Goal: Task Accomplishment & Management: Manage account settings

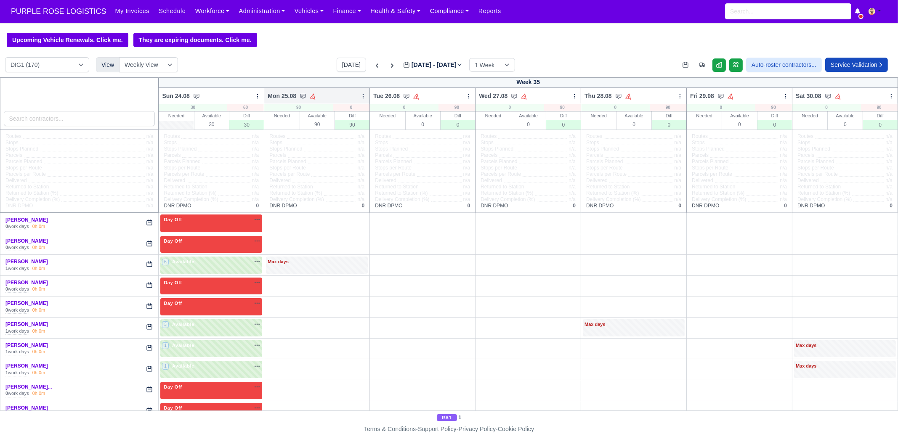
click at [360, 96] on icon at bounding box center [363, 96] width 6 height 6
click at [337, 127] on link "Bulk Status Change" at bounding box center [319, 126] width 94 height 15
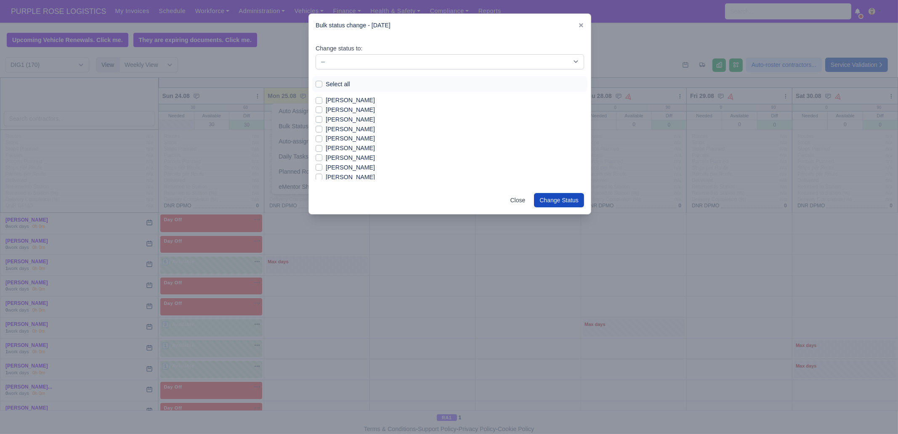
click at [339, 84] on label "Select all" at bounding box center [338, 85] width 24 height 10
click at [322, 84] on input "Select all" at bounding box center [318, 83] width 7 height 7
checkbox input "true"
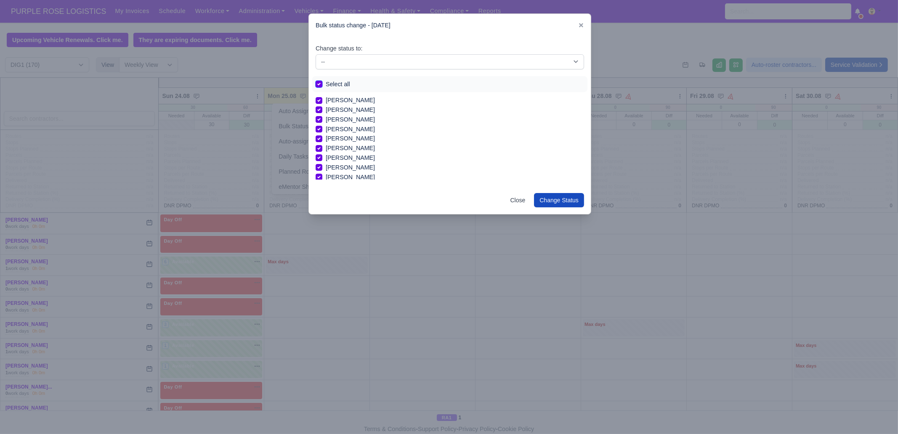
checkbox input "true"
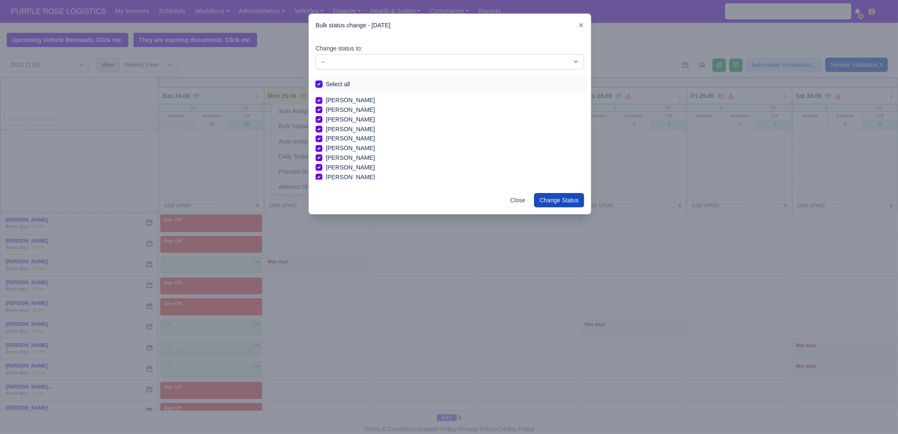
checkbox input "true"
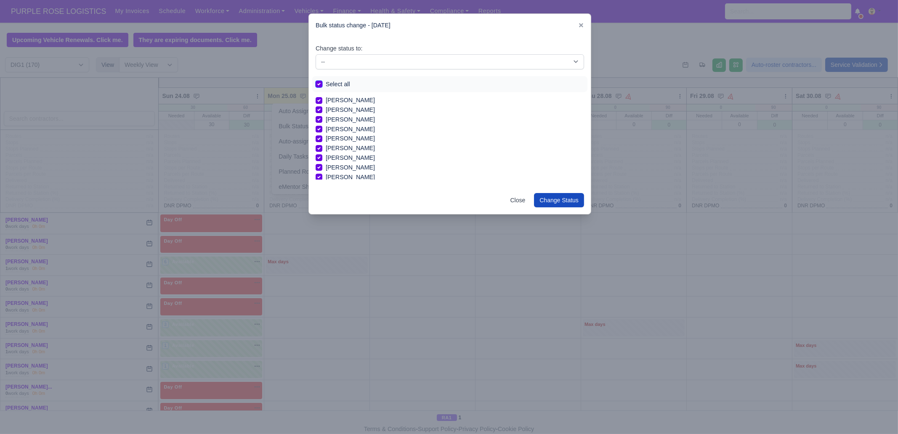
checkbox input "true"
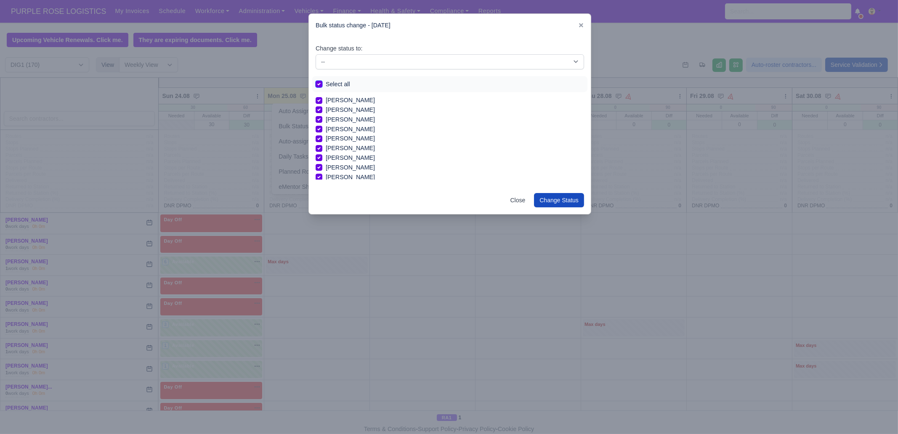
checkbox input "true"
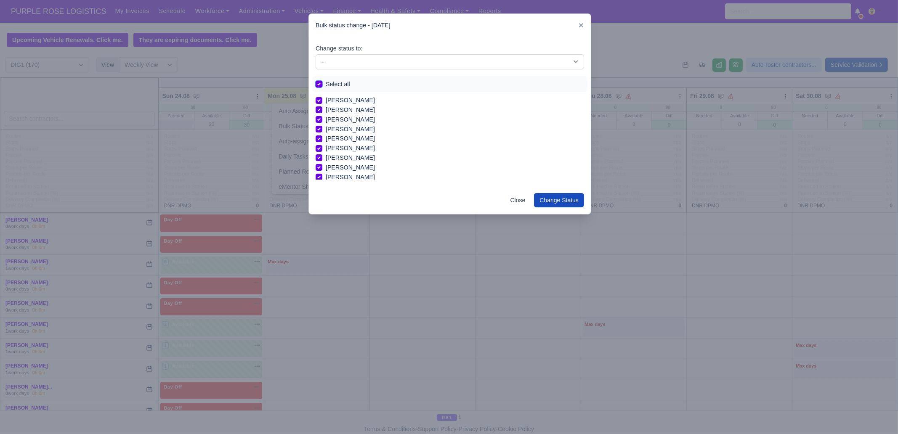
checkbox input "true"
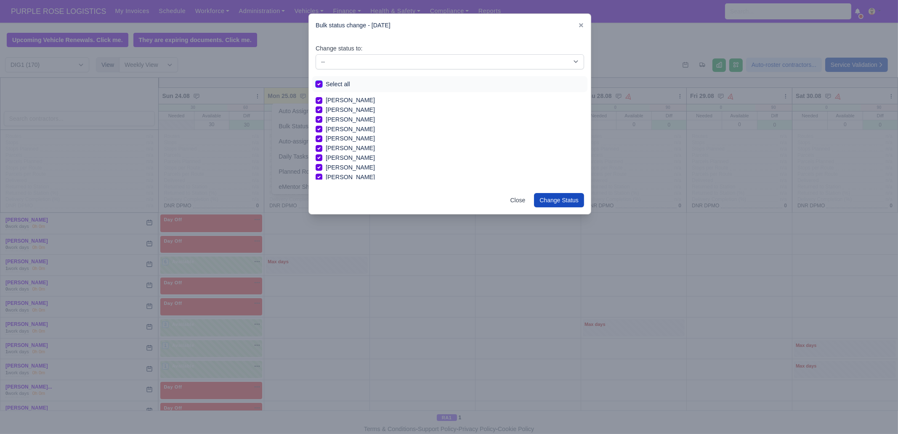
checkbox input "true"
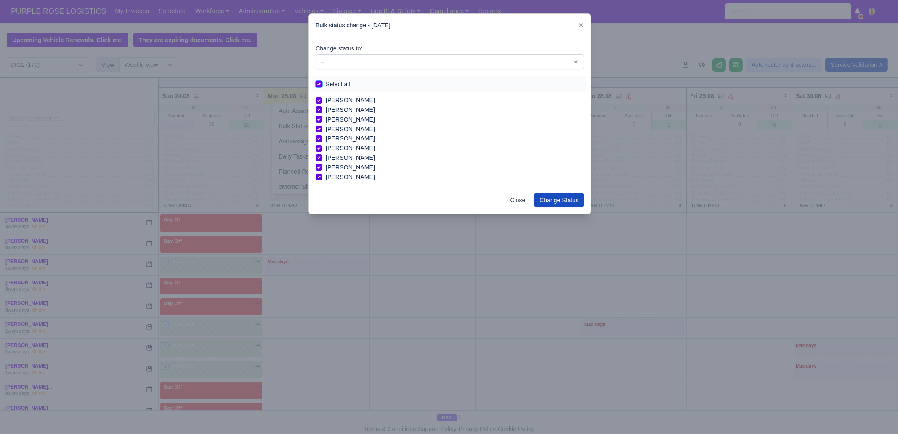
checkbox input "true"
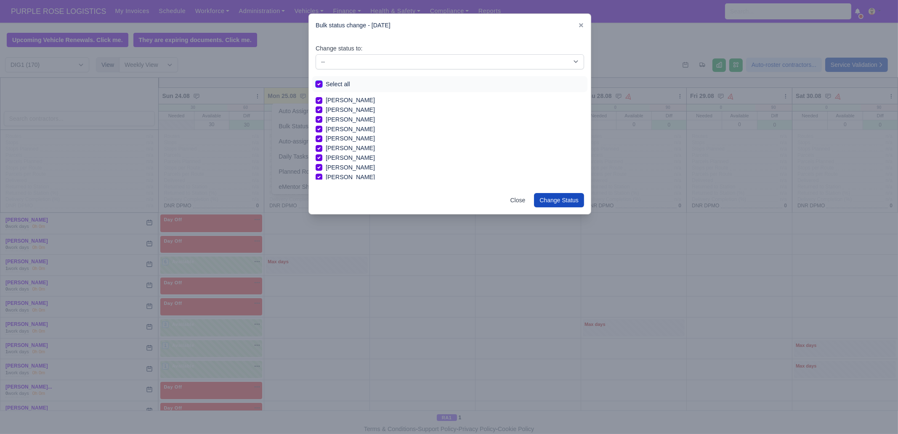
checkbox input "true"
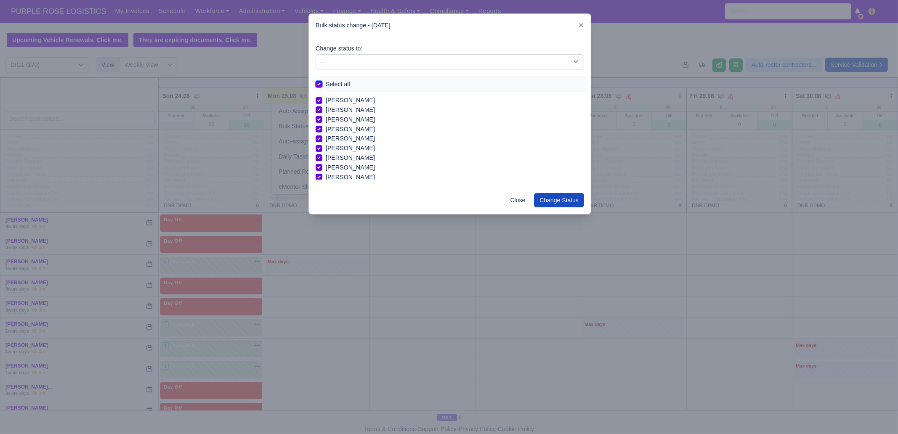
checkbox input "true"
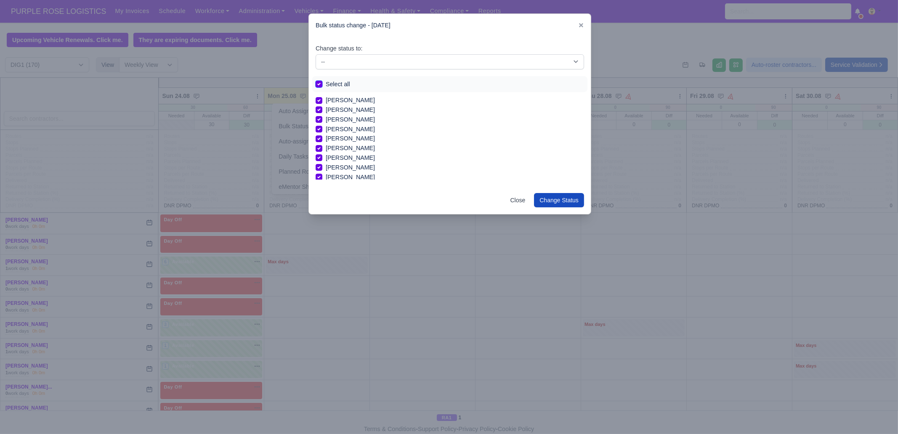
checkbox input "true"
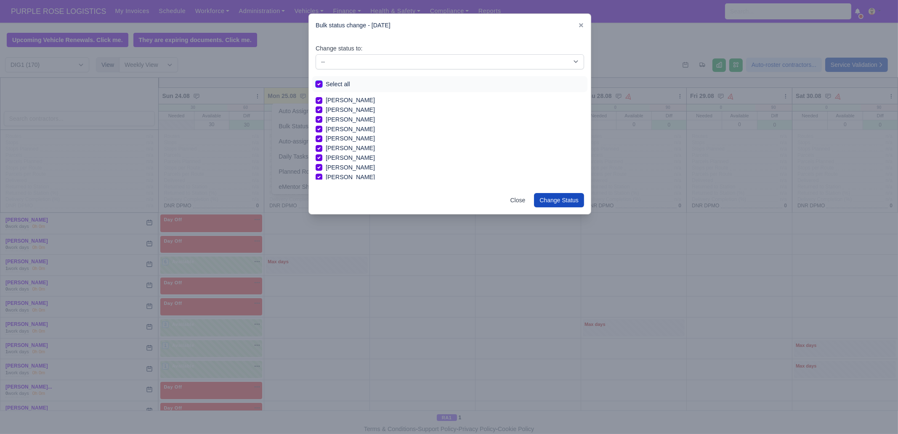
checkbox input "true"
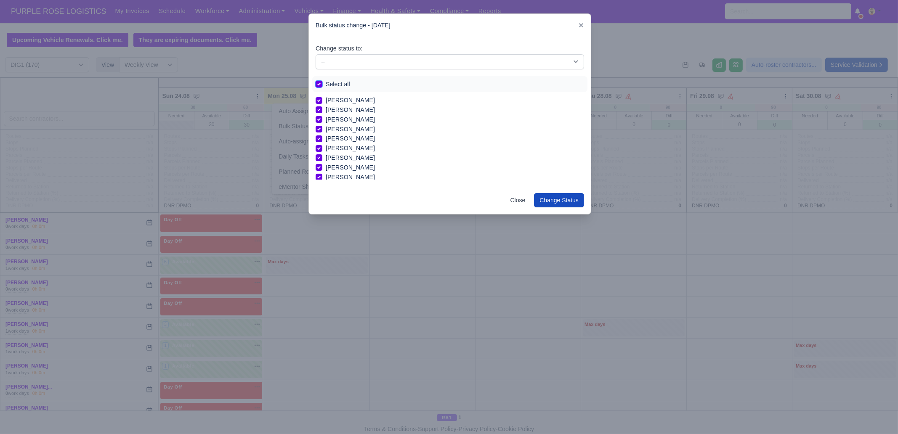
checkbox input "true"
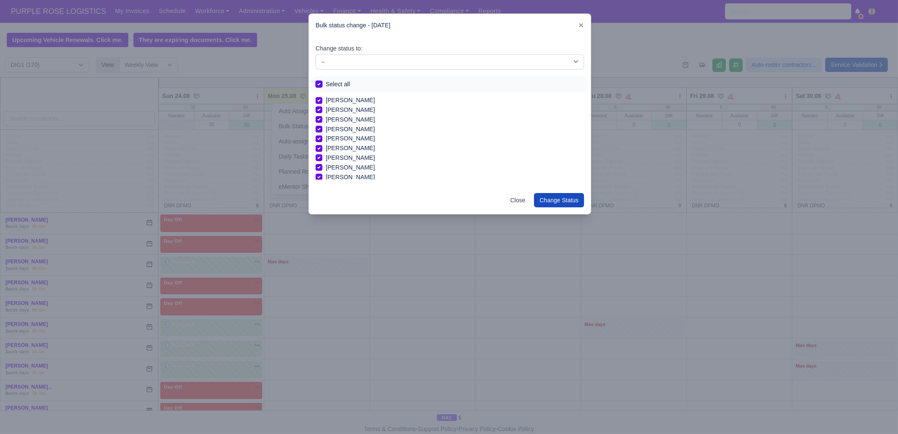
checkbox input "true"
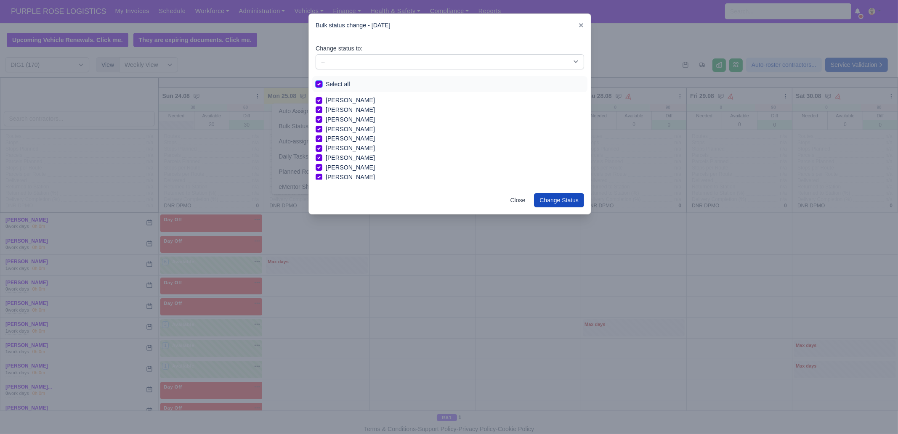
checkbox input "true"
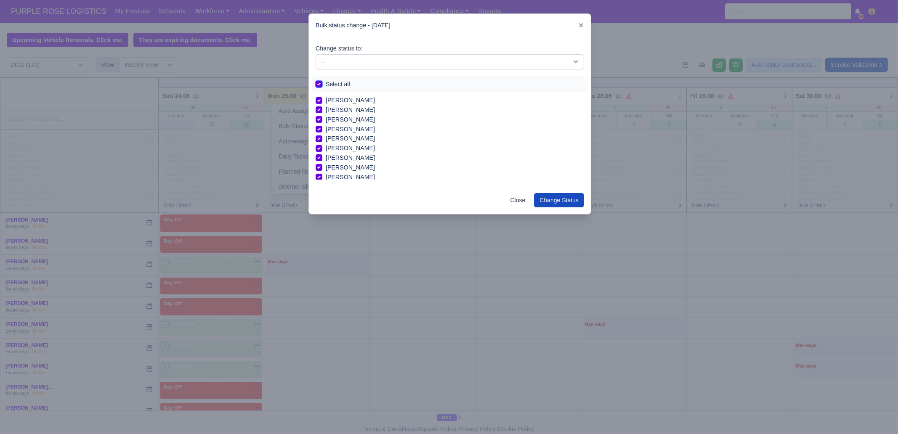
checkbox input "true"
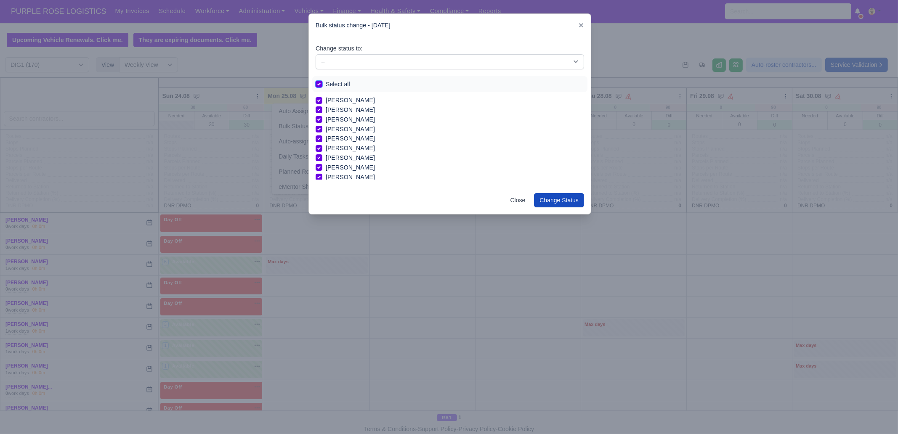
checkbox input "true"
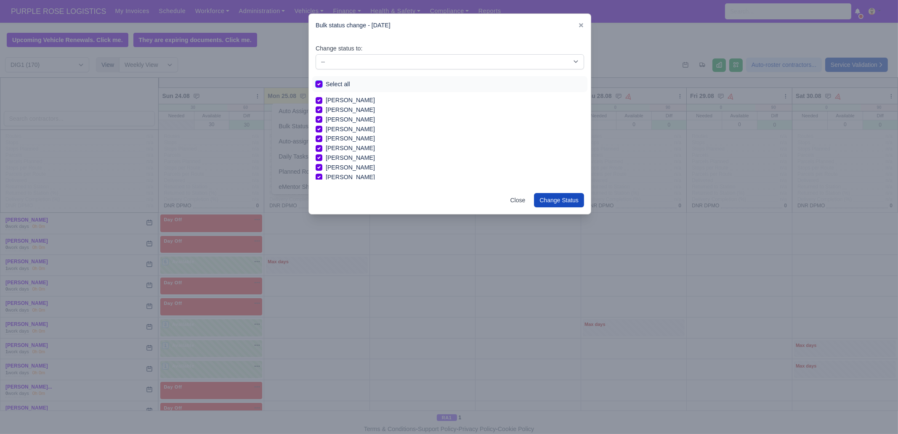
checkbox input "true"
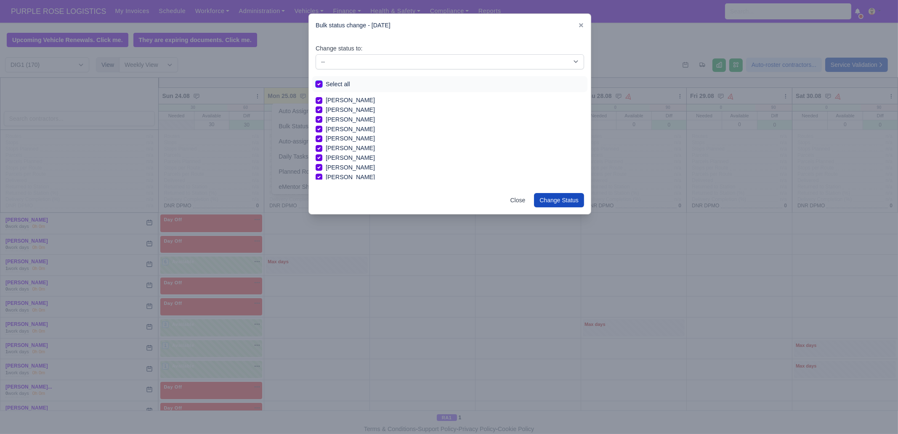
checkbox input "true"
click at [348, 56] on select "-- Unasigned Available Day Off Stand By Other Depot" at bounding box center [449, 61] width 268 height 15
select select "Day Off"
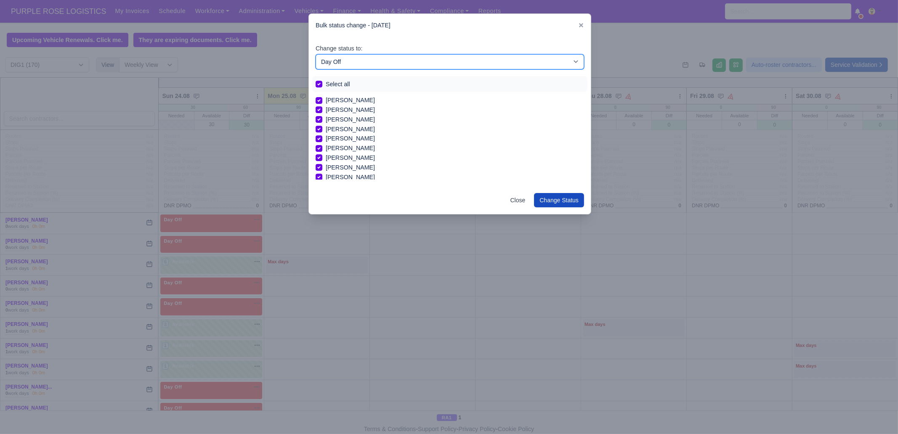
click at [315, 54] on select "-- Unasigned Available Day Off Stand By Other Depot" at bounding box center [449, 61] width 268 height 15
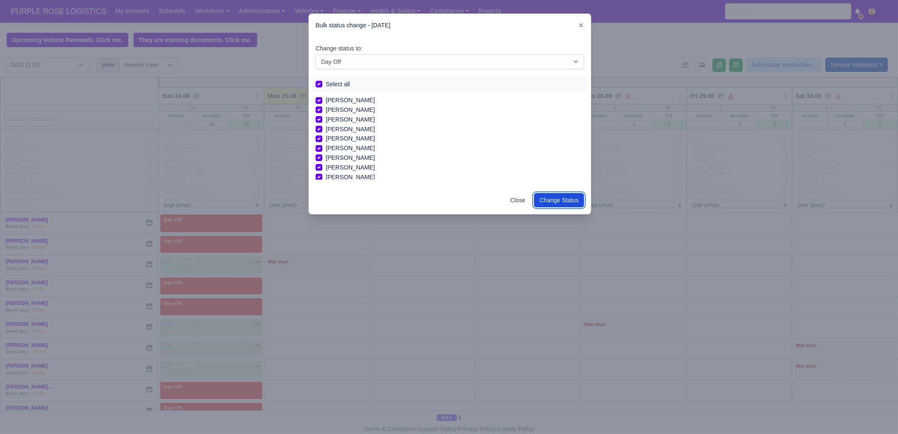
click at [545, 198] on button "Change Status" at bounding box center [559, 200] width 50 height 14
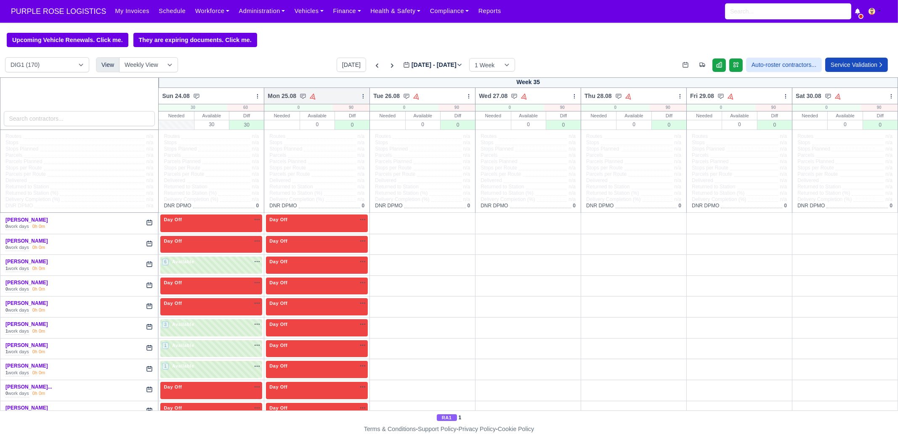
click at [360, 96] on icon at bounding box center [363, 96] width 6 height 6
click at [326, 132] on link "Bulk Status Change" at bounding box center [319, 126] width 94 height 15
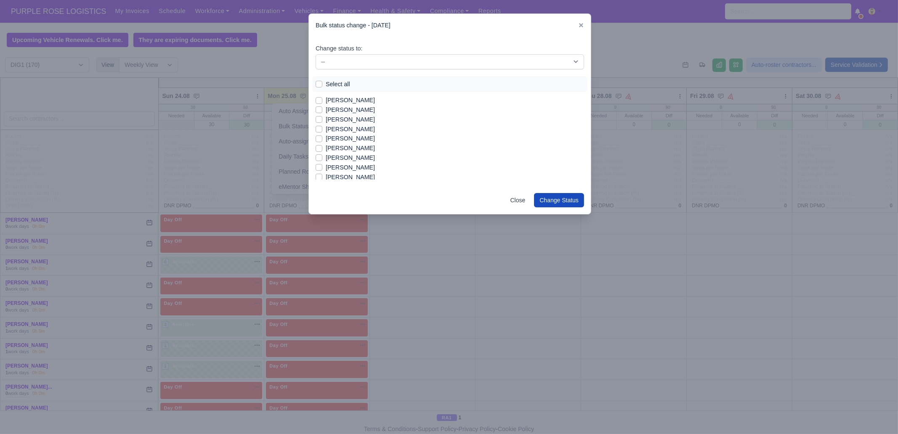
click at [577, 28] on div "Bulk status change - Aug 25, 2025" at bounding box center [450, 25] width 282 height 23
click at [582, 25] on icon at bounding box center [581, 25] width 4 height 4
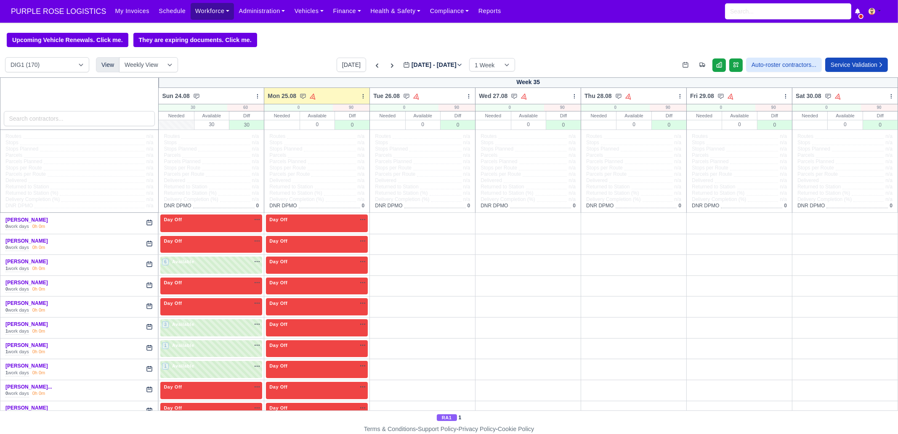
click at [202, 17] on link "Workforce" at bounding box center [213, 11] width 44 height 16
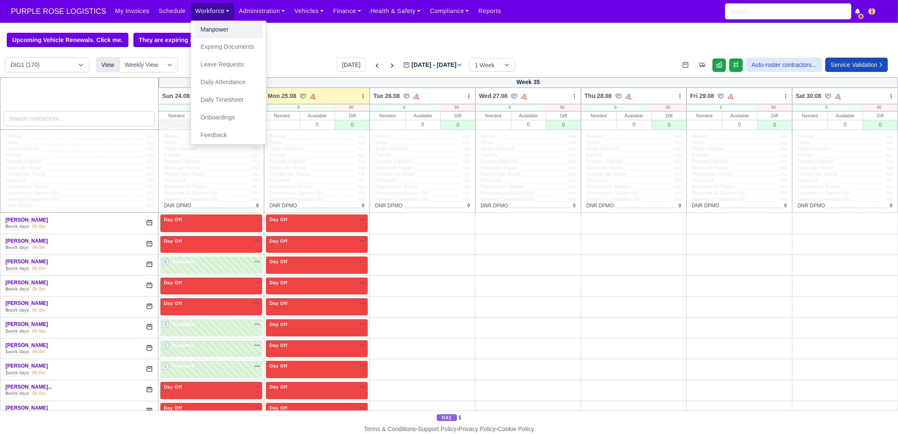
click at [208, 27] on link "Manpower" at bounding box center [228, 30] width 68 height 18
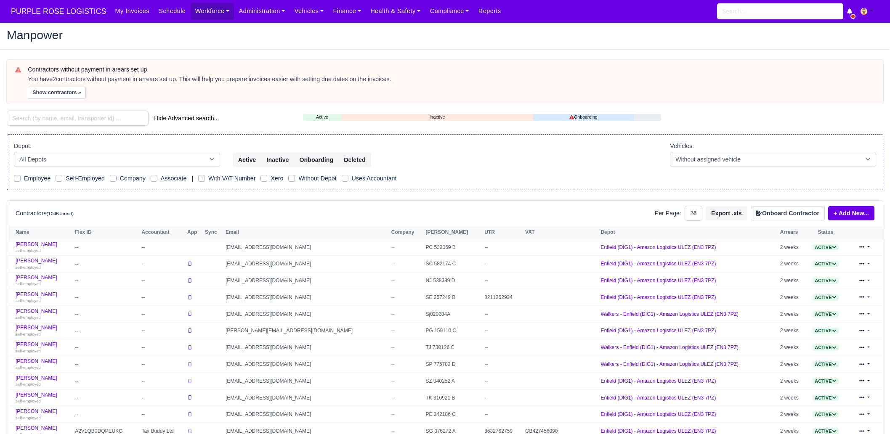
select select "25"
click at [69, 117] on input "search" at bounding box center [78, 118] width 142 height 15
paste input "Phil"
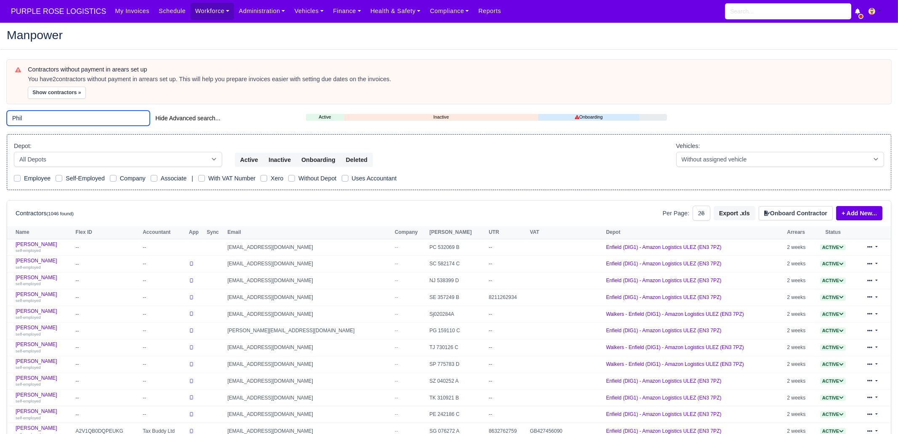
type input "Phil"
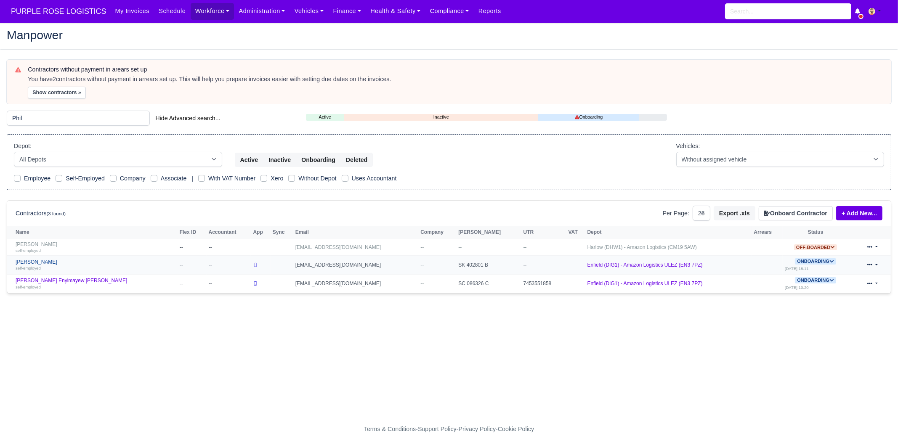
click at [68, 265] on div "self-employed" at bounding box center [96, 268] width 160 height 6
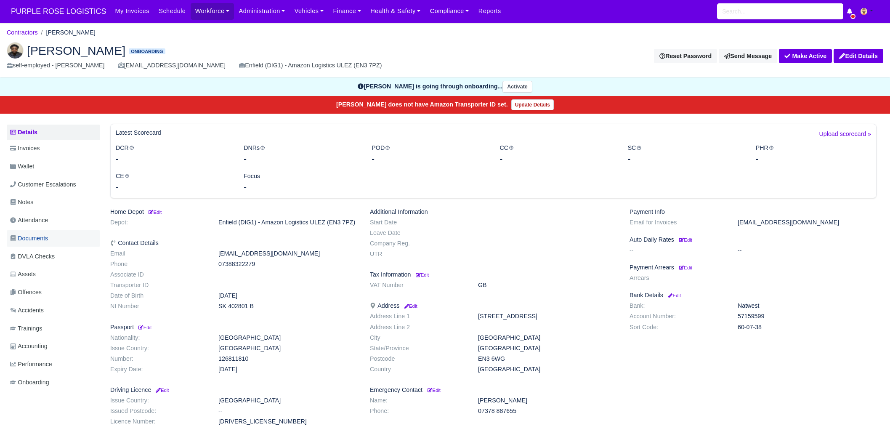
click at [48, 240] on span "Documents" at bounding box center [29, 238] width 38 height 10
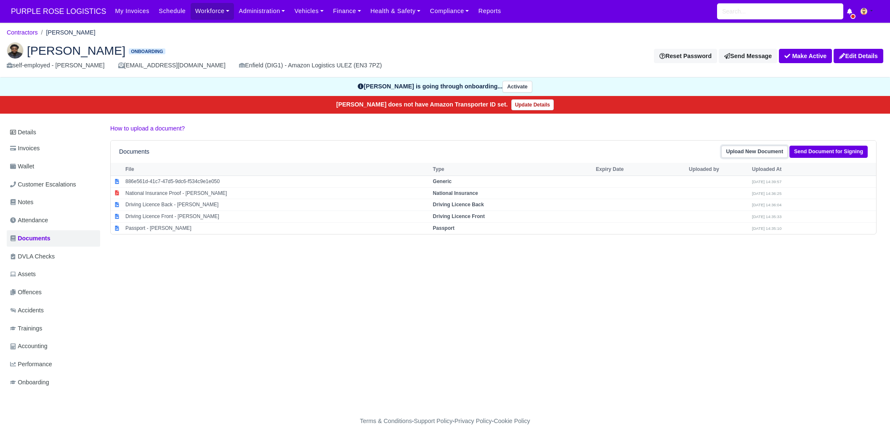
click at [748, 153] on link "Upload New Document" at bounding box center [754, 152] width 66 height 12
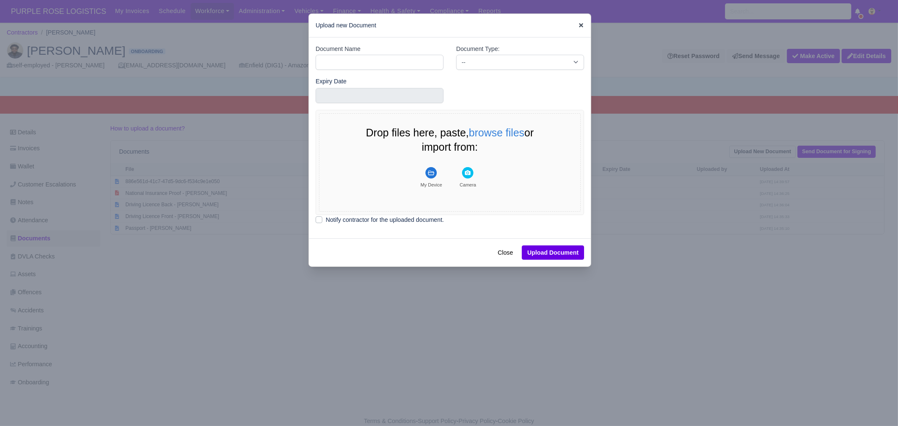
click at [579, 25] on icon at bounding box center [581, 25] width 4 height 4
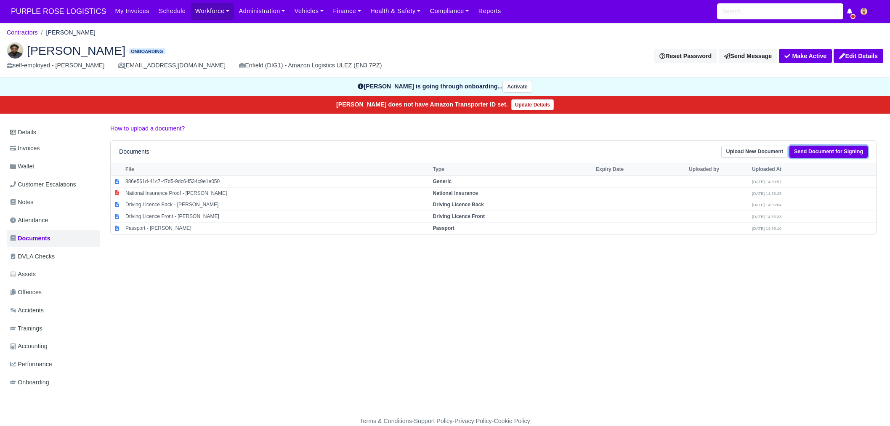
click at [838, 154] on link "Send Document for Signing" at bounding box center [828, 152] width 78 height 12
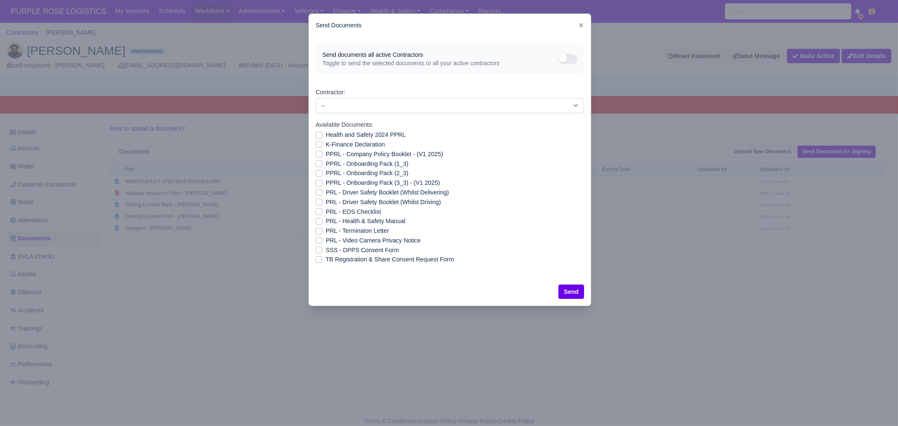
click at [374, 133] on label "Health and Safety 2024 PPRL" at bounding box center [366, 135] width 80 height 10
click at [322, 133] on input "Health and Safety 2024 PPRL" at bounding box center [318, 133] width 7 height 7
checkbox input "true"
drag, startPoint x: 362, startPoint y: 140, endPoint x: 362, endPoint y: 156, distance: 16.0
click at [362, 141] on label "K-Finance Declaration" at bounding box center [355, 145] width 59 height 10
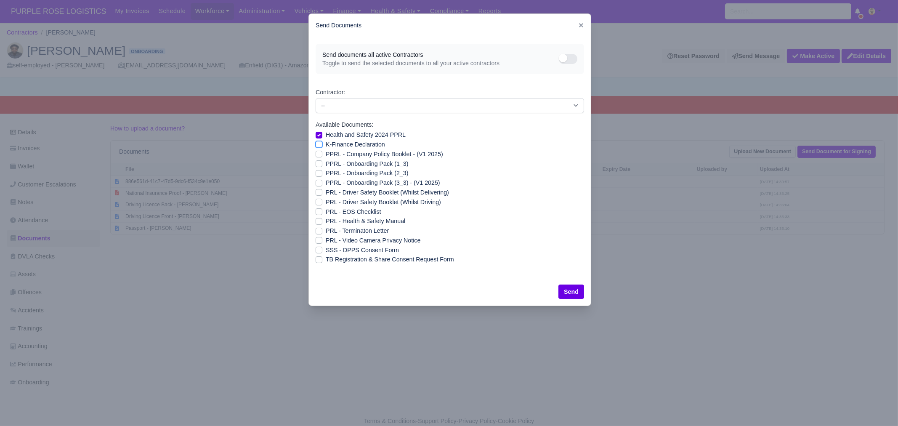
click at [322, 141] on input "K-Finance Declaration" at bounding box center [318, 143] width 7 height 7
checkbox input "true"
click at [361, 155] on label "PPRL - Company Policy Booklet - (V1 2025)" at bounding box center [384, 154] width 117 height 10
click at [322, 155] on input "PPRL - Company Policy Booklet - (V1 2025)" at bounding box center [318, 152] width 7 height 7
checkbox input "true"
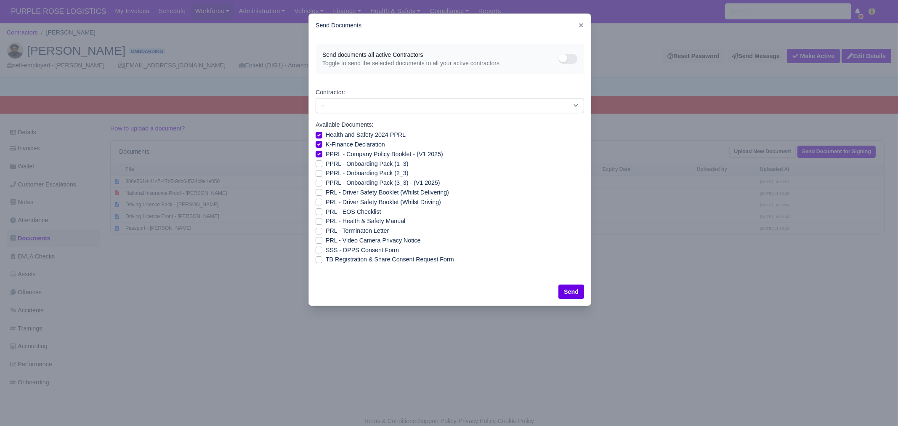
click at [358, 165] on label "PPRL - Onboarding Pack (1_3)" at bounding box center [367, 164] width 82 height 10
click at [322, 165] on input "PPRL - Onboarding Pack (1_3)" at bounding box center [318, 162] width 7 height 7
checkbox input "true"
click at [358, 172] on label "PPRL - Onboarding Pack (2_3)" at bounding box center [367, 173] width 82 height 10
click at [322, 172] on input "PPRL - Onboarding Pack (2_3)" at bounding box center [318, 171] width 7 height 7
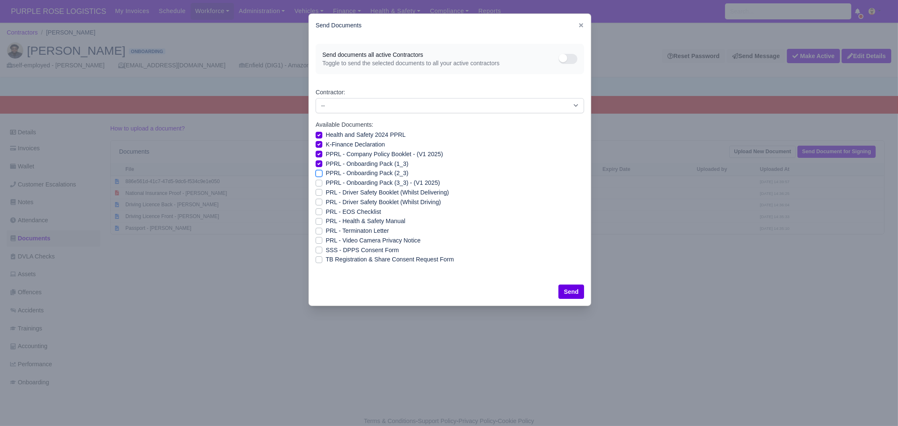
checkbox input "true"
click at [357, 182] on label "PPRL - Onboarding Pack (3_3) - (V1 2025)" at bounding box center [383, 183] width 114 height 10
click at [322, 182] on input "PPRL - Onboarding Pack (3_3) - (V1 2025)" at bounding box center [318, 181] width 7 height 7
checkbox input "true"
click at [355, 194] on label "PRL - Driver Safety Booklet (Whilst Delivering)" at bounding box center [387, 193] width 123 height 10
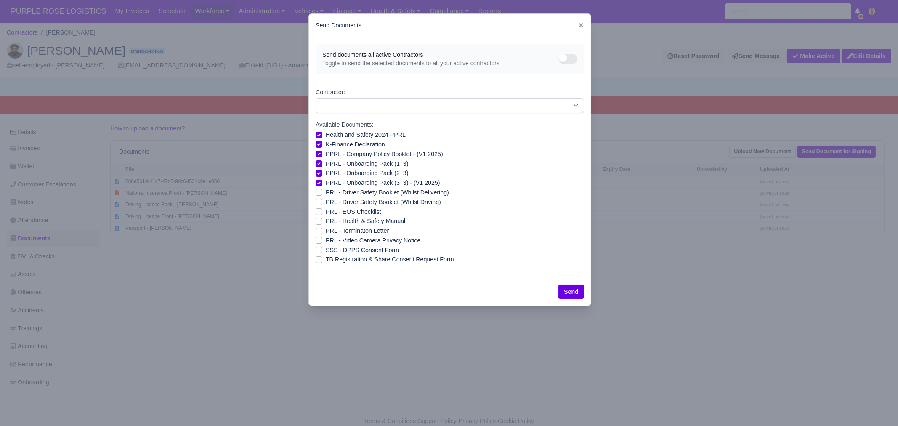
click at [322, 194] on input "PRL - Driver Safety Booklet (Whilst Delivering)" at bounding box center [318, 191] width 7 height 7
checkbox input "true"
click at [355, 201] on label "PRL - Driver Safety Booklet (Whilst Driving)" at bounding box center [383, 202] width 115 height 10
click at [322, 201] on input "PRL - Driver Safety Booklet (Whilst Driving)" at bounding box center [318, 200] width 7 height 7
checkbox input "true"
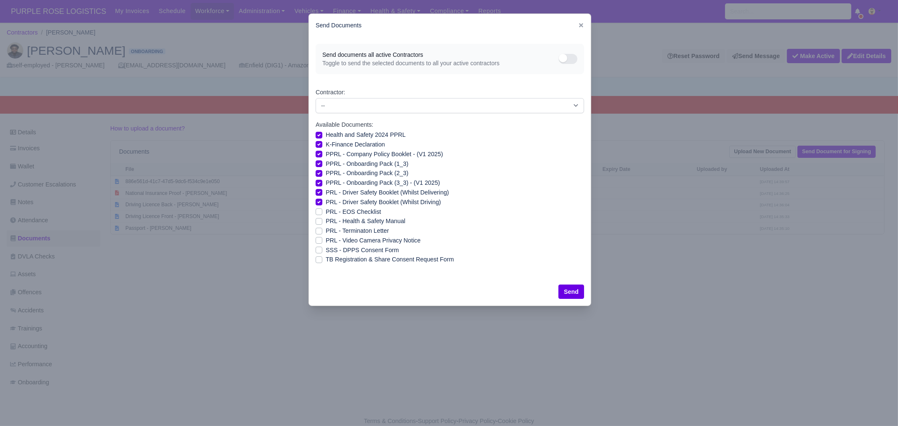
click at [350, 221] on label "PRL - Health & Safety Manual" at bounding box center [366, 221] width 80 height 10
click at [322, 221] on input "PRL - Health & Safety Manual" at bounding box center [318, 219] width 7 height 7
checkbox input "true"
click at [347, 239] on label "PRL - Video Camera Privacy Notice" at bounding box center [373, 241] width 95 height 10
click at [322, 239] on input "PRL - Video Camera Privacy Notice" at bounding box center [318, 239] width 7 height 7
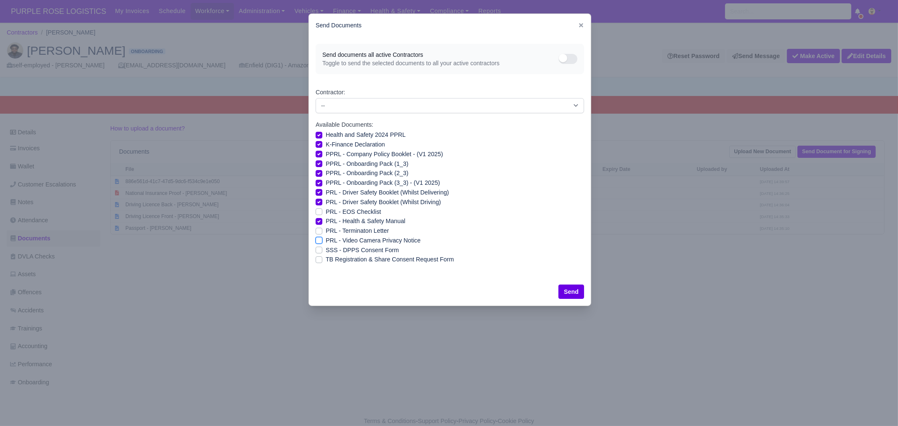
checkbox input "true"
click at [565, 291] on button "Send" at bounding box center [571, 291] width 26 height 14
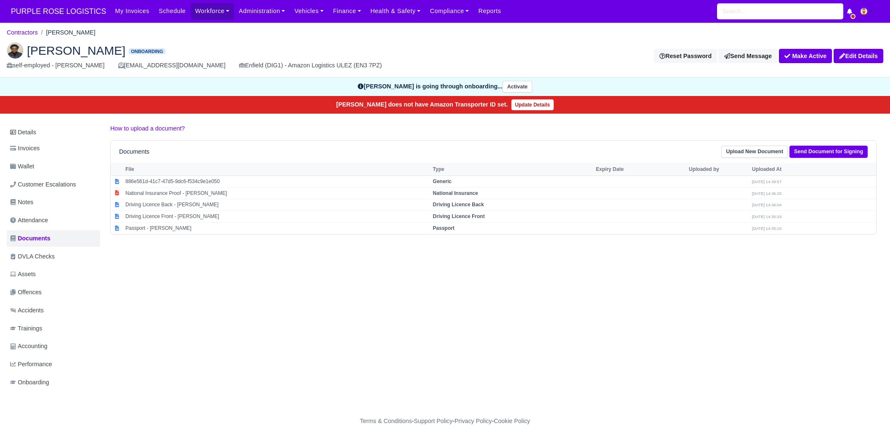
click at [673, 321] on div "Details Invoices Wallet Customer Escalations Notes Attendance Documents DVLA Ch…" at bounding box center [445, 265] width 876 height 283
click at [211, 14] on link "Workforce" at bounding box center [213, 11] width 44 height 16
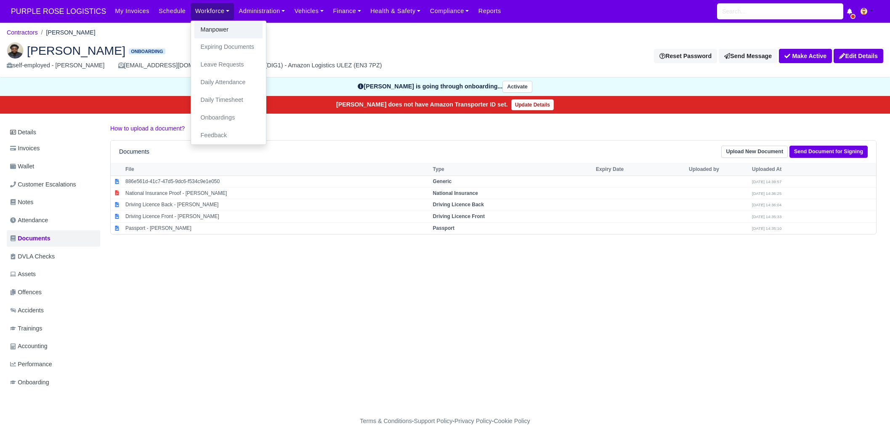
click at [199, 34] on link "Manpower" at bounding box center [228, 30] width 68 height 18
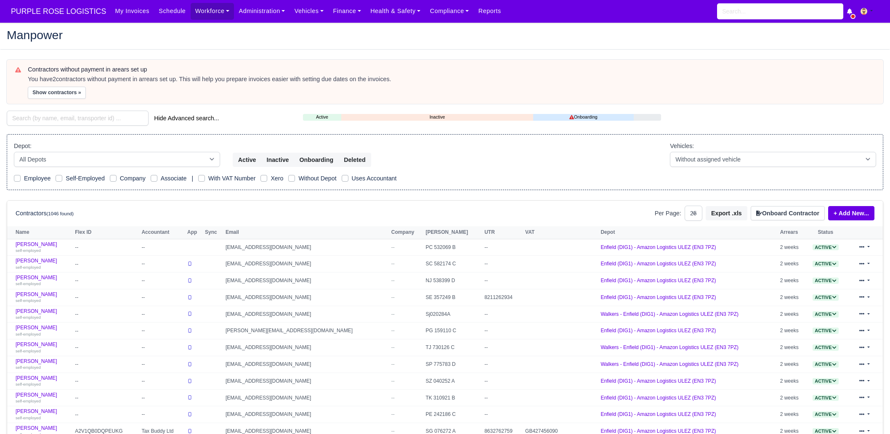
select select "25"
click at [68, 119] on input "search" at bounding box center [78, 118] width 142 height 15
paste input "Chisom"
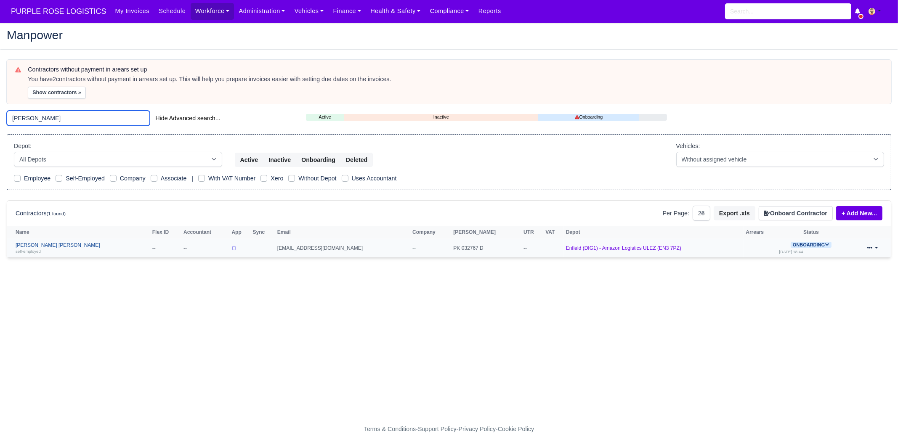
type input "Chisom"
click at [75, 248] on div "self-employed" at bounding box center [82, 251] width 133 height 6
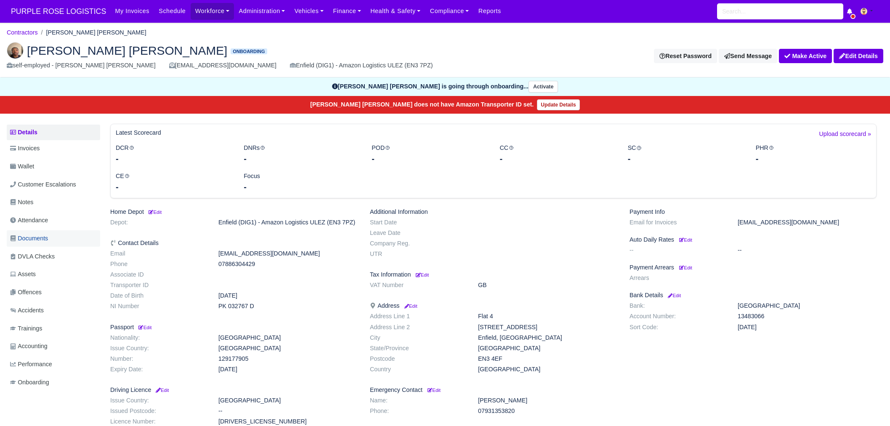
click at [55, 239] on link "Documents" at bounding box center [53, 238] width 93 height 16
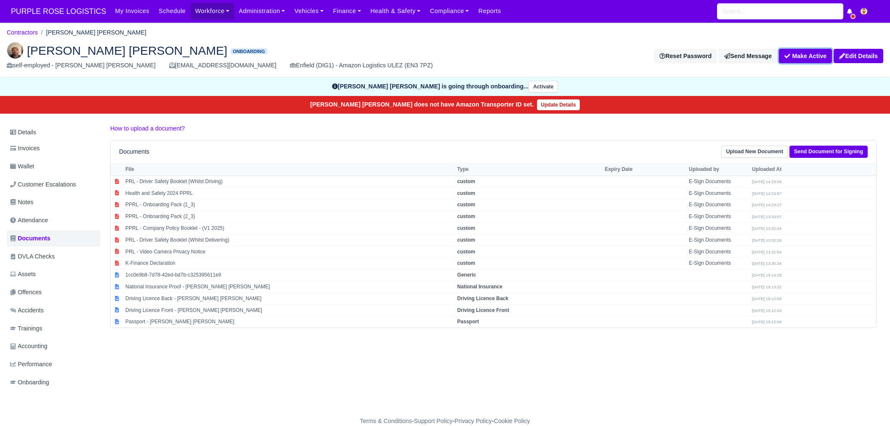
click at [808, 59] on button "Make Active" at bounding box center [805, 56] width 53 height 14
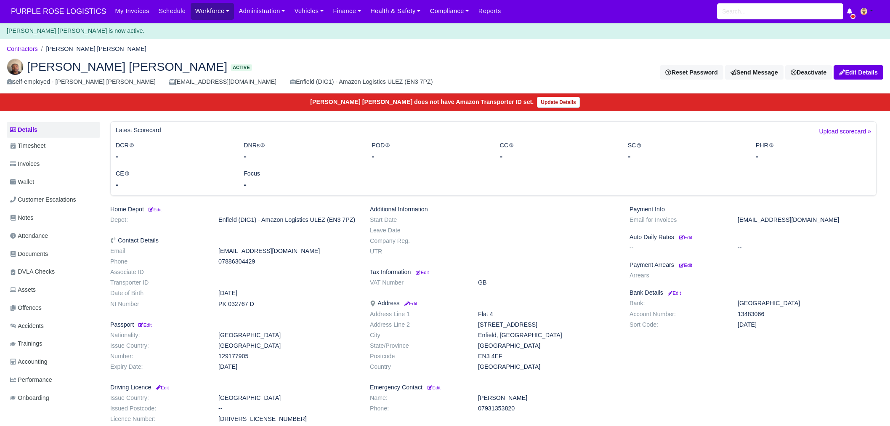
click at [196, 13] on link "Workforce" at bounding box center [213, 11] width 44 height 16
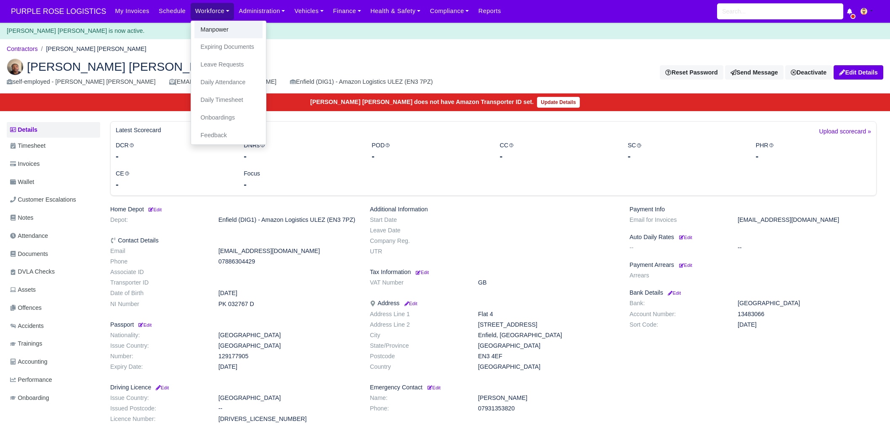
click at [198, 32] on link "Manpower" at bounding box center [228, 30] width 68 height 18
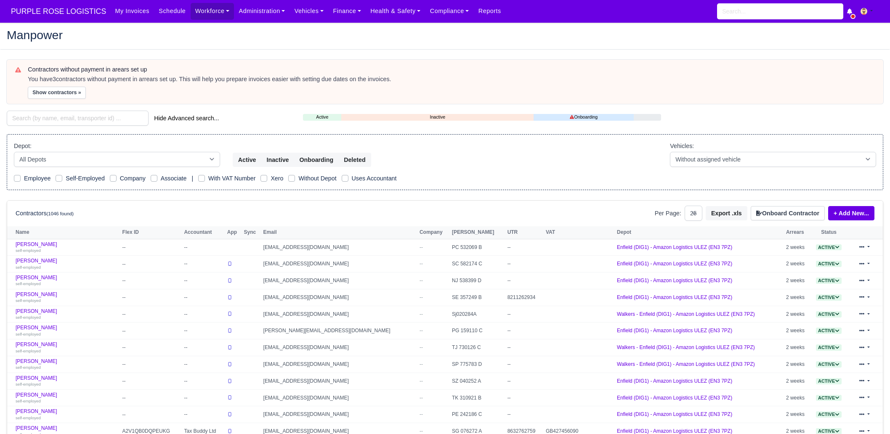
select select "25"
click at [59, 119] on input "search" at bounding box center [78, 118] width 142 height 15
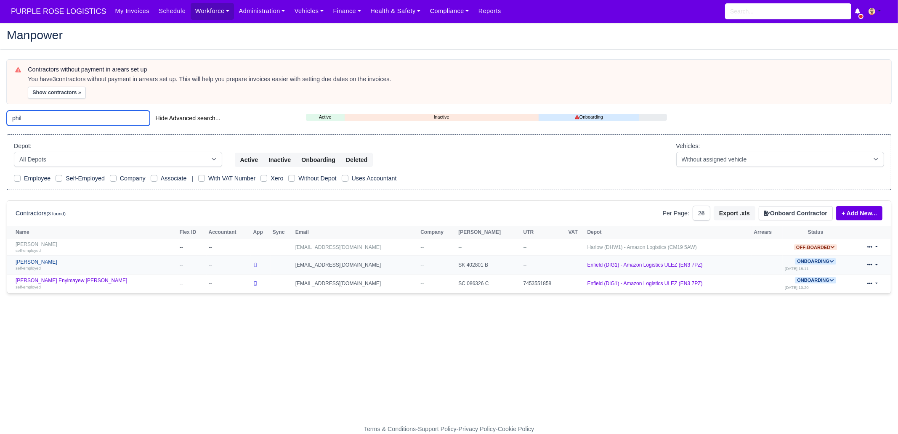
type input "phil"
click at [63, 266] on div "self-employed" at bounding box center [96, 268] width 160 height 6
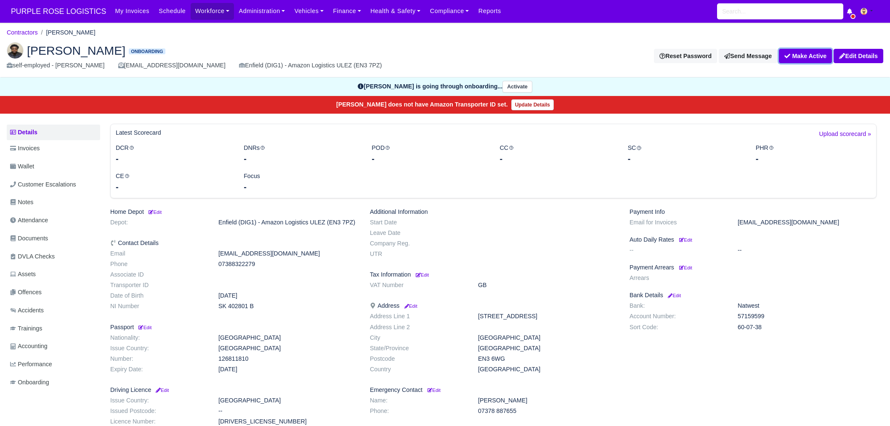
click at [806, 55] on button "Make Active" at bounding box center [805, 56] width 53 height 14
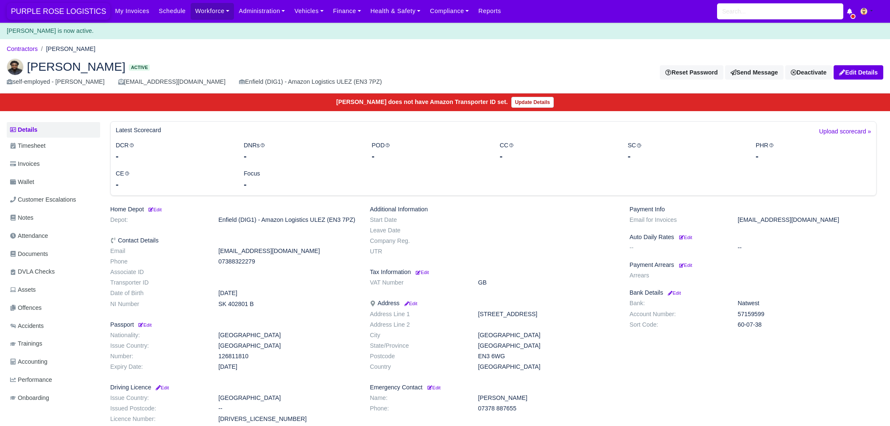
click at [67, 9] on span "PURPLE ROSE LOGISTICS" at bounding box center [58, 11] width 103 height 17
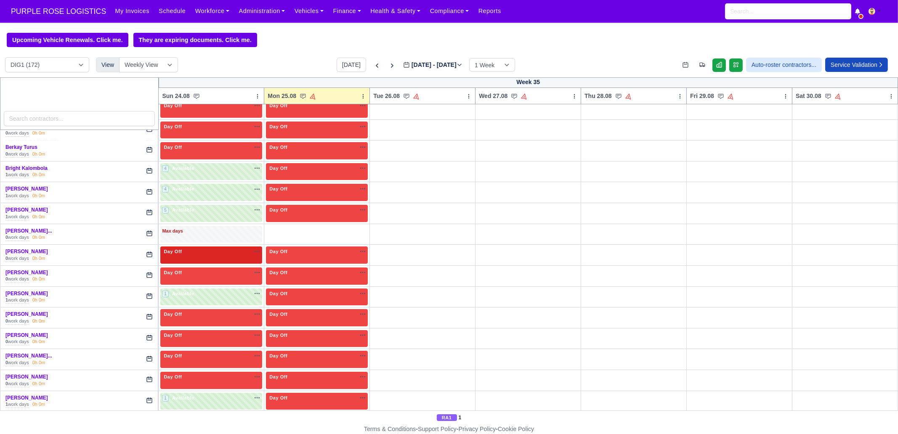
scroll to position [263, 0]
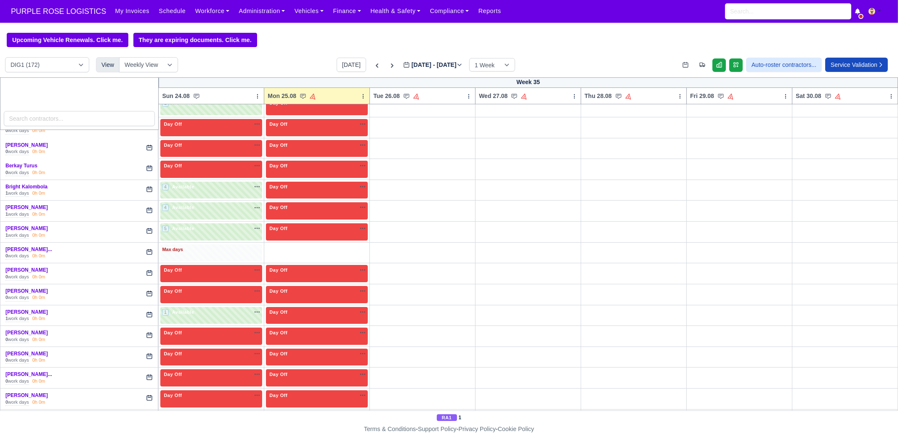
click at [206, 246] on div "Max days" at bounding box center [211, 250] width 98 height 8
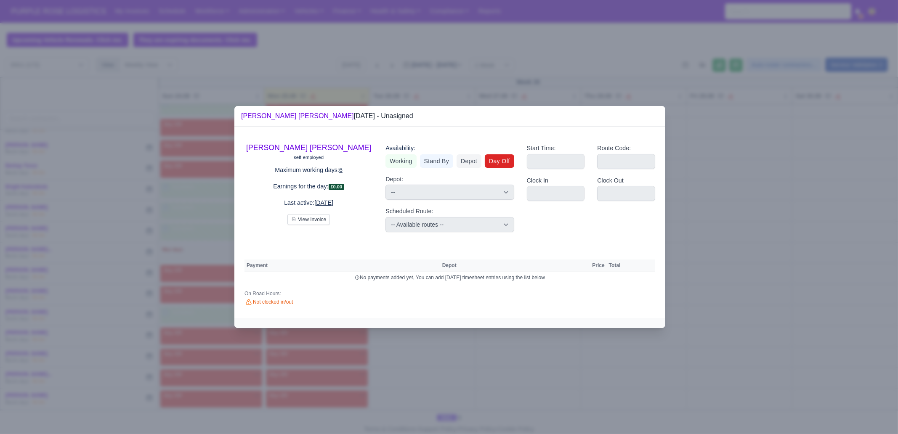
click at [501, 164] on link "Day Off" at bounding box center [499, 160] width 29 height 13
select select
select select "na"
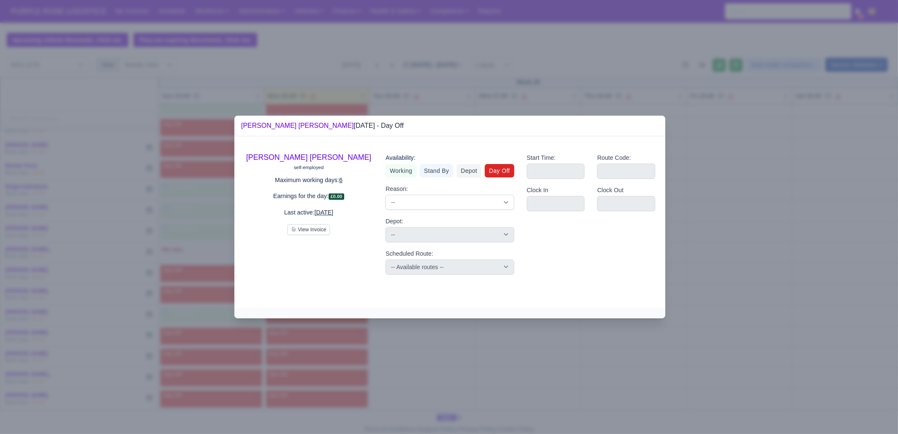
click at [257, 337] on div at bounding box center [449, 217] width 898 height 434
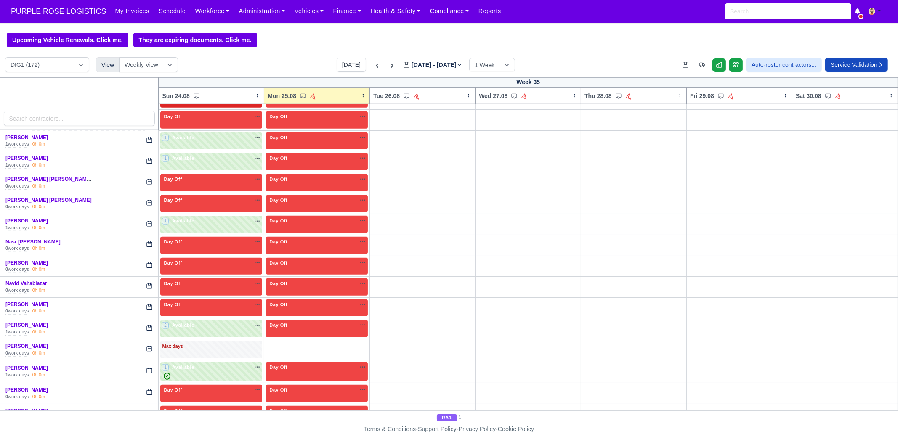
scroll to position [1472, 0]
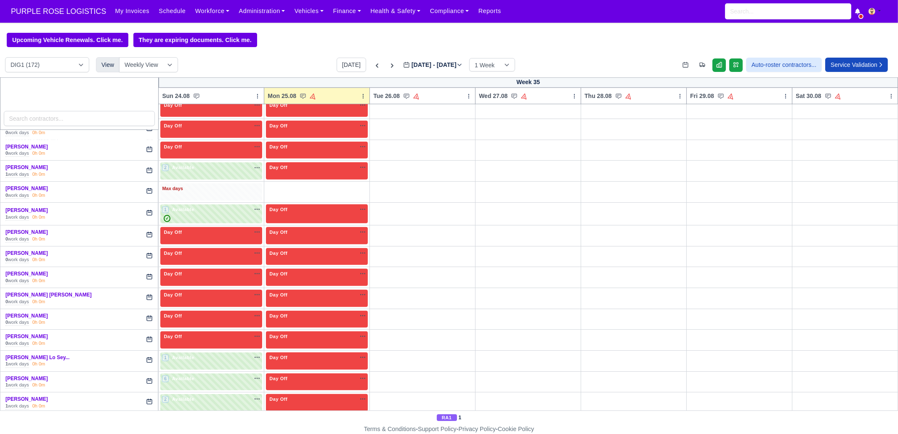
click at [201, 190] on div "Max days" at bounding box center [211, 191] width 102 height 17
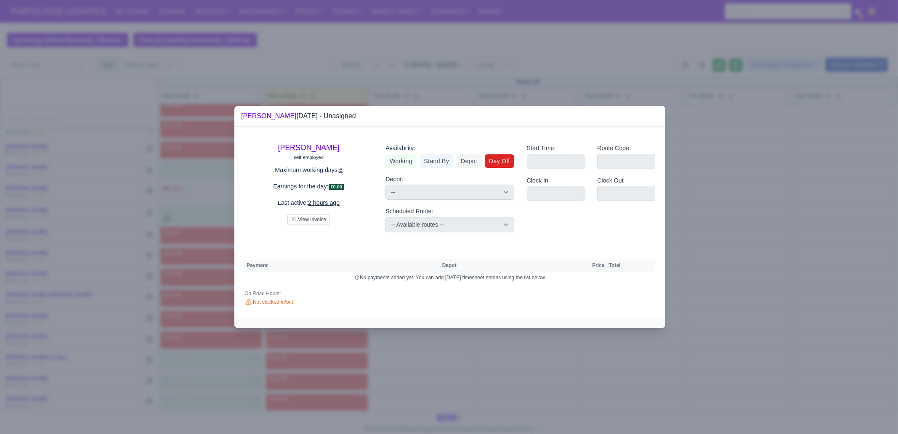
click at [504, 159] on link "Day Off" at bounding box center [499, 160] width 29 height 13
select select
select select "na"
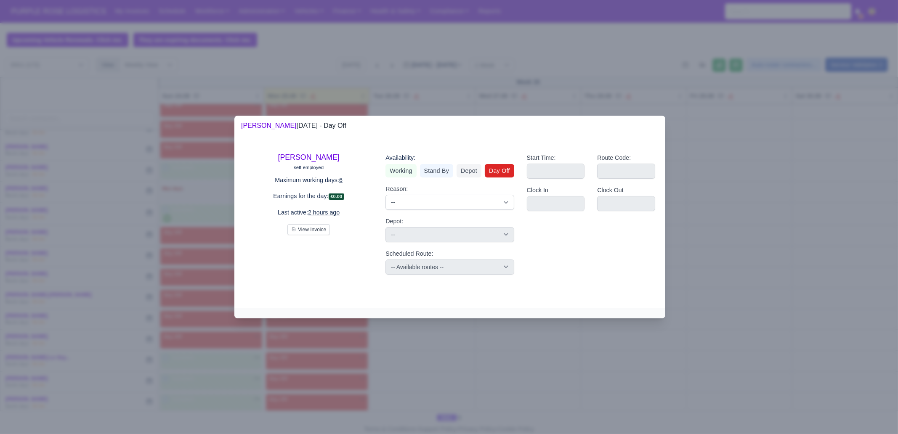
click at [183, 291] on div at bounding box center [449, 217] width 898 height 434
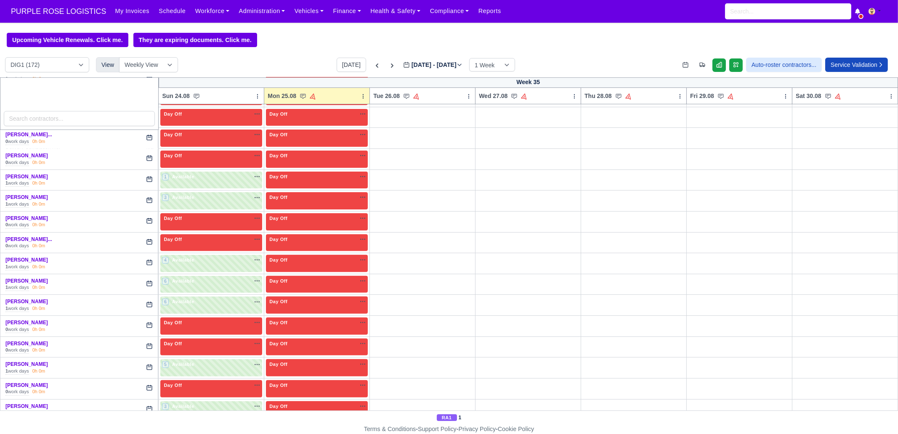
scroll to position [135, 0]
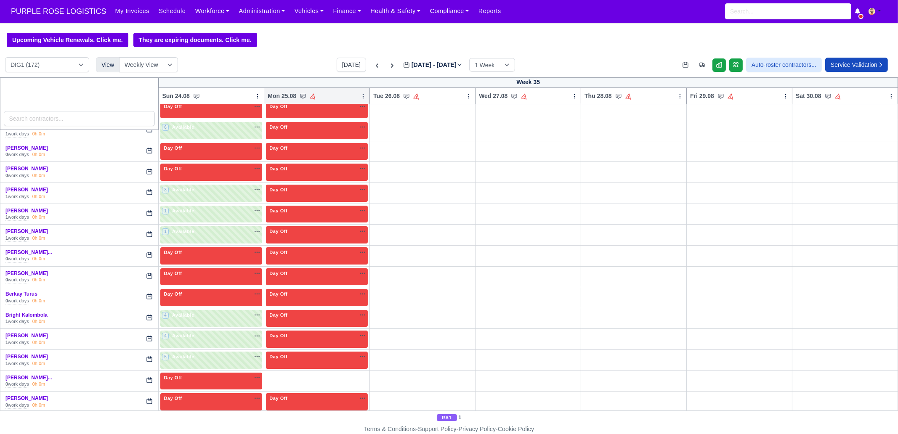
click at [360, 95] on icon at bounding box center [363, 96] width 6 height 6
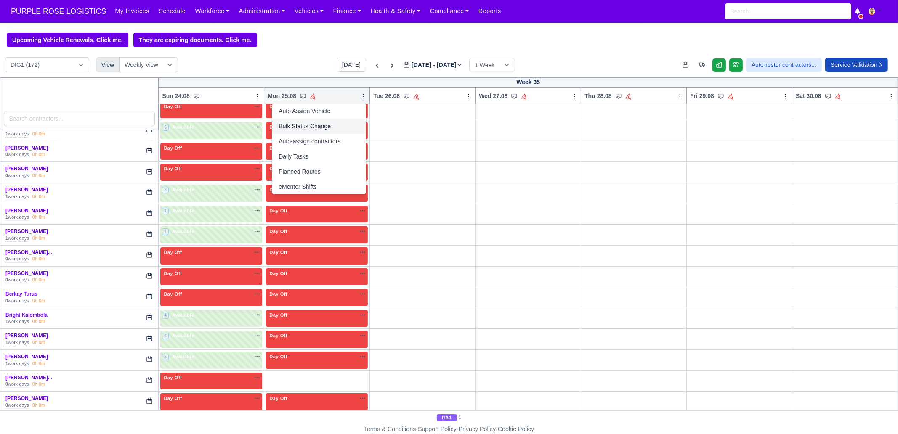
click at [324, 131] on link "Bulk Status Change" at bounding box center [319, 126] width 94 height 15
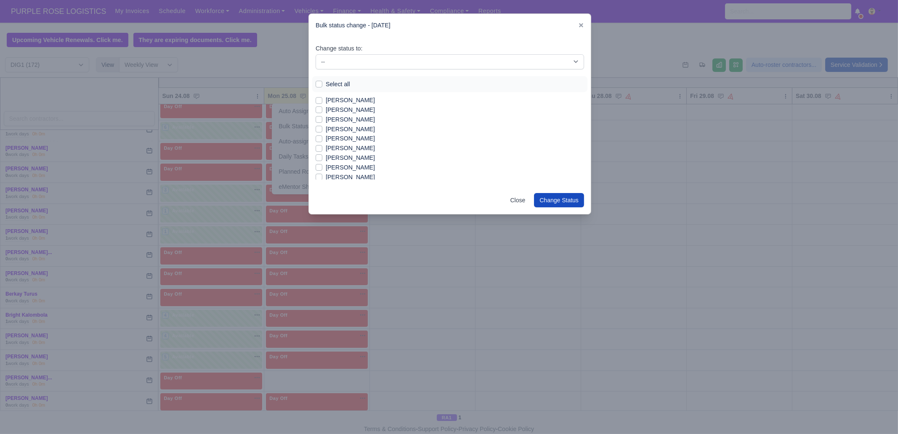
click at [342, 80] on label "Select all" at bounding box center [338, 85] width 24 height 10
click at [322, 80] on input "Select all" at bounding box center [318, 83] width 7 height 7
checkbox input "true"
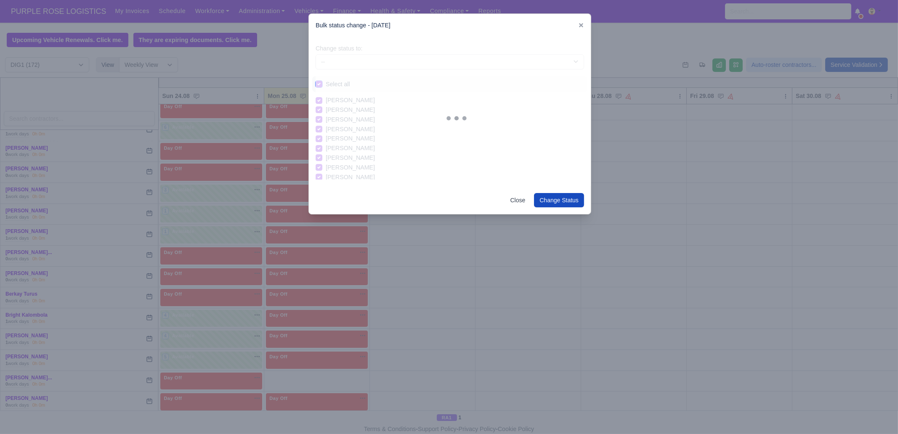
checkbox input "true"
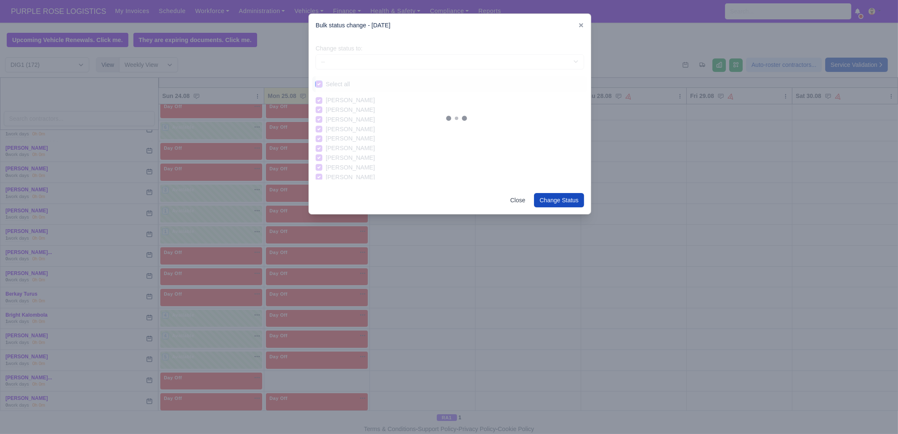
checkbox input "true"
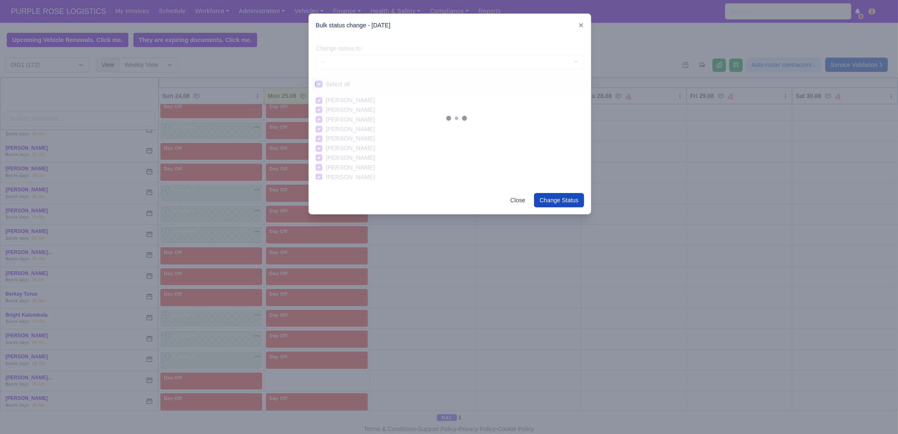
checkbox input "true"
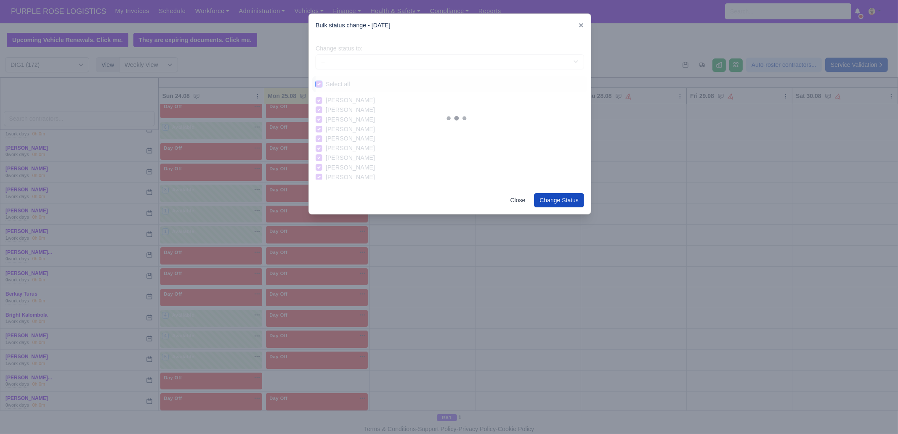
checkbox input "true"
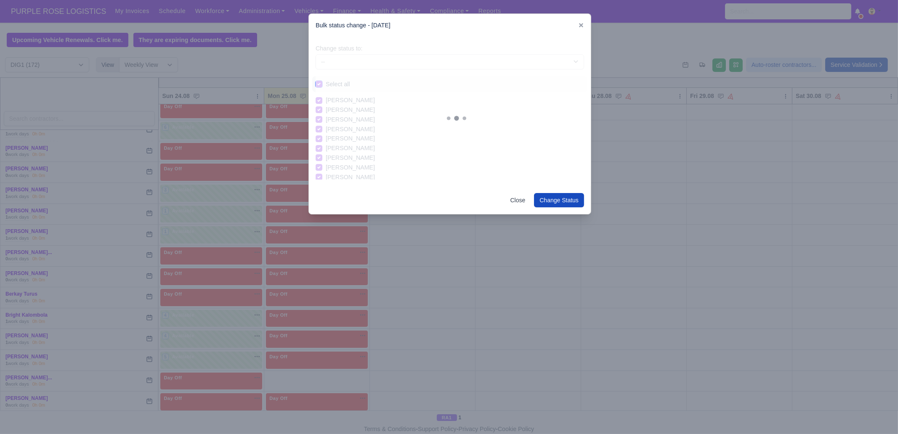
checkbox input "true"
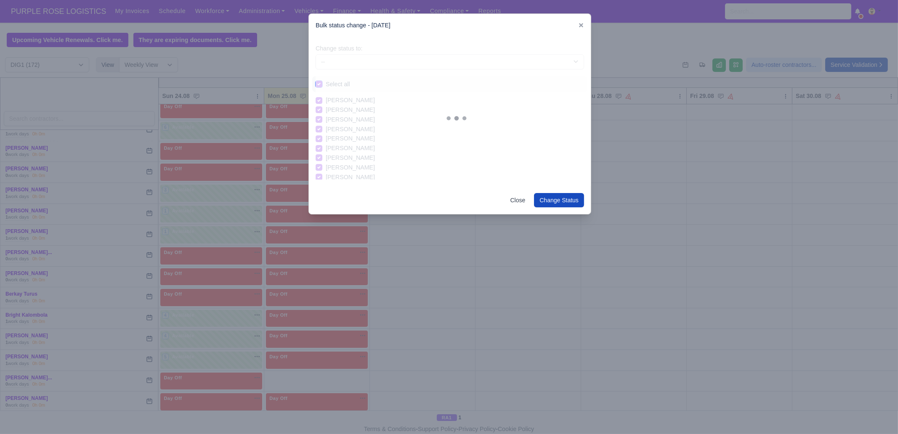
checkbox input "true"
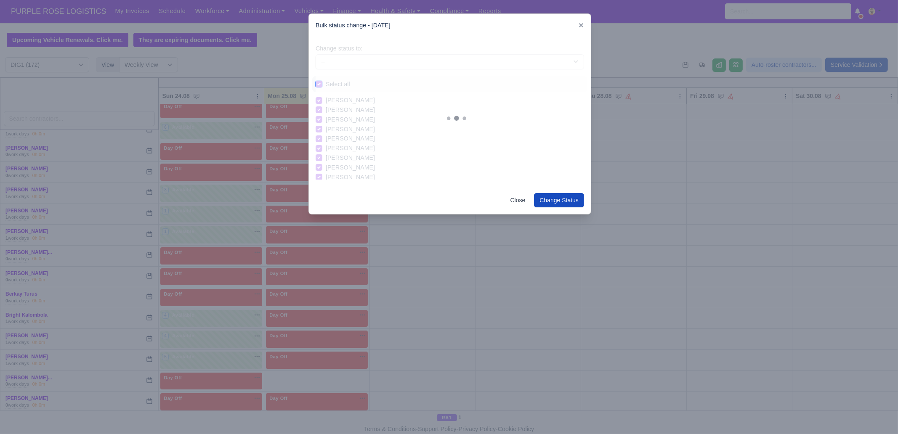
checkbox input "true"
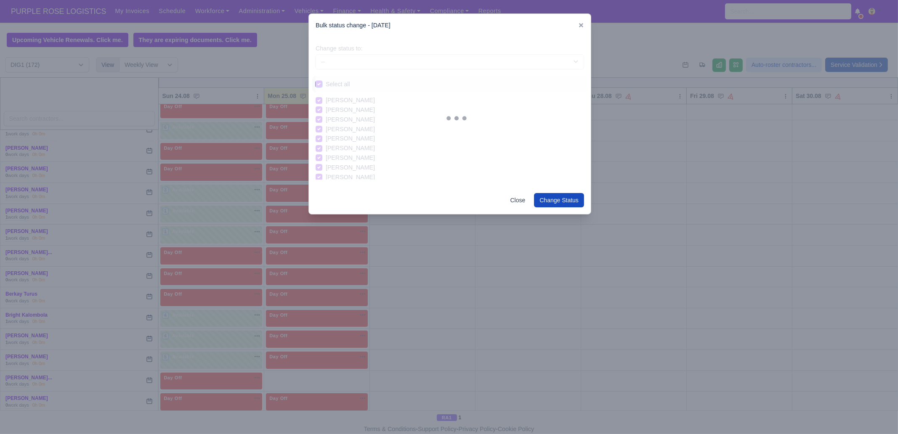
checkbox input "true"
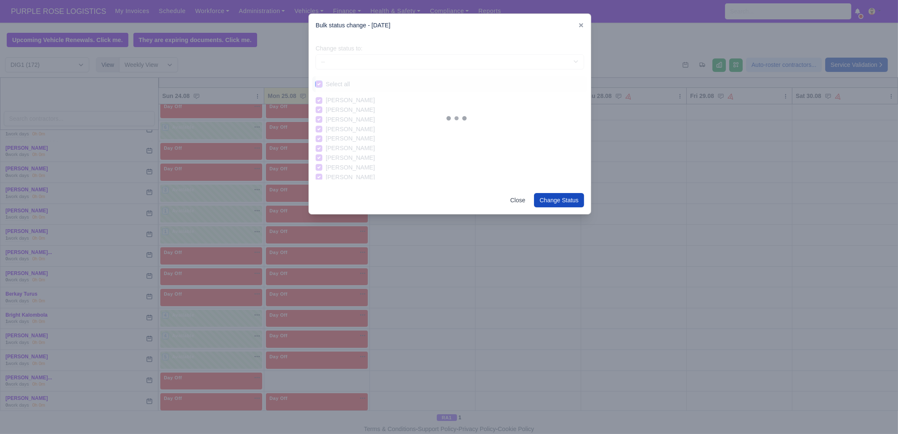
checkbox input "true"
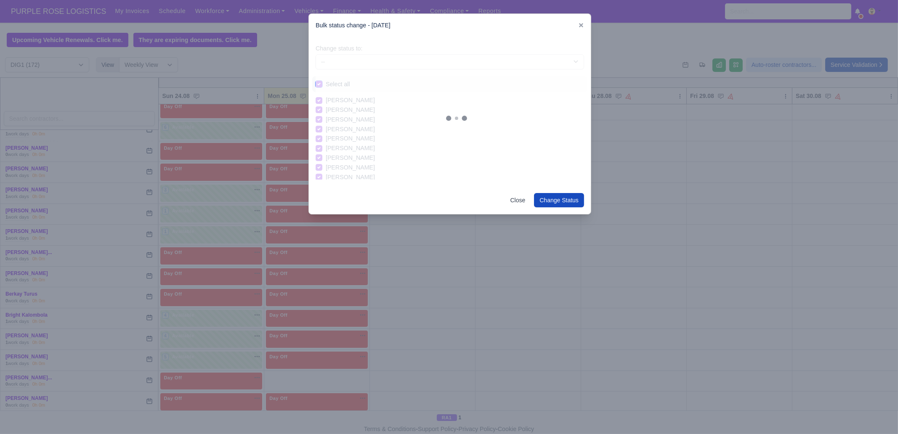
checkbox input "true"
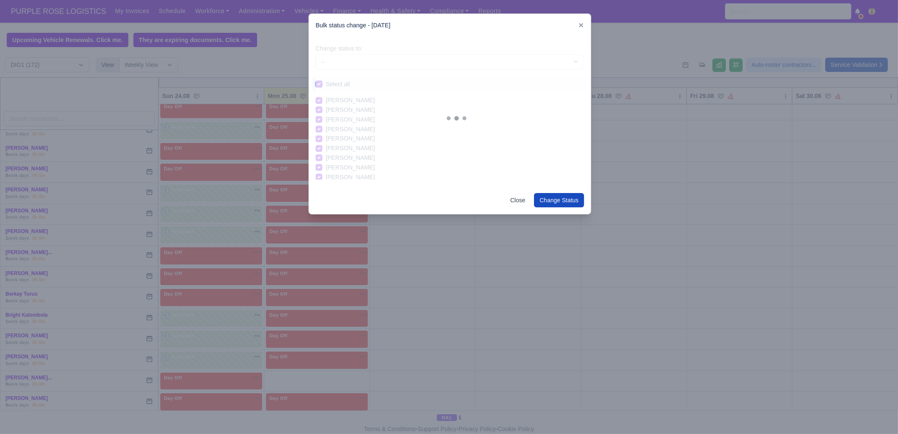
checkbox input "true"
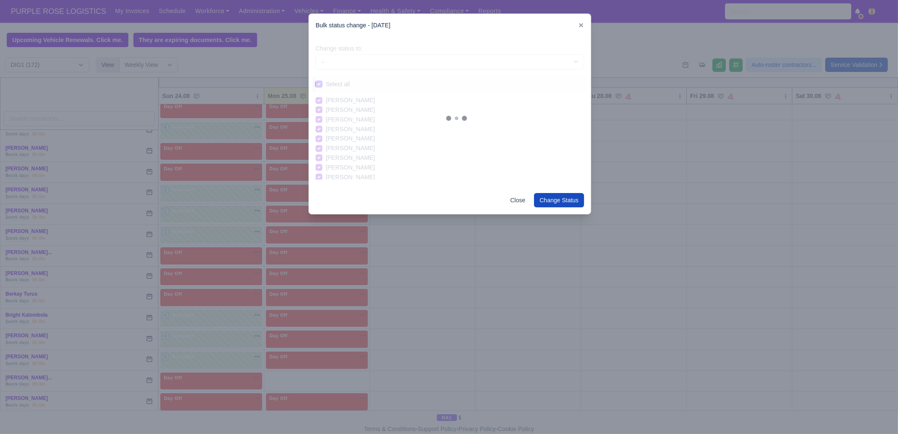
checkbox input "true"
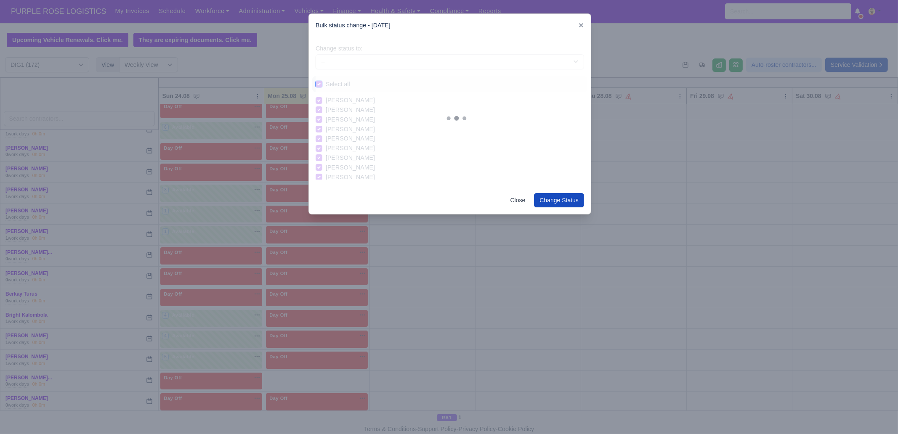
checkbox input "true"
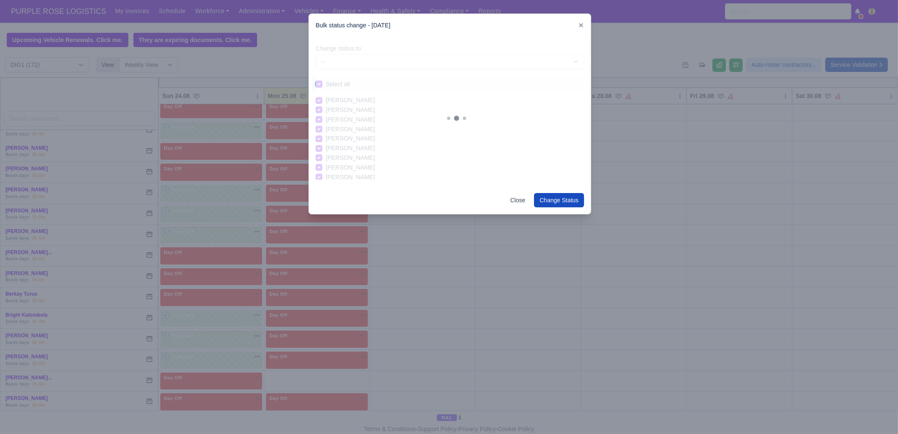
checkbox input "true"
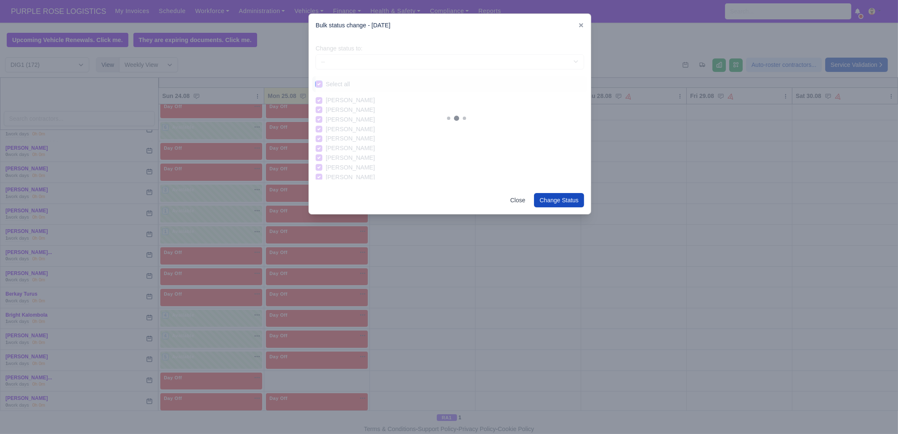
checkbox input "true"
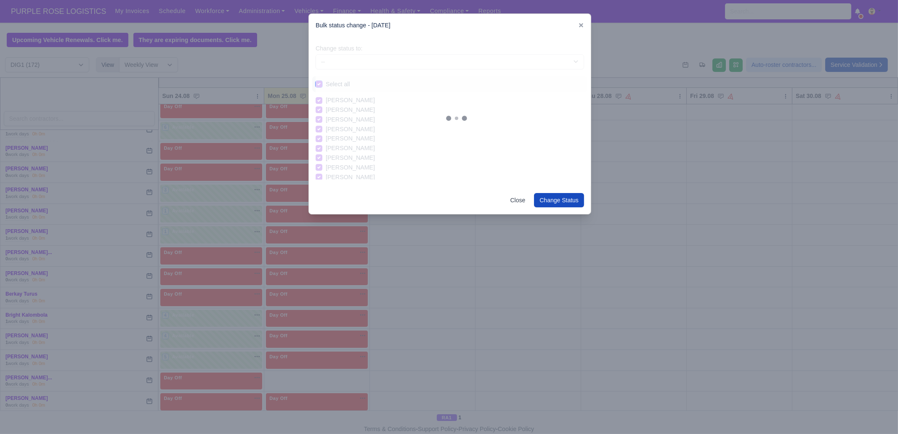
checkbox input "true"
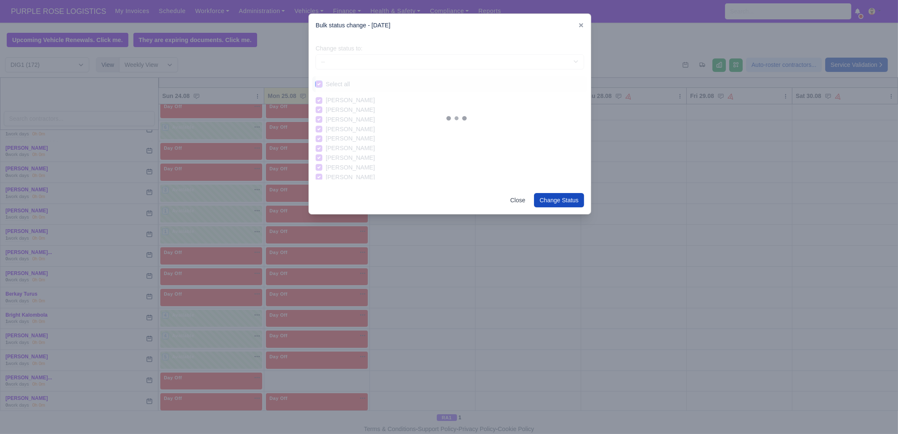
checkbox input "true"
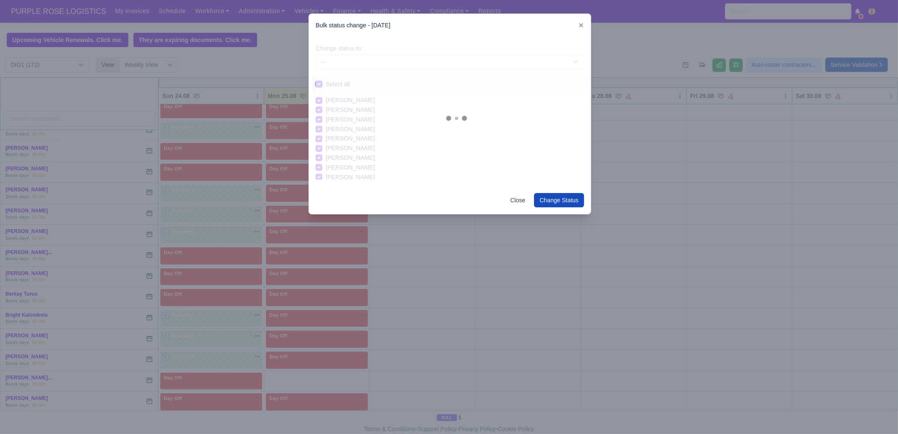
checkbox input "true"
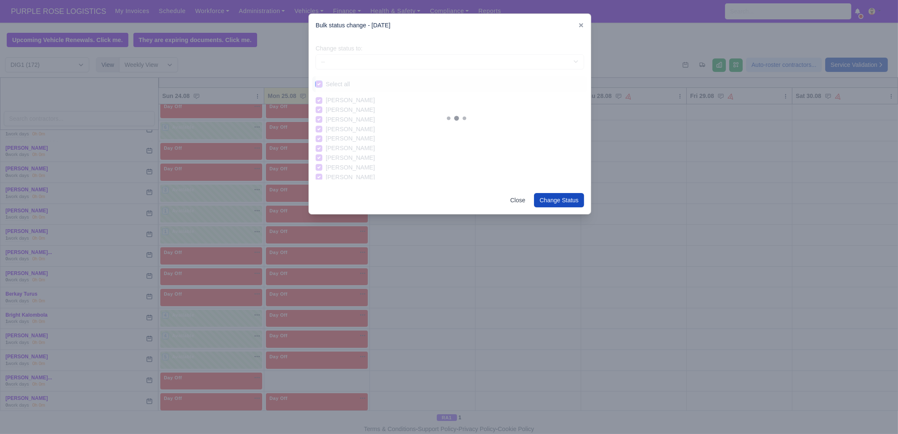
checkbox input "true"
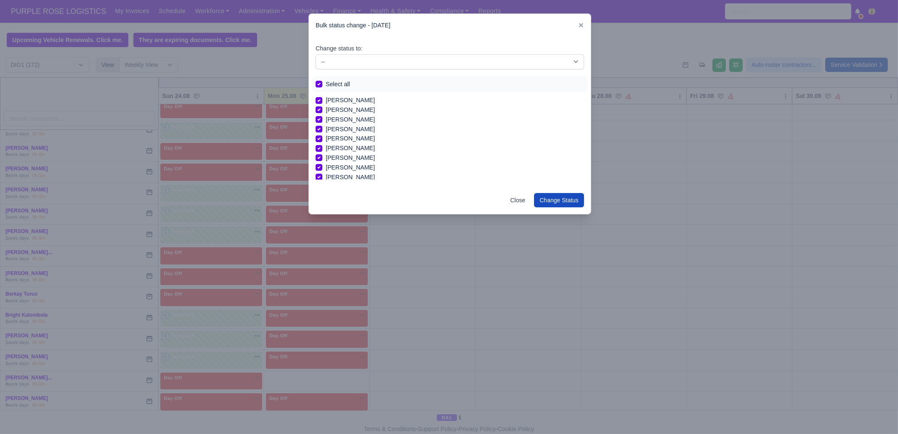
click at [342, 83] on label "Select all" at bounding box center [338, 85] width 24 height 10
click at [322, 83] on input "Select all" at bounding box center [318, 83] width 7 height 7
checkbox input "false"
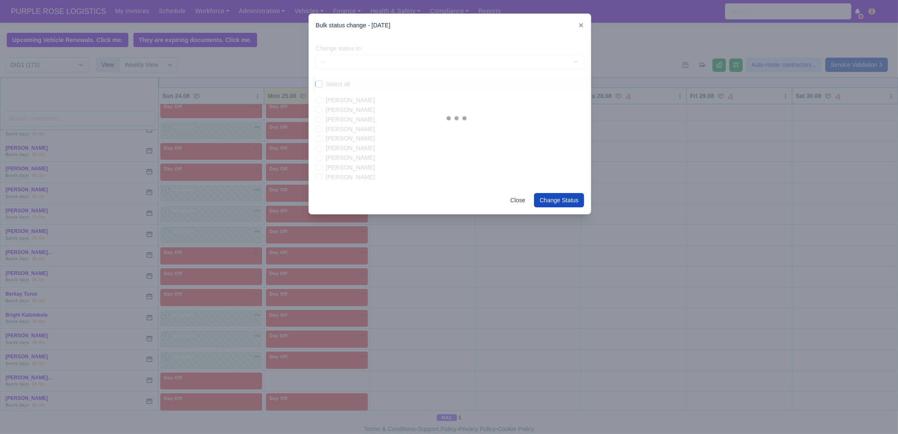
checkbox input "false"
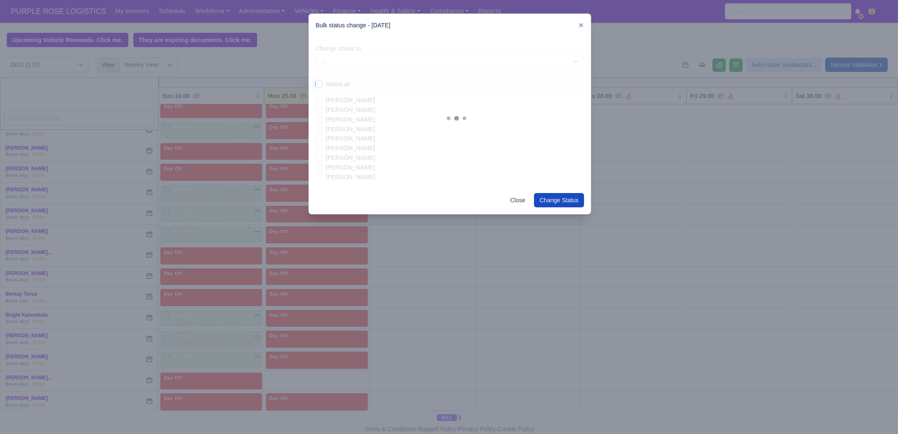
checkbox input "false"
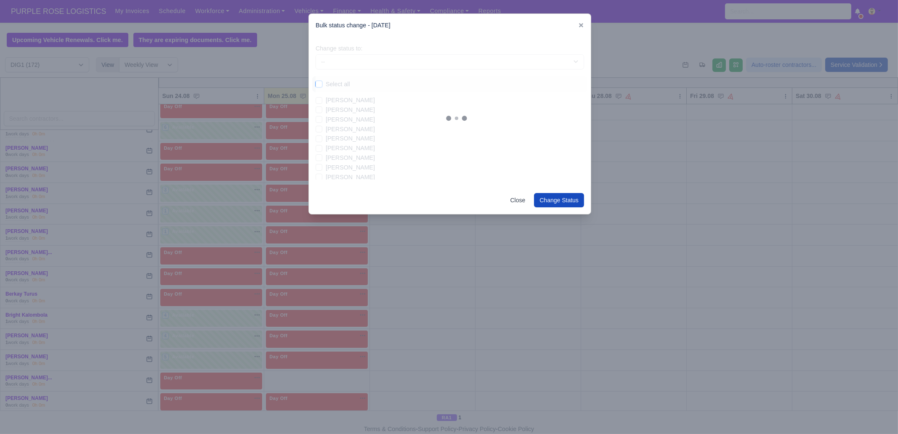
checkbox input "false"
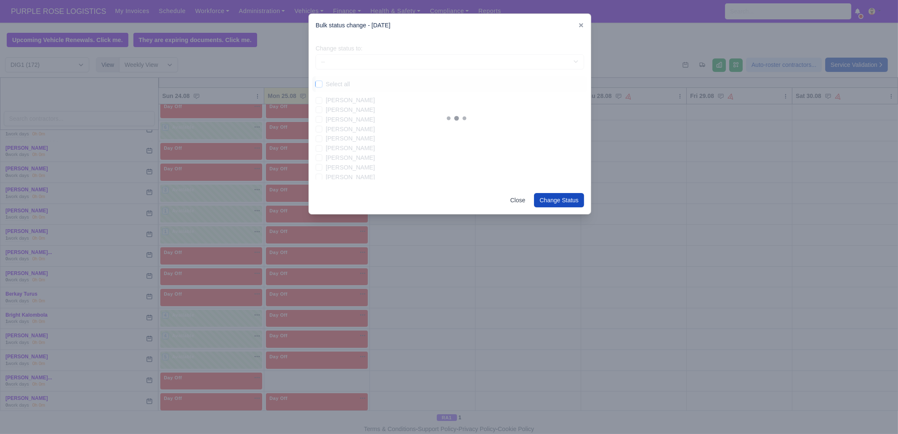
checkbox input "false"
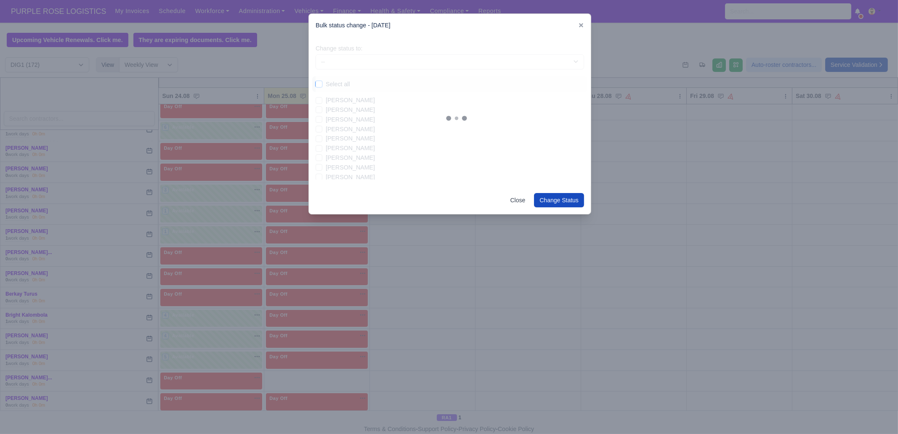
checkbox input "false"
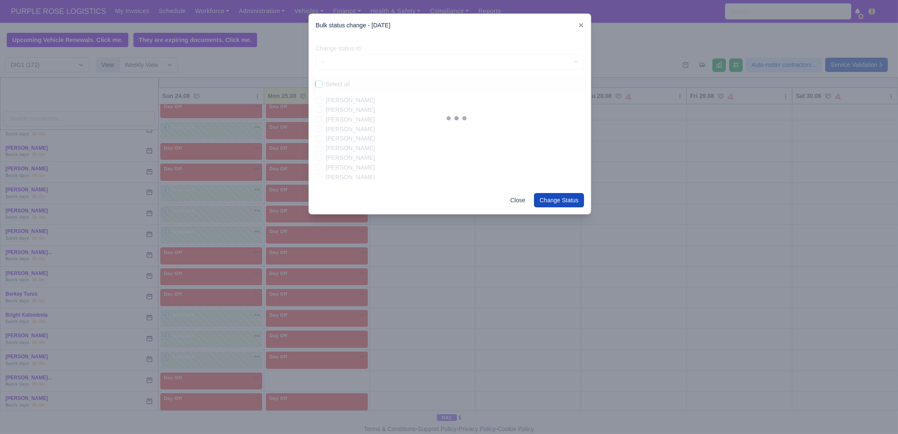
checkbox input "false"
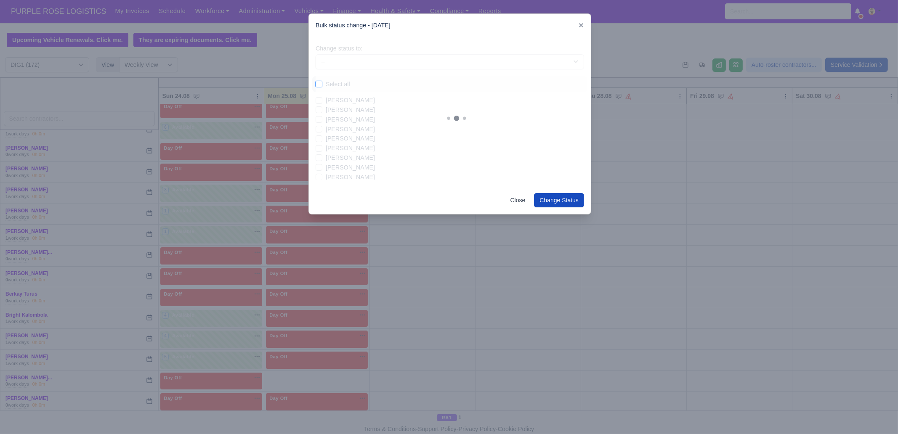
checkbox input "false"
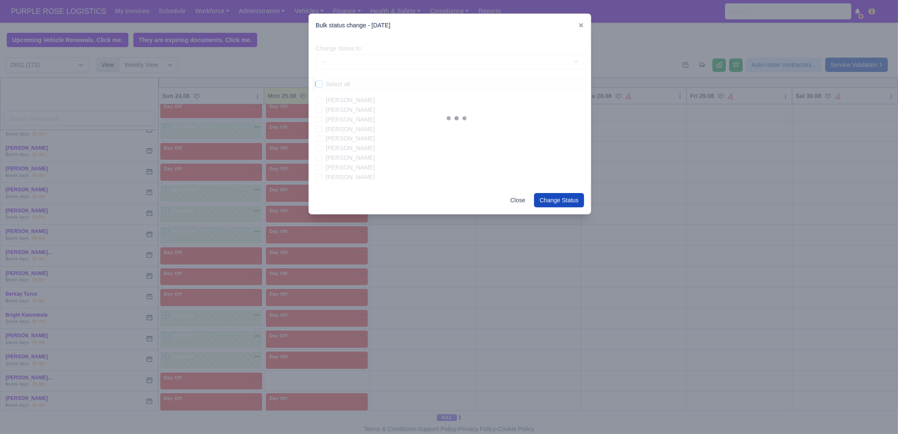
checkbox input "false"
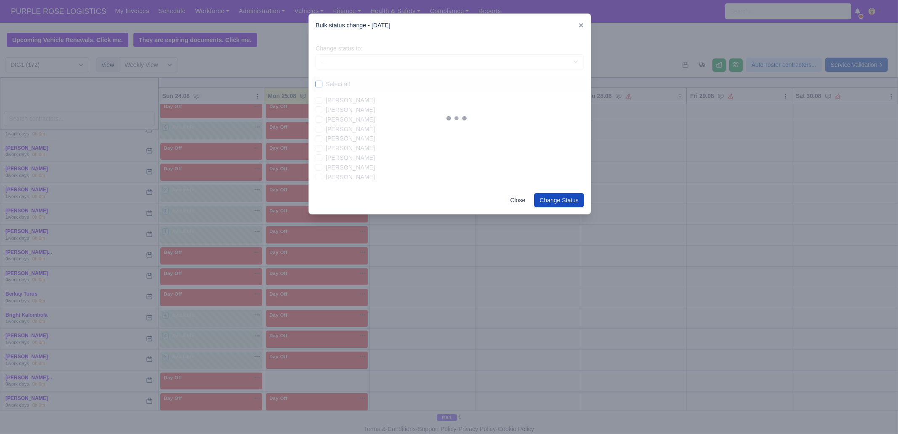
checkbox input "false"
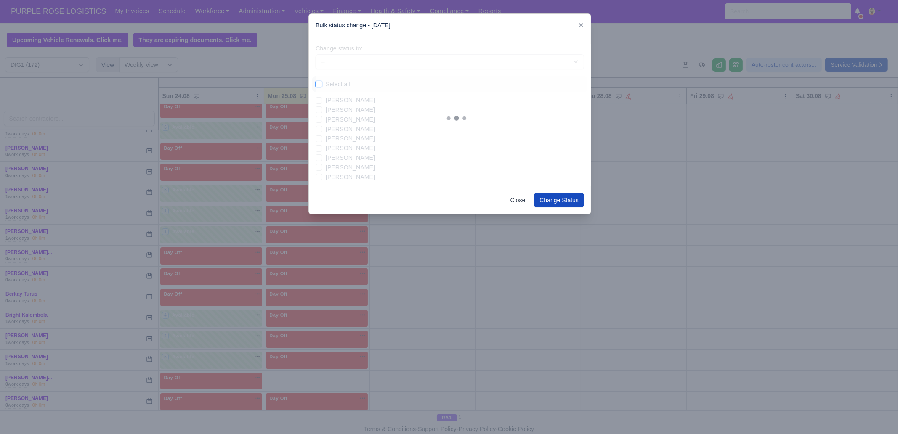
checkbox input "false"
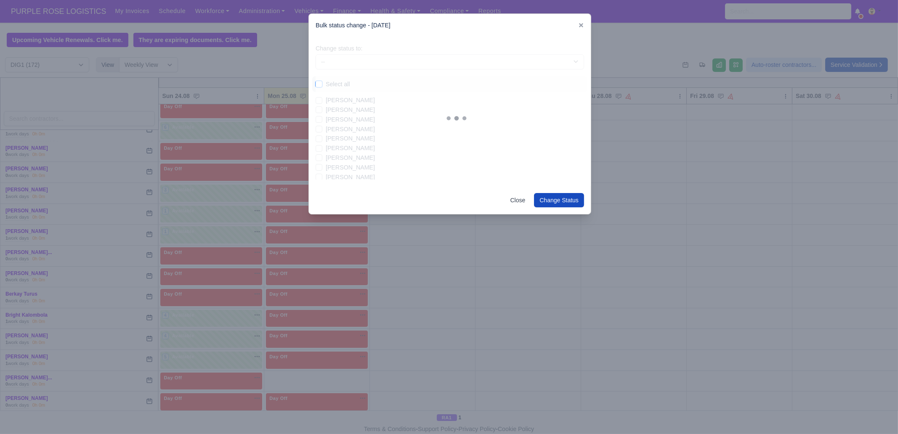
checkbox input "false"
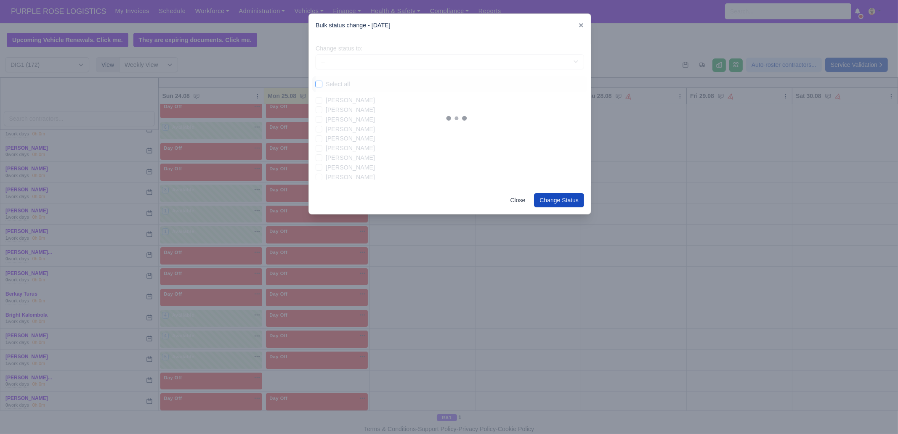
checkbox input "false"
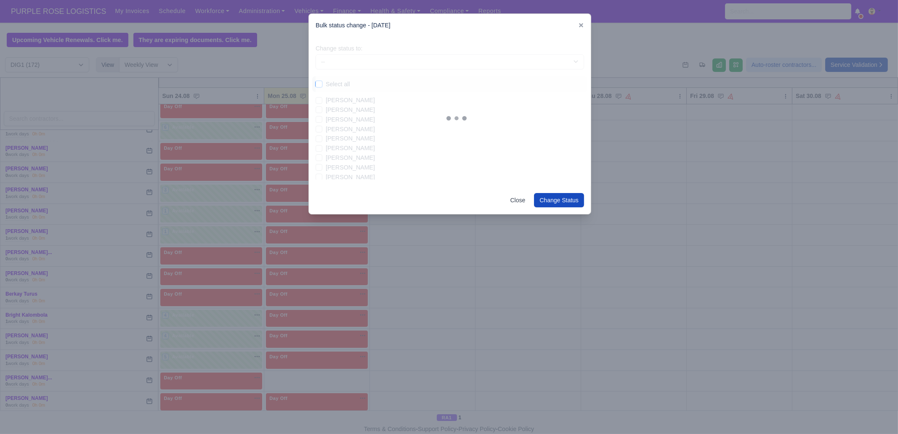
checkbox input "false"
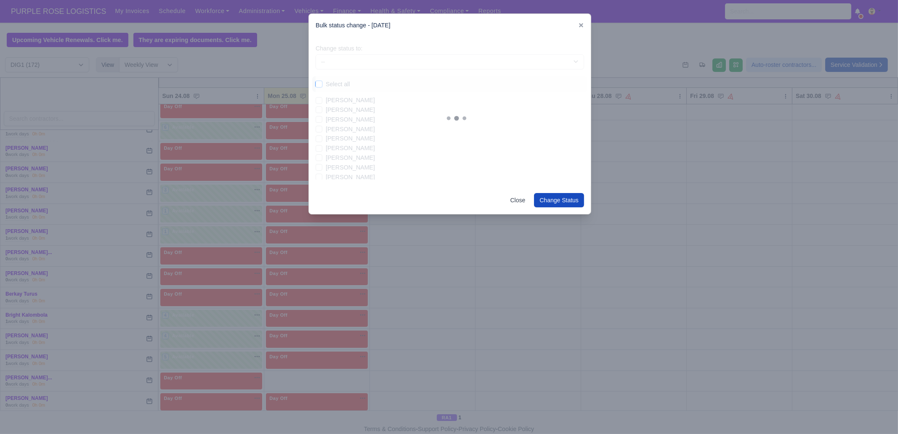
checkbox input "false"
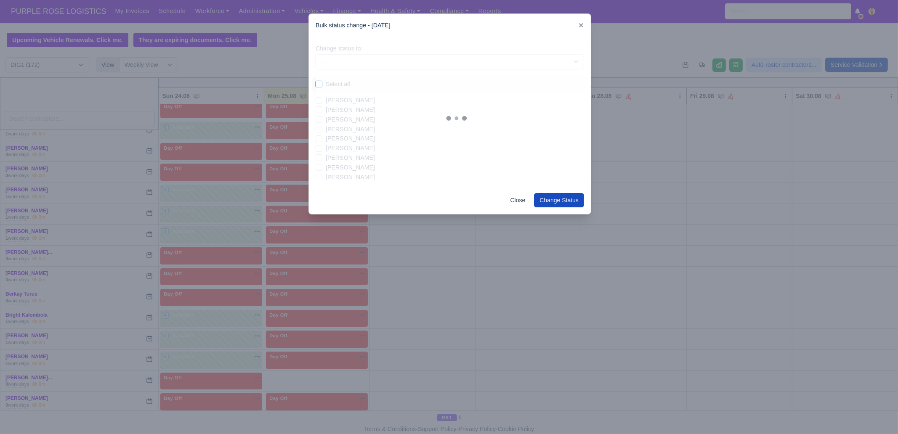
checkbox input "false"
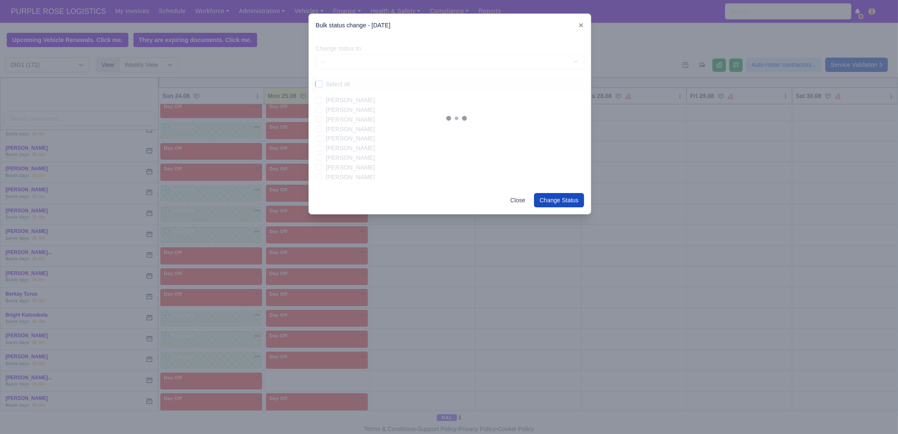
checkbox input "false"
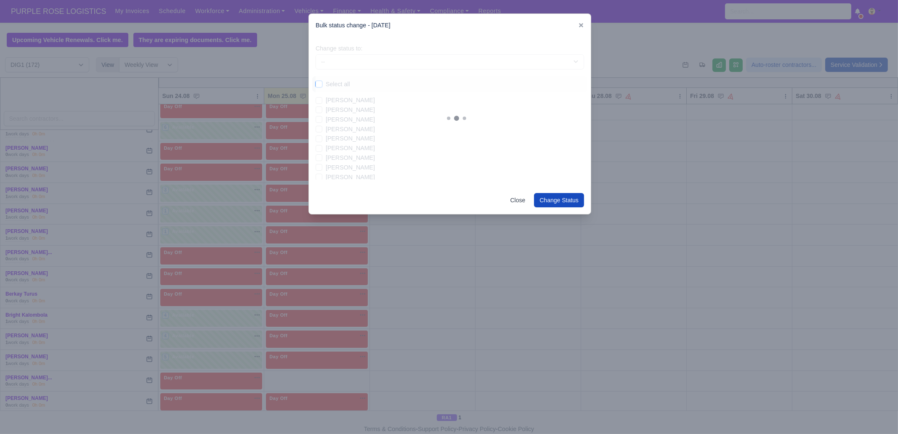
checkbox input "false"
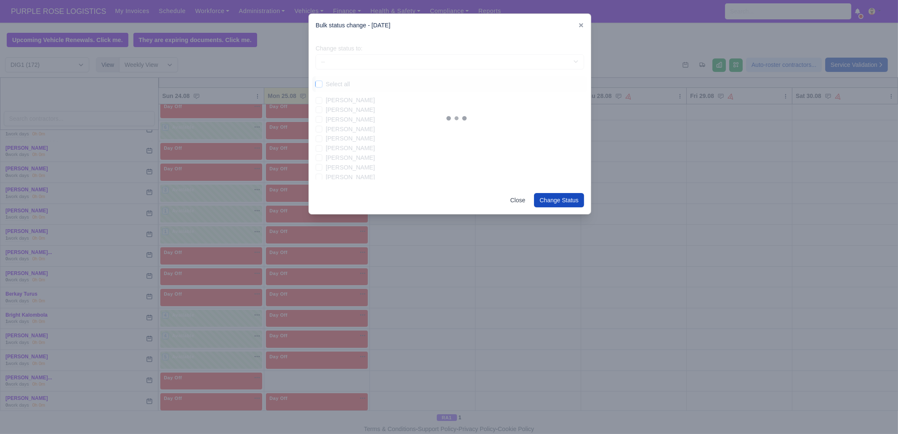
checkbox input "false"
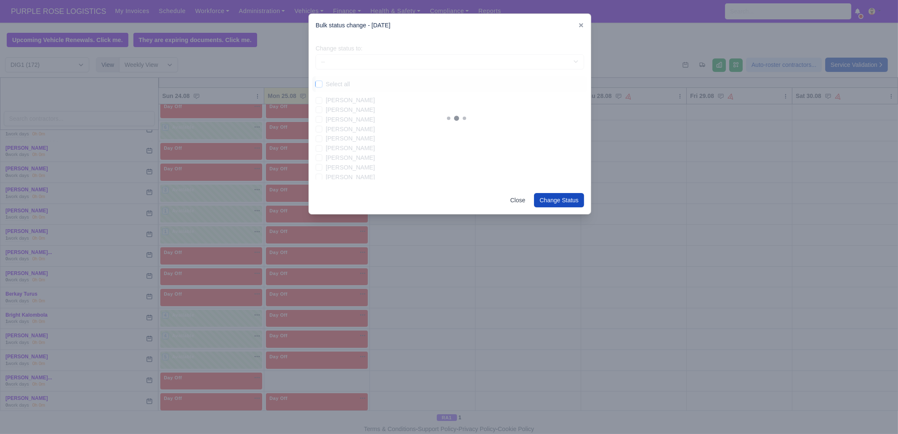
checkbox input "false"
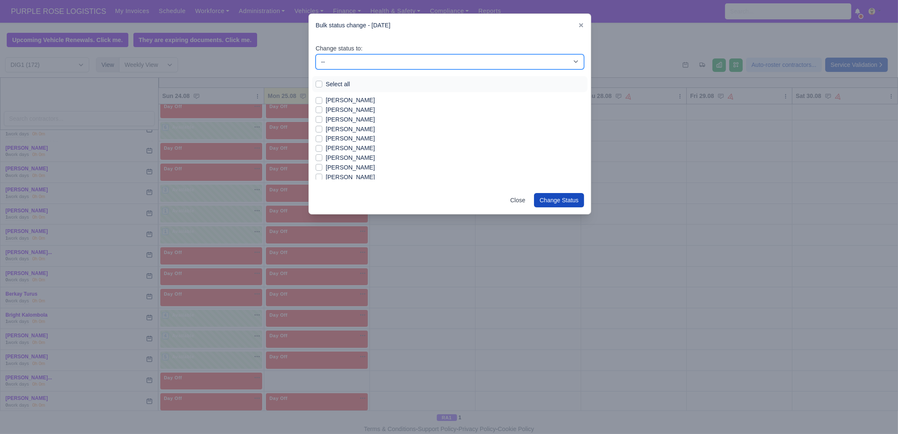
click at [350, 63] on select "-- Unasigned Available Day Off Stand By Other Depot" at bounding box center [449, 61] width 268 height 15
select select "Available"
click at [315, 54] on select "-- Unasigned Available Day Off Stand By Other Depot" at bounding box center [449, 61] width 268 height 15
click at [358, 108] on label "[PERSON_NAME]" at bounding box center [350, 110] width 49 height 10
click at [322, 108] on input "[PERSON_NAME]" at bounding box center [318, 108] width 7 height 7
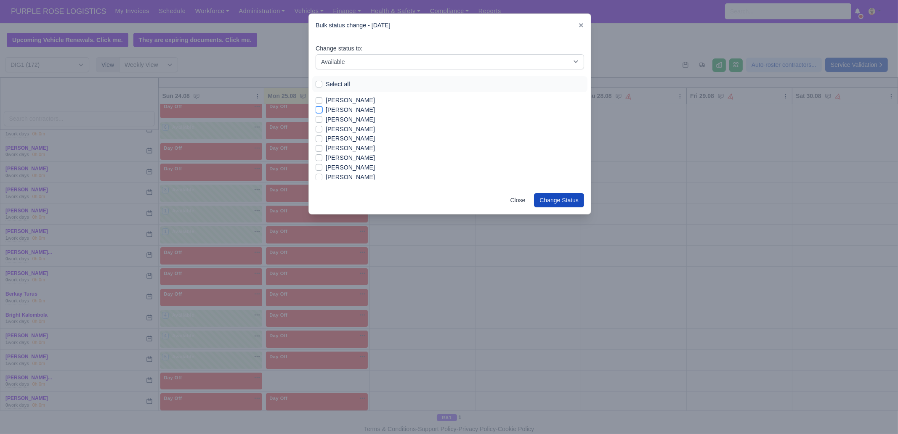
checkbox input "true"
click at [349, 137] on label "[PERSON_NAME]" at bounding box center [350, 139] width 49 height 10
click at [322, 137] on input "[PERSON_NAME]" at bounding box center [318, 137] width 7 height 7
checkbox input "true"
click at [348, 146] on label "[PERSON_NAME]" at bounding box center [350, 148] width 49 height 10
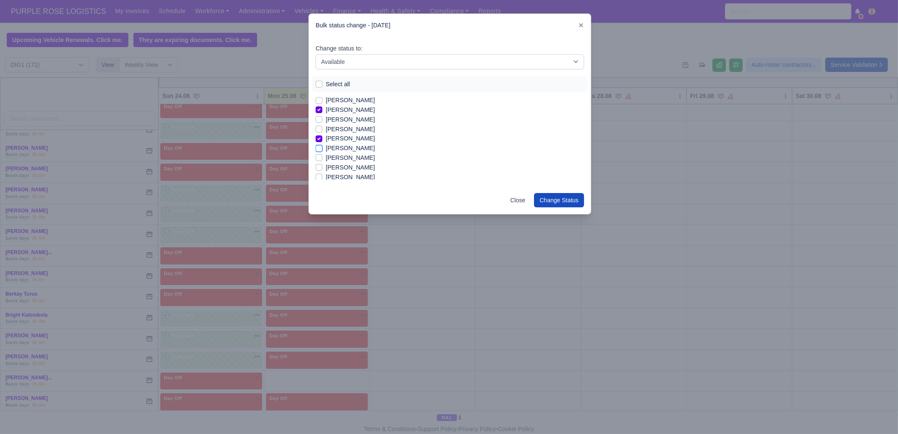
click at [322, 146] on input "[PERSON_NAME]" at bounding box center [318, 146] width 7 height 7
checkbox input "true"
click at [345, 157] on label "[PERSON_NAME]" at bounding box center [350, 158] width 49 height 10
click at [322, 157] on input "[PERSON_NAME]" at bounding box center [318, 156] width 7 height 7
checkbox input "true"
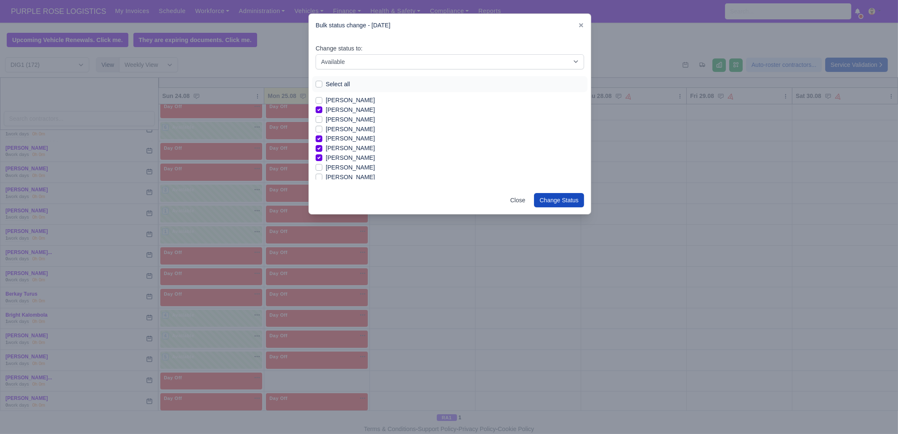
click at [345, 166] on label "[PERSON_NAME]" at bounding box center [350, 168] width 49 height 10
click at [322, 166] on input "[PERSON_NAME]" at bounding box center [318, 166] width 7 height 7
checkbox input "true"
click at [342, 162] on label "[PERSON_NAME]" at bounding box center [350, 164] width 49 height 10
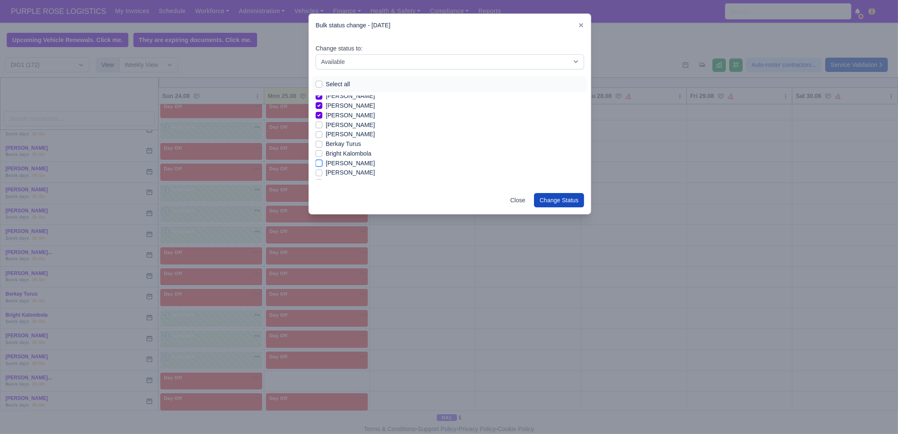
click at [322, 162] on input "[PERSON_NAME]" at bounding box center [318, 162] width 7 height 7
checkbox input "true"
click at [342, 174] on label "[PERSON_NAME]" at bounding box center [350, 173] width 49 height 10
click at [322, 174] on input "[PERSON_NAME]" at bounding box center [318, 171] width 7 height 7
checkbox input "true"
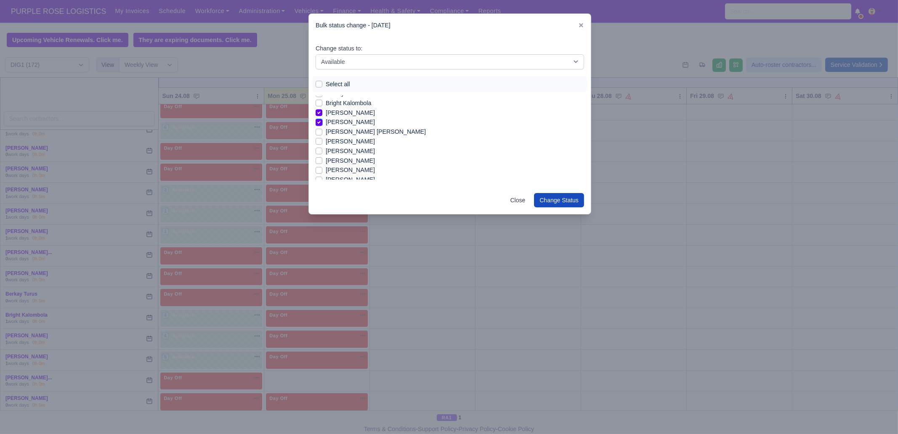
scroll to position [105, 0]
click at [348, 129] on label "Chisom Simon Halliday" at bounding box center [376, 130] width 100 height 10
click at [322, 129] on input "Chisom Simon Halliday" at bounding box center [318, 128] width 7 height 7
click at [347, 157] on label "[PERSON_NAME]" at bounding box center [350, 159] width 49 height 10
click at [322, 157] on input "[PERSON_NAME]" at bounding box center [318, 157] width 7 height 7
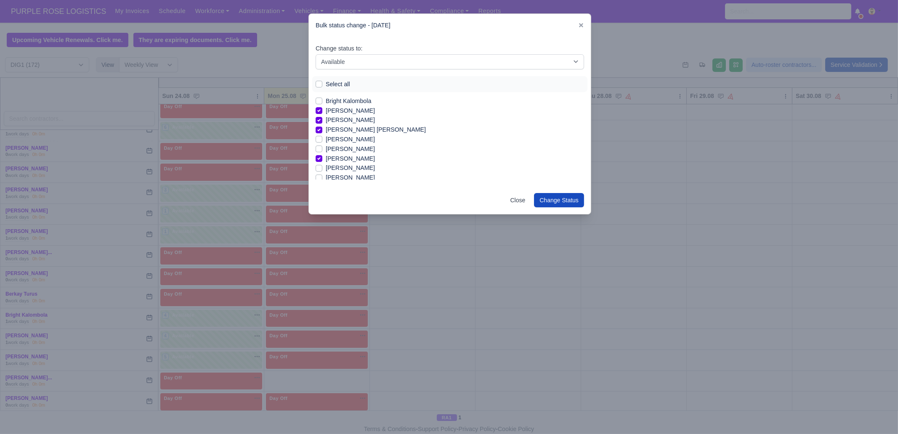
click at [343, 179] on label "[PERSON_NAME]" at bounding box center [350, 178] width 49 height 10
click at [322, 179] on input "[PERSON_NAME]" at bounding box center [318, 176] width 7 height 7
click at [339, 131] on label "Edmund Nathaniel Kwakye" at bounding box center [350, 135] width 49 height 10
click at [322, 131] on input "Edmund Nathaniel Kwakye" at bounding box center [318, 133] width 7 height 7
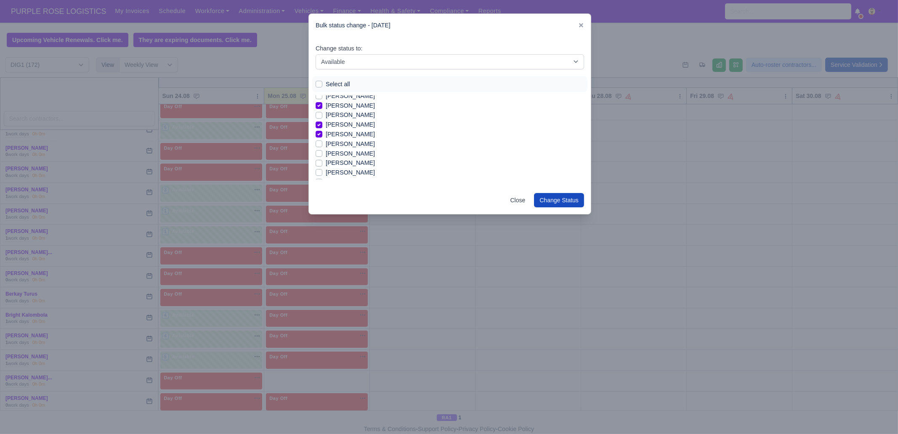
click at [347, 145] on label "[PERSON_NAME]" at bounding box center [350, 144] width 49 height 10
click at [322, 145] on input "[PERSON_NAME]" at bounding box center [318, 142] width 7 height 7
click at [345, 162] on label "[PERSON_NAME]" at bounding box center [350, 163] width 49 height 10
click at [322, 162] on input "[PERSON_NAME]" at bounding box center [318, 161] width 7 height 7
click at [343, 171] on label "[PERSON_NAME]" at bounding box center [350, 173] width 49 height 10
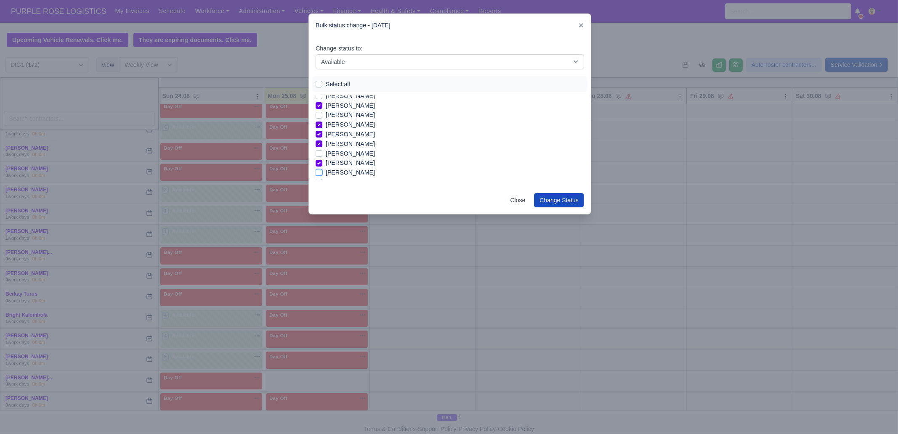
click at [322, 171] on input "[PERSON_NAME]" at bounding box center [318, 171] width 7 height 7
click at [353, 139] on label "[PERSON_NAME]" at bounding box center [350, 140] width 49 height 10
click at [322, 139] on input "[PERSON_NAME]" at bounding box center [318, 138] width 7 height 7
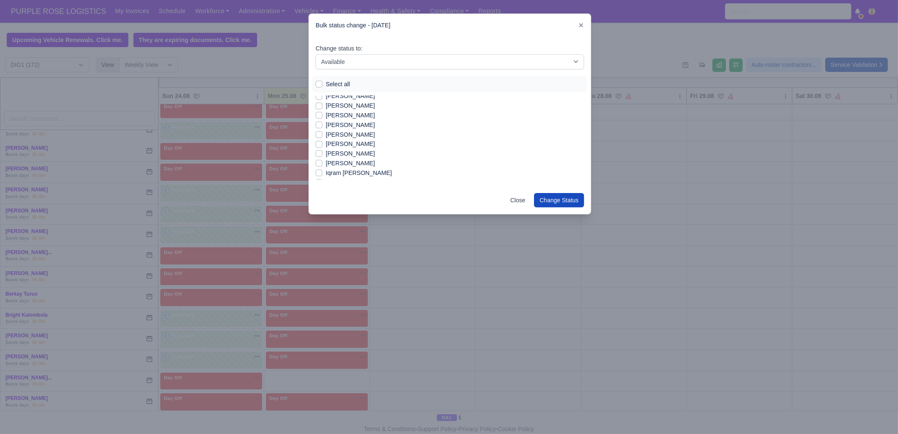
click at [358, 144] on label "[PERSON_NAME]" at bounding box center [350, 144] width 49 height 10
click at [322, 144] on input "[PERSON_NAME]" at bounding box center [318, 142] width 7 height 7
click at [351, 154] on label "[PERSON_NAME]" at bounding box center [350, 154] width 49 height 10
click at [322, 154] on input "[PERSON_NAME]" at bounding box center [318, 152] width 7 height 7
click at [353, 161] on label "[PERSON_NAME]" at bounding box center [350, 164] width 49 height 10
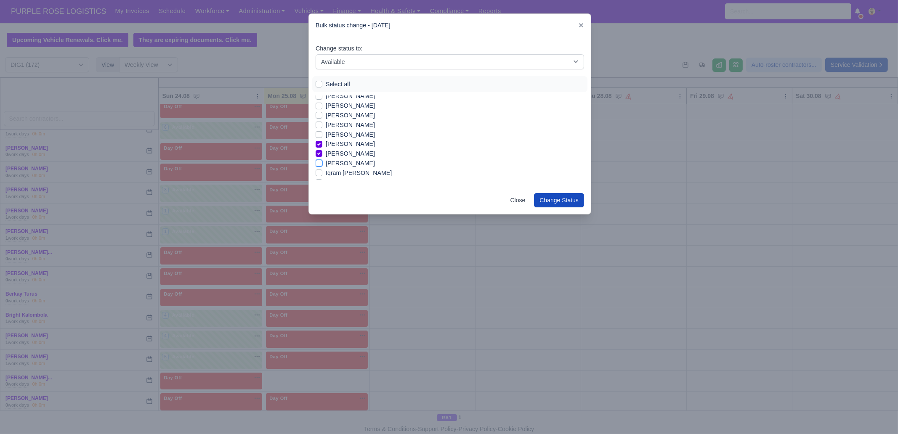
click at [322, 161] on input "[PERSON_NAME]" at bounding box center [318, 162] width 7 height 7
click at [345, 129] on label "[PERSON_NAME]" at bounding box center [350, 130] width 49 height 10
click at [322, 129] on input "[PERSON_NAME]" at bounding box center [318, 128] width 7 height 7
click at [343, 140] on label "[PERSON_NAME]" at bounding box center [350, 140] width 49 height 10
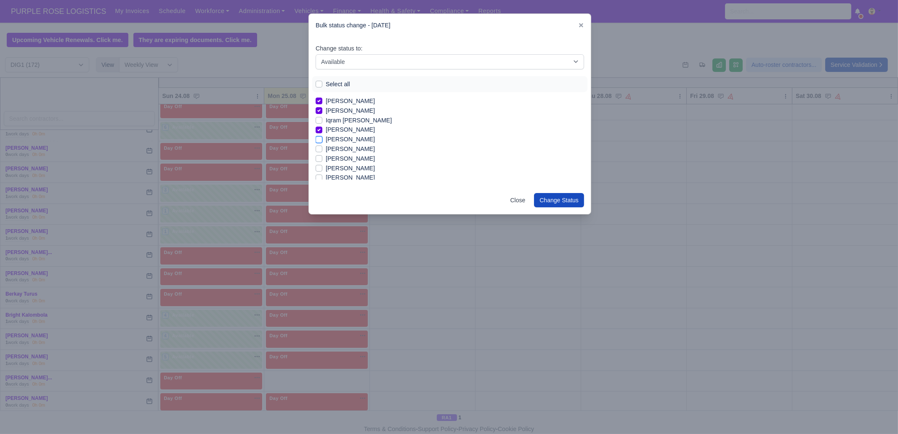
click at [322, 140] on input "[PERSON_NAME]" at bounding box center [318, 138] width 7 height 7
click at [350, 131] on label "Leotrim Rexhepi" at bounding box center [348, 131] width 44 height 10
click at [322, 131] on input "Leotrim Rexhepi" at bounding box center [318, 129] width 7 height 7
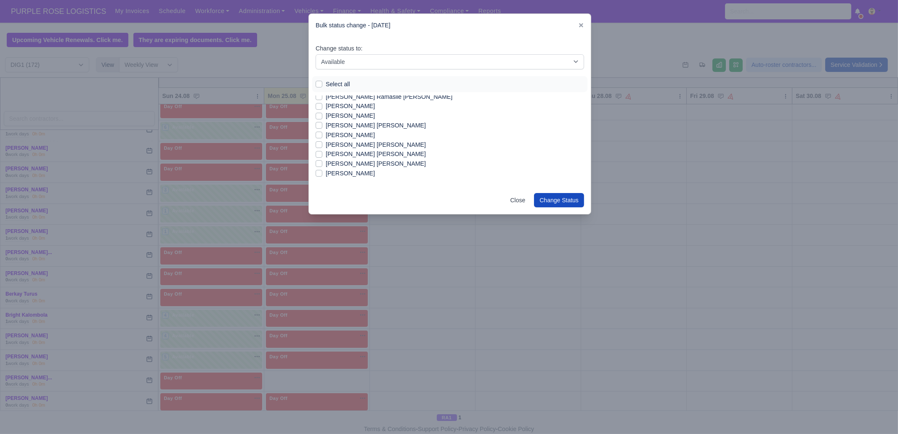
click at [356, 162] on label "[PERSON_NAME] [PERSON_NAME]" at bounding box center [376, 164] width 100 height 10
click at [322, 162] on input "[PERSON_NAME] [PERSON_NAME]" at bounding box center [318, 162] width 7 height 7
click at [363, 140] on label "[PERSON_NAME]" at bounding box center [350, 140] width 49 height 10
click at [322, 140] on input "[PERSON_NAME]" at bounding box center [318, 138] width 7 height 7
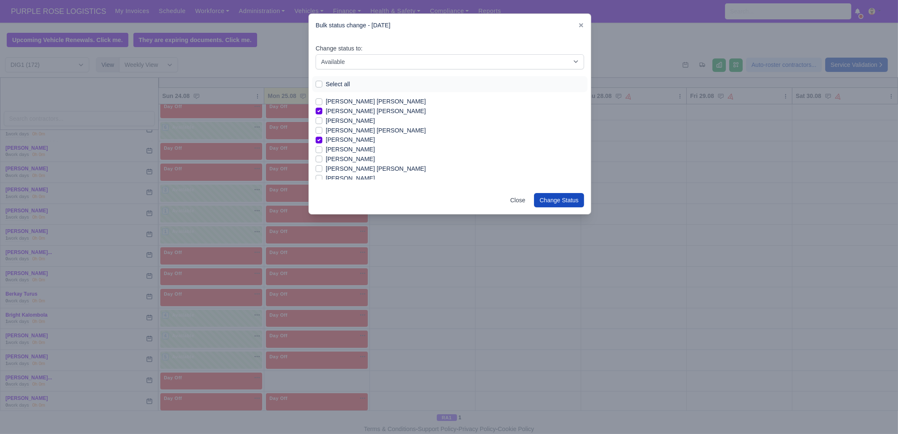
click at [366, 147] on label "[PERSON_NAME]" at bounding box center [350, 150] width 49 height 10
click at [322, 147] on input "[PERSON_NAME]" at bounding box center [318, 148] width 7 height 7
click at [361, 127] on label "[PERSON_NAME]" at bounding box center [350, 126] width 49 height 10
click at [322, 127] on input "[PERSON_NAME]" at bounding box center [318, 124] width 7 height 7
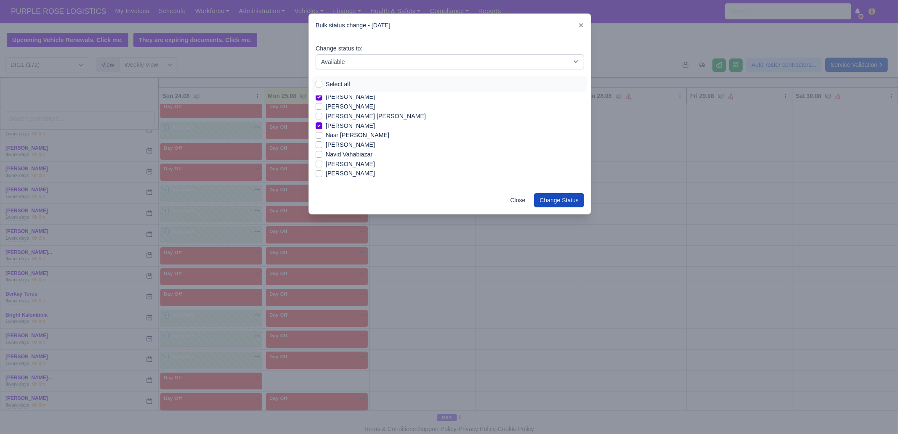
click at [356, 161] on label "[PERSON_NAME]" at bounding box center [350, 164] width 49 height 10
click at [322, 161] on input "[PERSON_NAME]" at bounding box center [318, 162] width 7 height 7
click at [351, 131] on label "[PERSON_NAME]" at bounding box center [350, 131] width 49 height 10
click at [322, 131] on input "[PERSON_NAME]" at bounding box center [318, 129] width 7 height 7
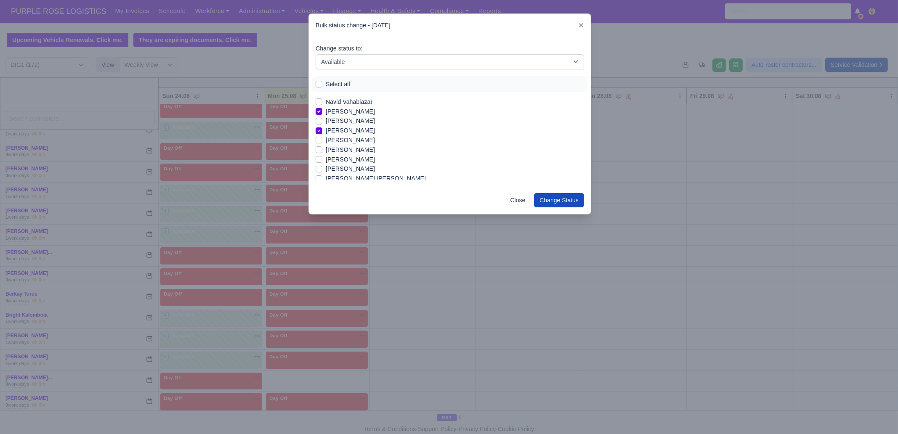
click at [350, 141] on label "[PERSON_NAME]" at bounding box center [350, 140] width 49 height 10
click at [322, 141] on input "[PERSON_NAME]" at bounding box center [318, 138] width 7 height 7
click at [347, 169] on label "[PERSON_NAME]" at bounding box center [350, 169] width 49 height 10
click at [322, 169] on input "[PERSON_NAME]" at bounding box center [318, 167] width 7 height 7
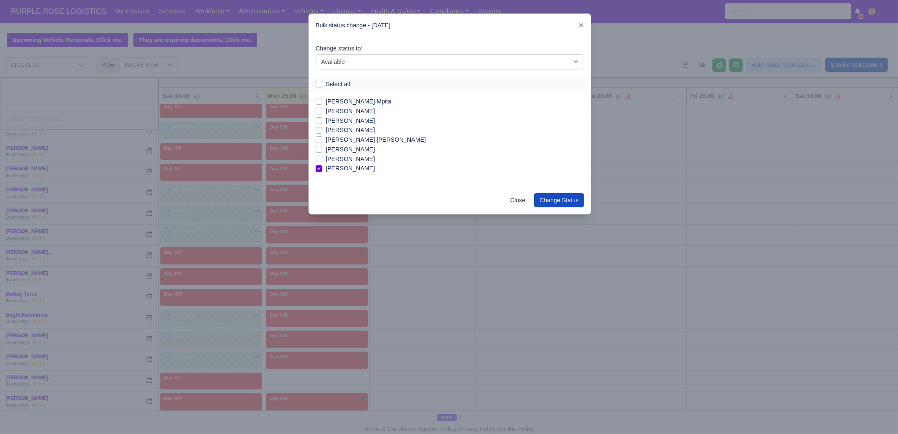
click at [345, 151] on label "[PERSON_NAME]" at bounding box center [350, 150] width 49 height 10
click at [322, 151] on input "[PERSON_NAME]" at bounding box center [318, 148] width 7 height 7
click at [355, 144] on label "[PERSON_NAME]" at bounding box center [350, 145] width 49 height 10
click at [322, 144] on input "[PERSON_NAME]" at bounding box center [318, 143] width 7 height 7
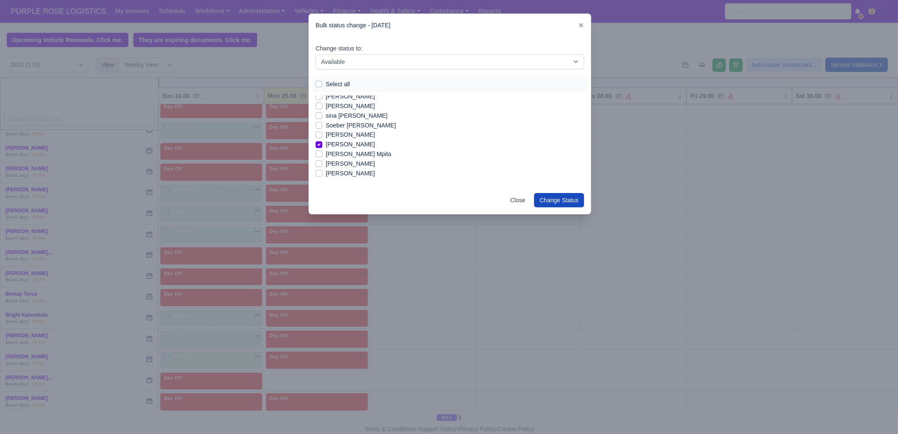
click at [356, 133] on label "Stanimir Krasimirov Chirakov" at bounding box center [350, 135] width 49 height 10
click at [322, 133] on input "Stanimir Krasimirov Chirakov" at bounding box center [318, 133] width 7 height 7
click at [339, 108] on label "[PERSON_NAME]" at bounding box center [350, 106] width 49 height 10
click at [322, 108] on input "[PERSON_NAME]" at bounding box center [318, 104] width 7 height 7
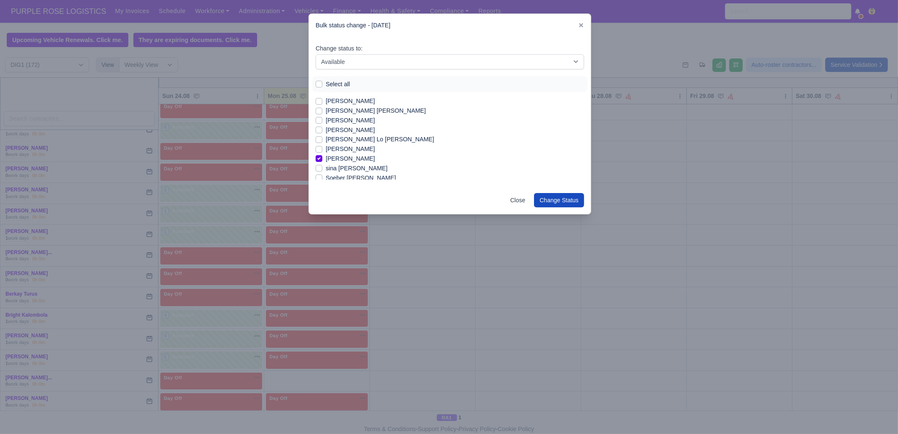
click at [351, 138] on label "Serigne Saliu Lo Seye" at bounding box center [380, 140] width 109 height 10
click at [322, 138] on input "Serigne Saliu Lo Seye" at bounding box center [318, 138] width 7 height 7
click at [556, 199] on button "Change Status" at bounding box center [559, 200] width 50 height 14
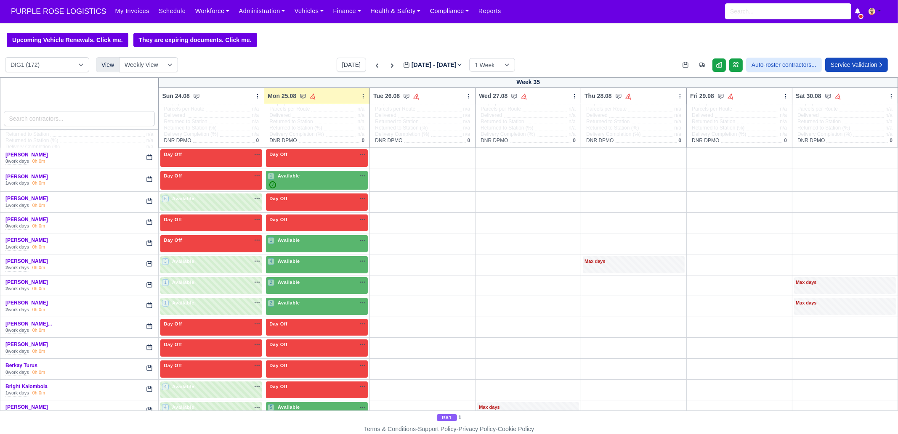
scroll to position [0, 0]
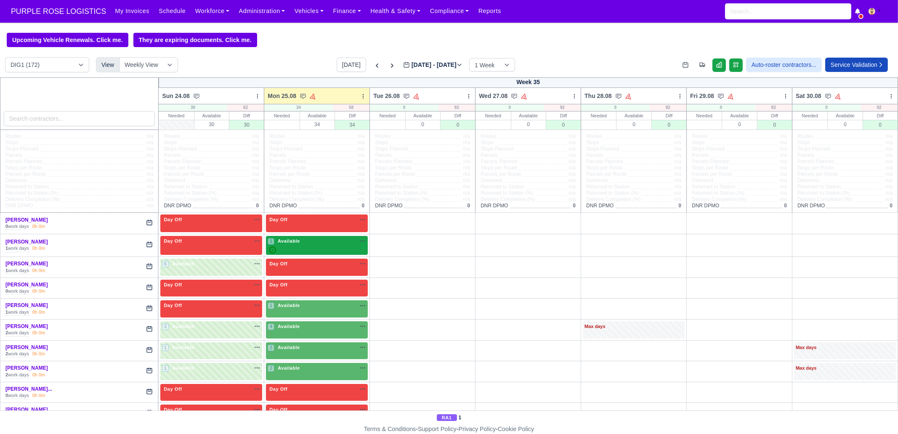
click at [303, 242] on div "1 Available na" at bounding box center [317, 241] width 98 height 7
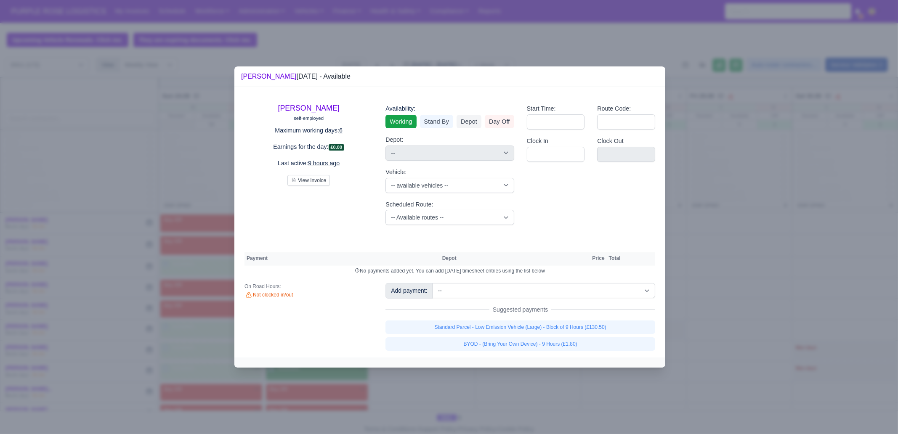
click at [547, 334] on div "Standard Parcel - Low Emission Vehicle (Large) - Block of 9 Hours (£130.50) BYO…" at bounding box center [520, 336] width 270 height 30
click at [547, 346] on link "BYOD - (Bring Your Own Device) - 9 Hours (£1.80)" at bounding box center [520, 343] width 270 height 13
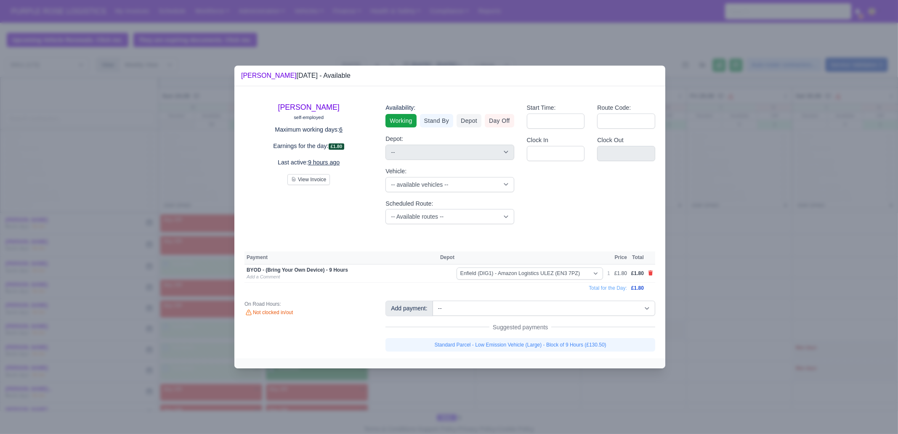
click at [546, 346] on link "Standard Parcel - Low Emission Vehicle (Large) - Block of 9 Hours (£130.50)" at bounding box center [520, 344] width 270 height 13
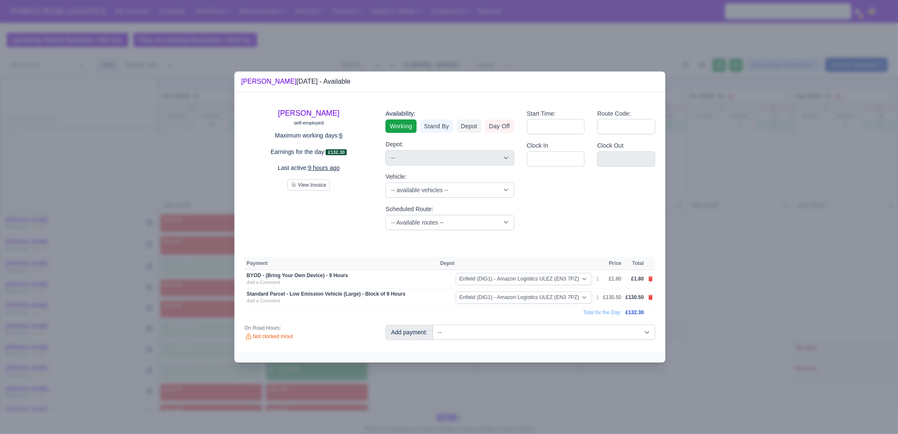
click at [786, 277] on div at bounding box center [449, 217] width 898 height 434
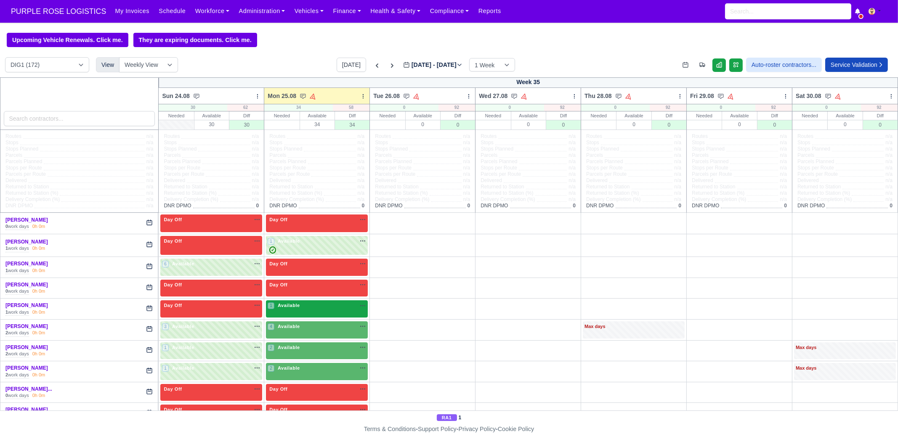
click at [292, 310] on div "1 Available na" at bounding box center [317, 306] width 98 height 9
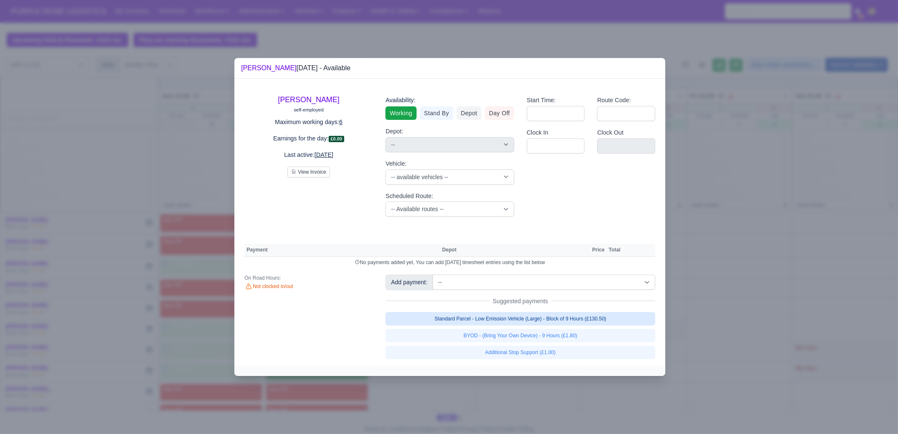
click at [548, 322] on link "Standard Parcel - Low Emission Vehicle (Large) - Block of 9 Hours (£130.50)" at bounding box center [520, 318] width 270 height 13
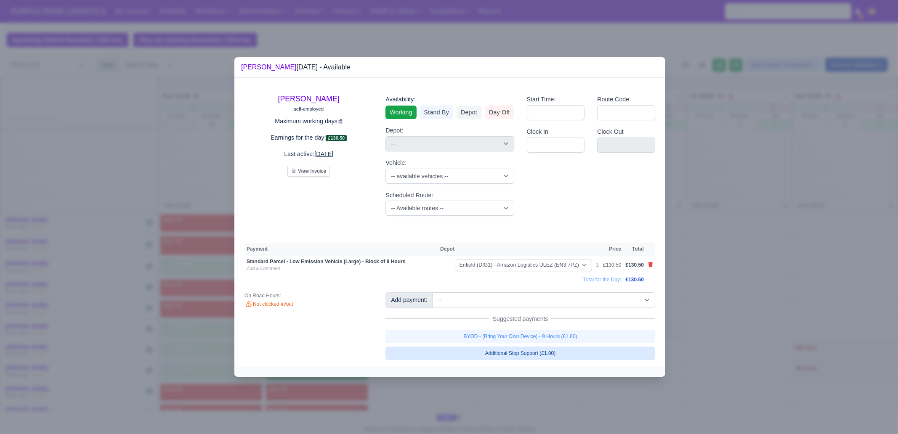
click at [550, 336] on link "BYOD - (Bring Your Own Device) - 9 Hours (£1.80)" at bounding box center [520, 336] width 270 height 13
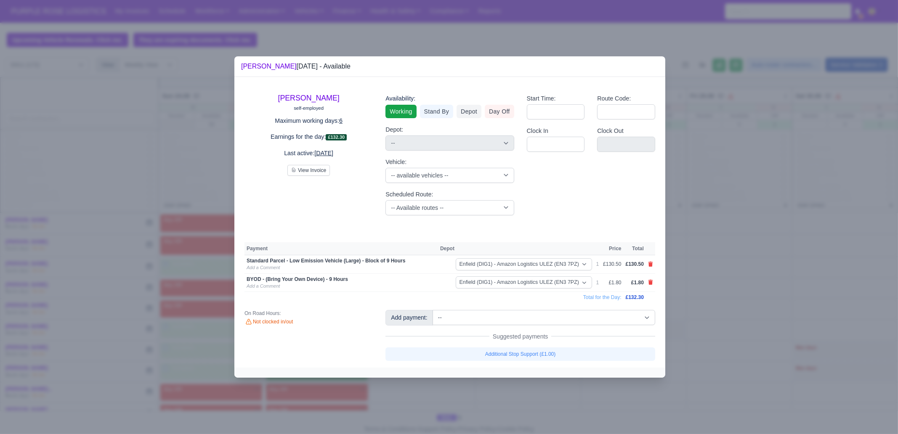
click at [672, 384] on div at bounding box center [449, 217] width 898 height 434
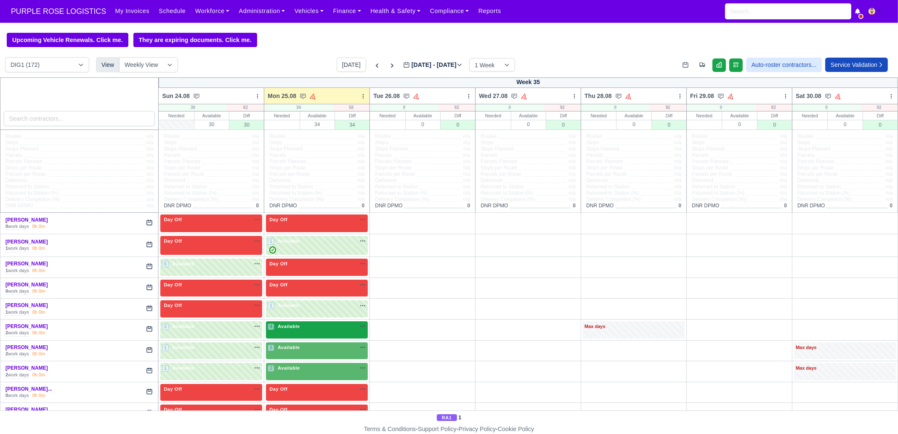
click at [318, 333] on div "4 Available" at bounding box center [317, 329] width 102 height 17
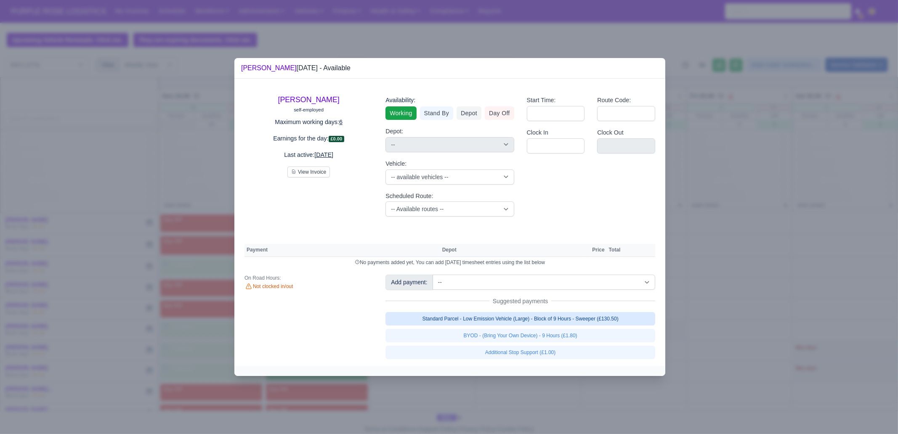
click at [506, 320] on link "Standard Parcel - Low Emission Vehicle (Large) - Block of 9 Hours - Sweeper (£1…" at bounding box center [520, 318] width 270 height 13
click at [507, 326] on link "Standard Parcel - Low Emission Vehicle (Large) - Block of 9 Hours - Sweeper (£1…" at bounding box center [520, 318] width 270 height 13
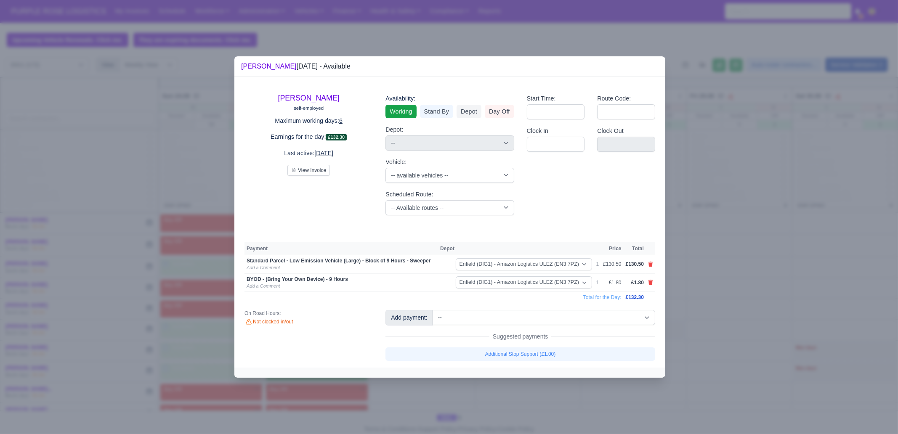
click at [488, 390] on div at bounding box center [449, 217] width 898 height 434
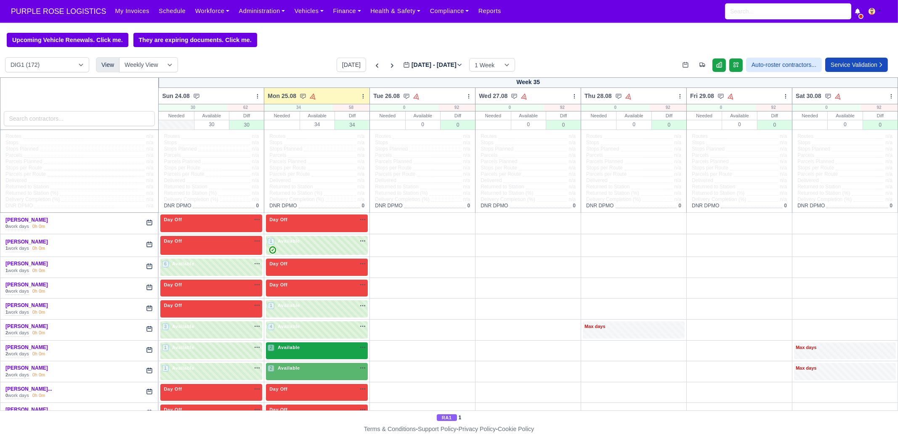
click at [303, 353] on div "2 Available" at bounding box center [317, 350] width 102 height 17
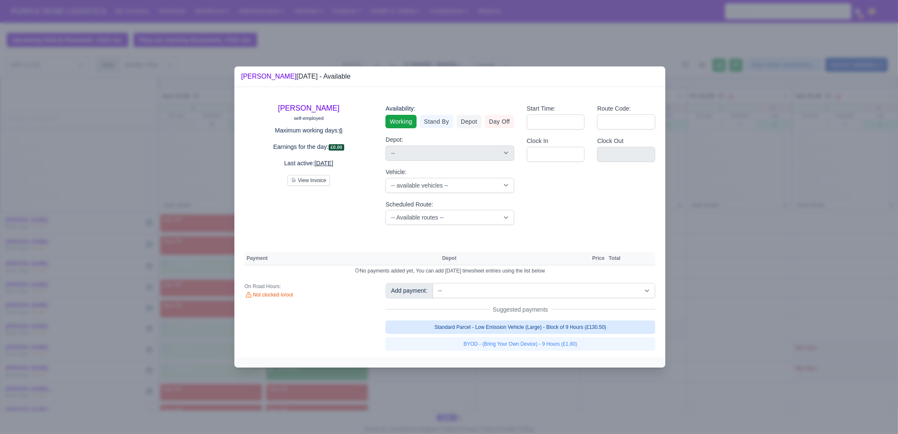
click at [551, 327] on link "Standard Parcel - Low Emission Vehicle (Large) - Block of 9 Hours (£130.50)" at bounding box center [520, 327] width 270 height 13
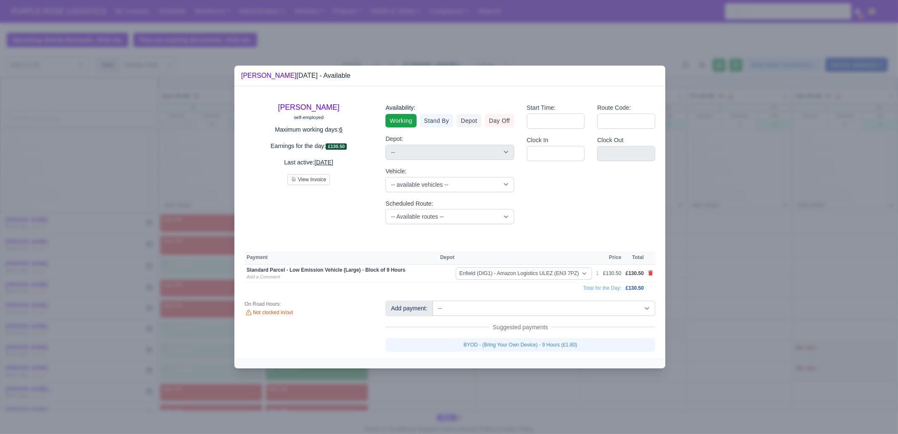
click at [546, 342] on link "BYOD - (Bring Your Own Device) - 9 Hours (£1.80)" at bounding box center [520, 344] width 270 height 13
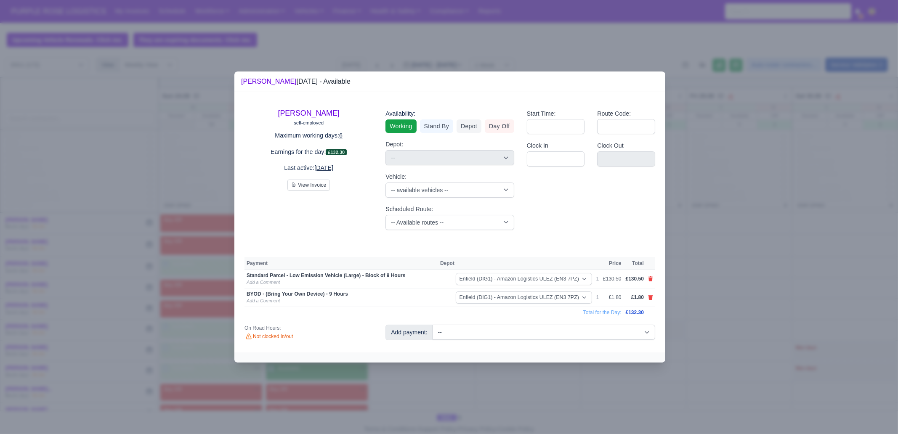
click at [512, 387] on div at bounding box center [449, 217] width 898 height 434
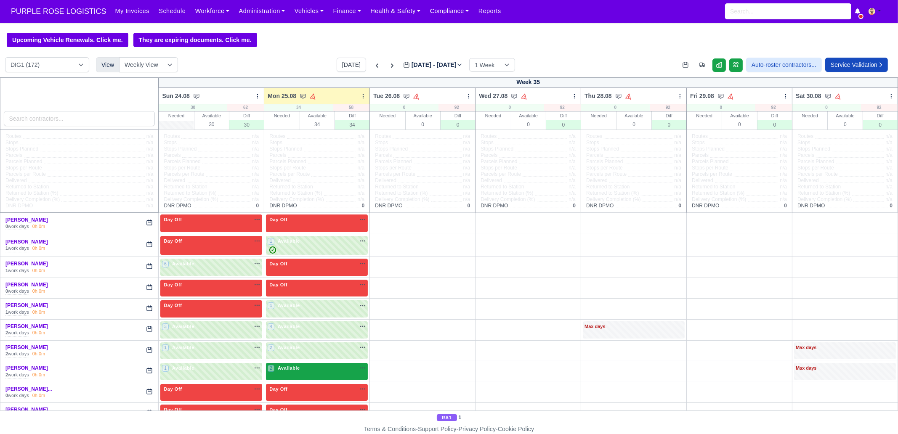
click at [318, 371] on div "2 Available na" at bounding box center [317, 368] width 98 height 7
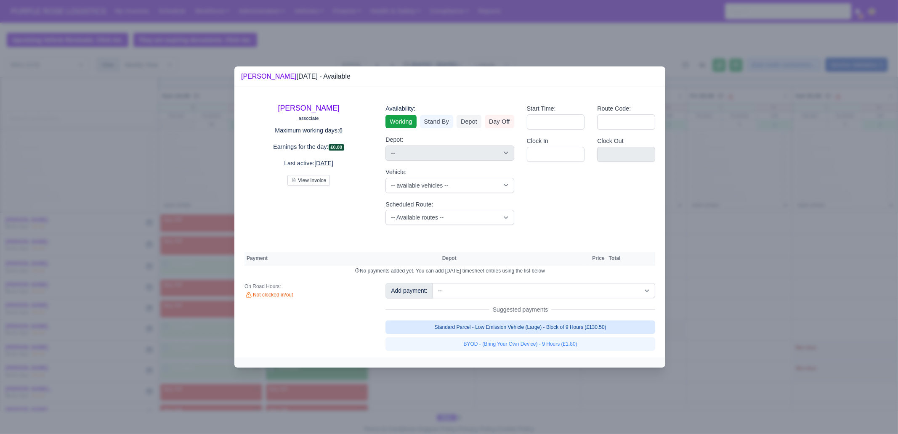
click at [527, 326] on link "Standard Parcel - Low Emission Vehicle (Large) - Block of 9 Hours (£130.50)" at bounding box center [520, 327] width 270 height 13
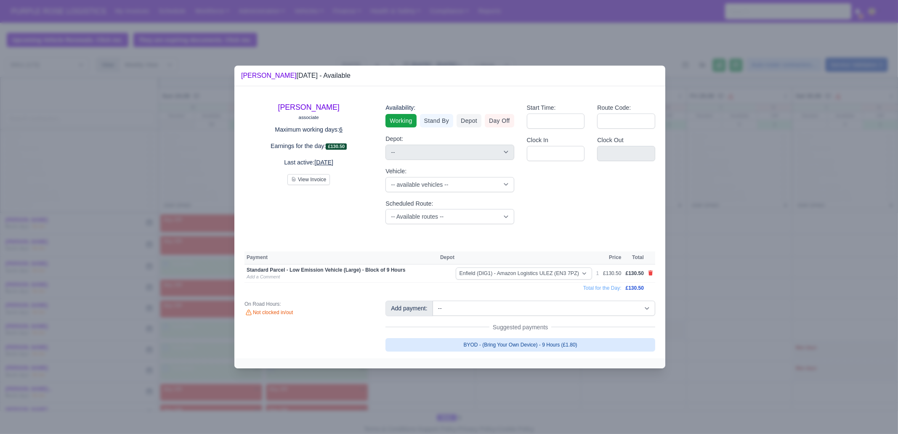
click at [509, 339] on link "BYOD - (Bring Your Own Device) - 9 Hours (£1.80)" at bounding box center [520, 344] width 270 height 13
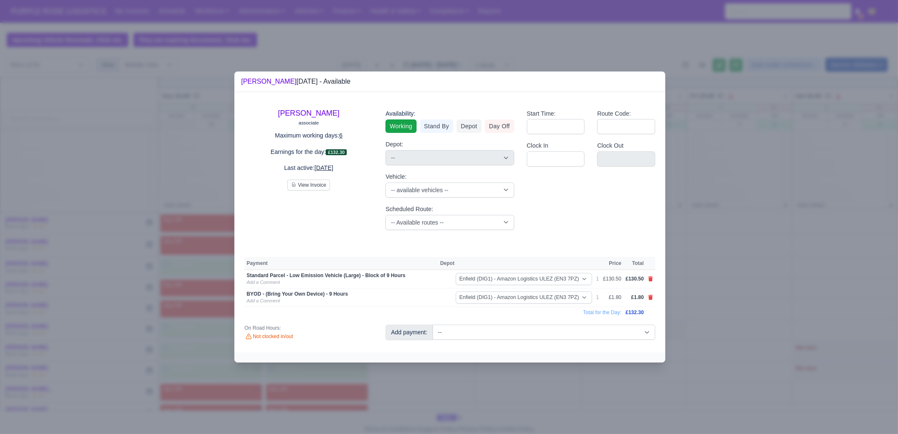
click at [505, 387] on div at bounding box center [449, 217] width 898 height 434
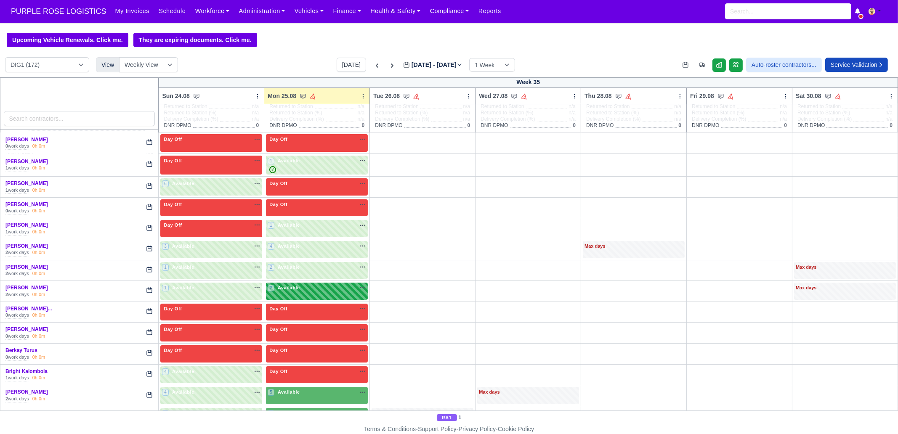
scroll to position [105, 0]
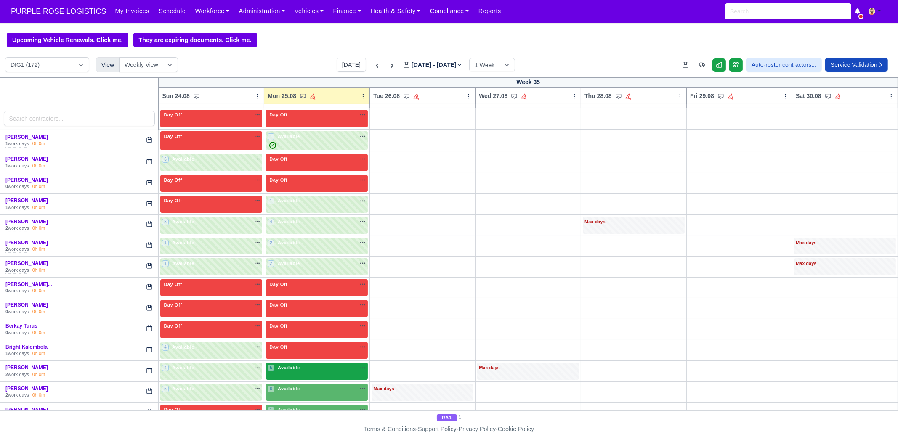
click at [292, 371] on div "5 Available na" at bounding box center [317, 368] width 98 height 9
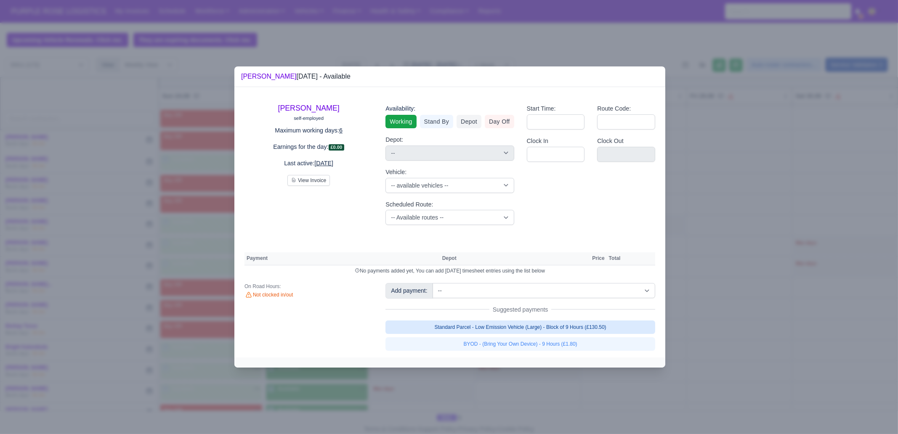
click at [555, 327] on link "Standard Parcel - Low Emission Vehicle (Large) - Block of 9 Hours (£130.50)" at bounding box center [520, 327] width 270 height 13
click at [555, 334] on link "Standard Parcel - Low Emission Vehicle (Large) - Block of 9 Hours (£130.50)" at bounding box center [520, 327] width 270 height 13
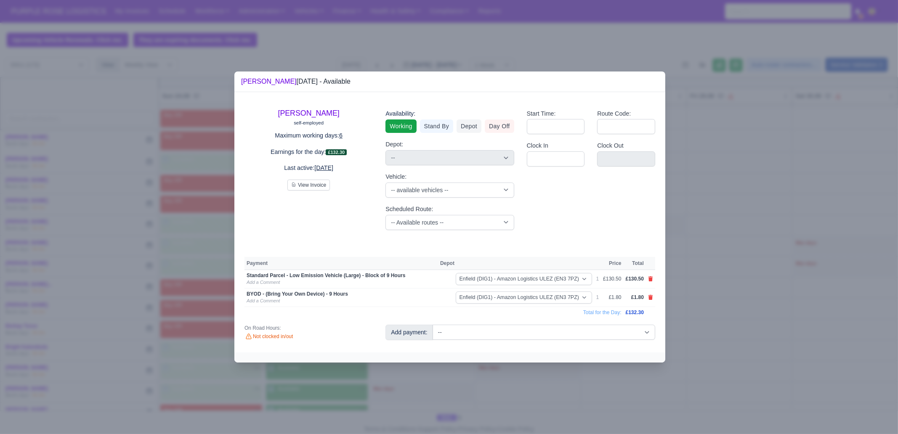
click at [541, 374] on div at bounding box center [449, 217] width 898 height 434
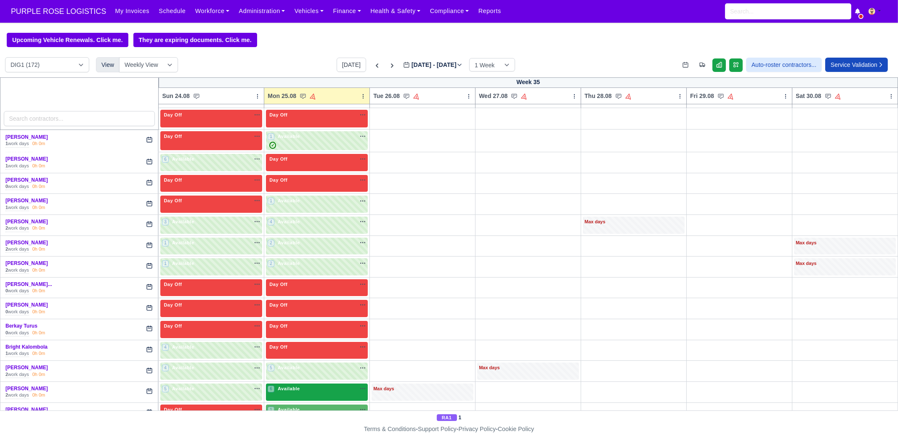
click at [317, 388] on div "6 Available na" at bounding box center [317, 388] width 98 height 7
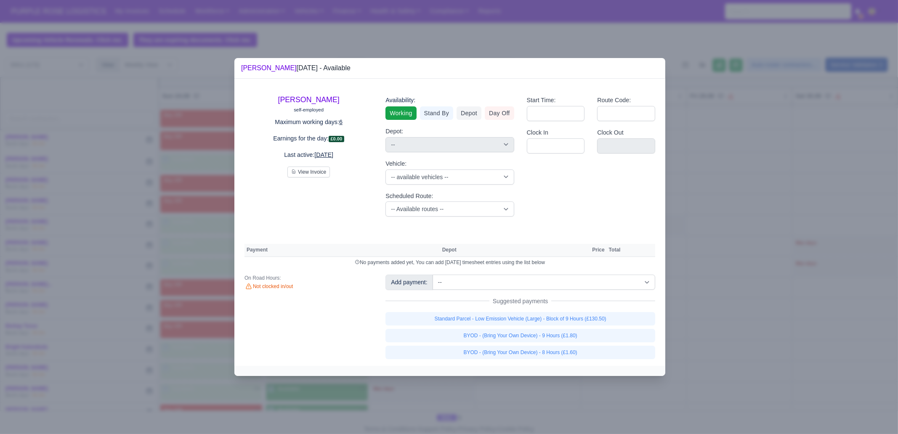
click at [769, 323] on div at bounding box center [449, 217] width 898 height 434
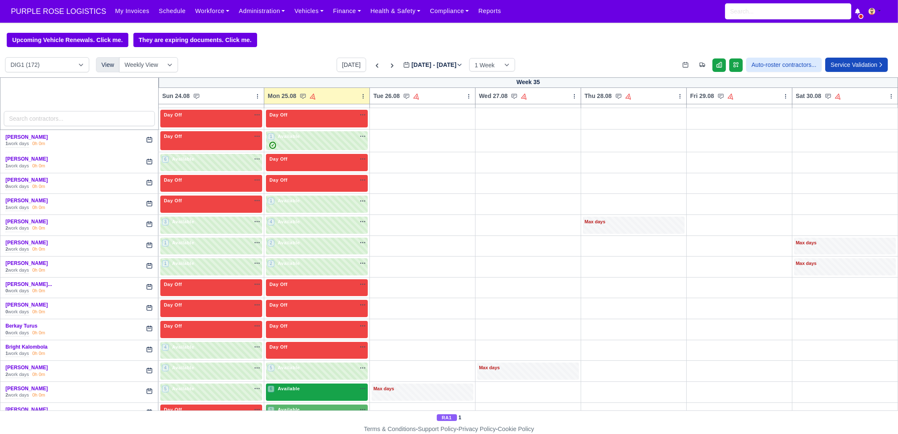
click at [315, 391] on div "6 Available na" at bounding box center [317, 389] width 98 height 9
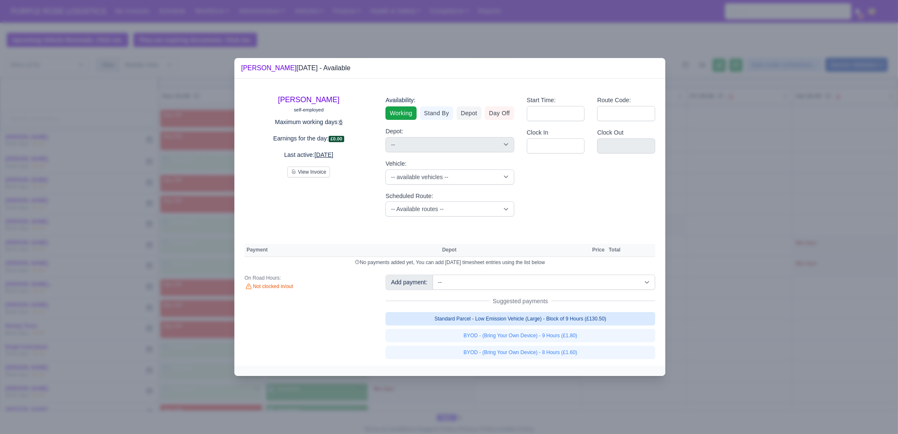
click at [513, 319] on link "Standard Parcel - Low Emission Vehicle (Large) - Block of 9 Hours (£130.50)" at bounding box center [520, 318] width 270 height 13
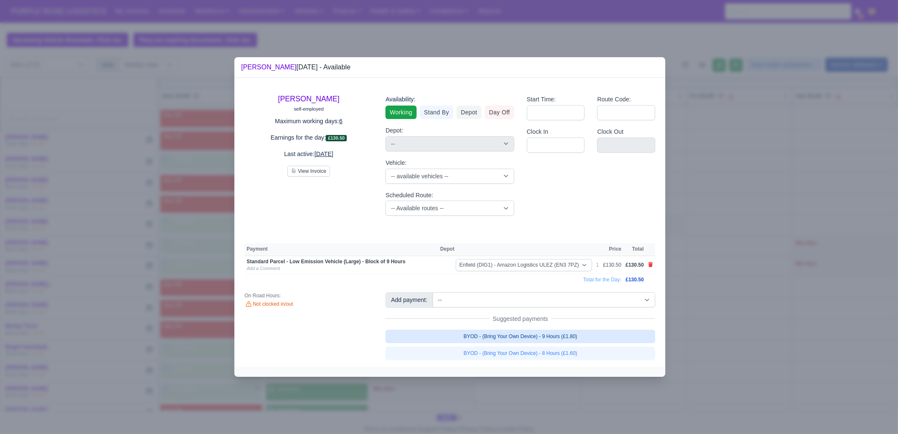
click at [516, 334] on link "BYOD - (Bring Your Own Device) - 9 Hours (£1.80)" at bounding box center [520, 336] width 270 height 13
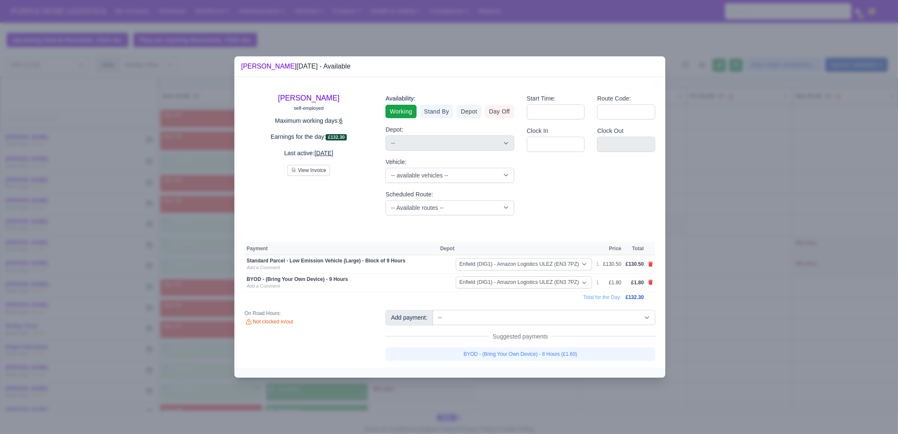
click at [526, 389] on div at bounding box center [449, 217] width 898 height 434
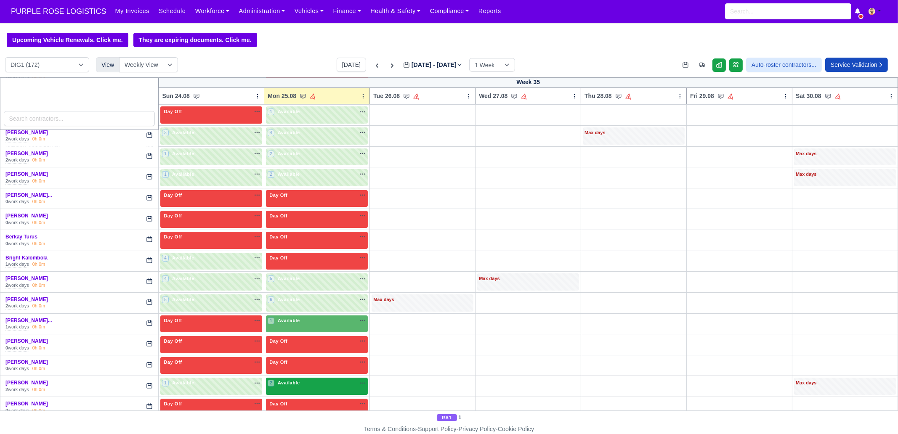
scroll to position [210, 0]
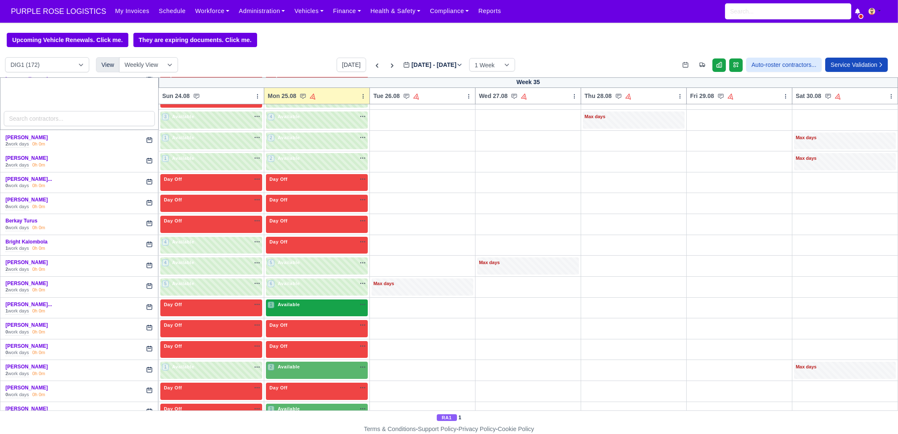
click at [307, 305] on div "1 Available na" at bounding box center [317, 304] width 98 height 7
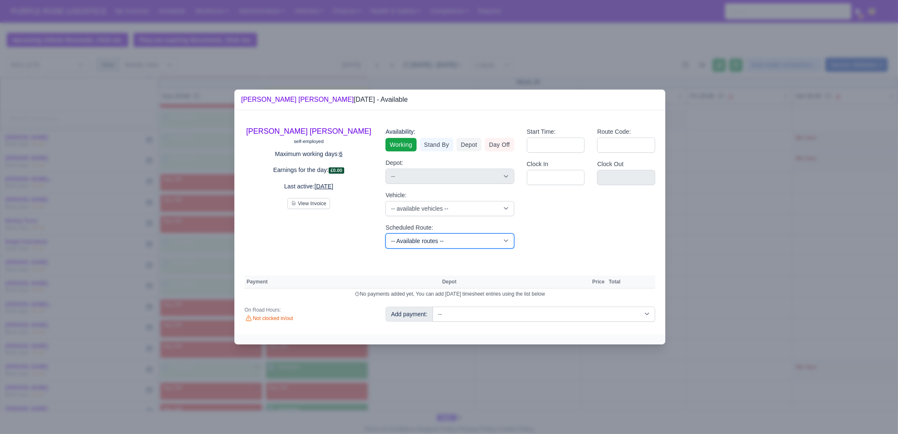
drag, startPoint x: 431, startPoint y: 243, endPoint x: 434, endPoint y: 247, distance: 5.1
click at [431, 243] on select "-- Available routes -- Standard Parcel - Block of 6 Hours - (SD6) AmFlex RTS Ve…" at bounding box center [449, 240] width 128 height 15
click at [385, 233] on select "-- Available routes -- Standard Parcel - Block of 6 Hours - (SD6) AmFlex RTS Ve…" at bounding box center [449, 240] width 128 height 15
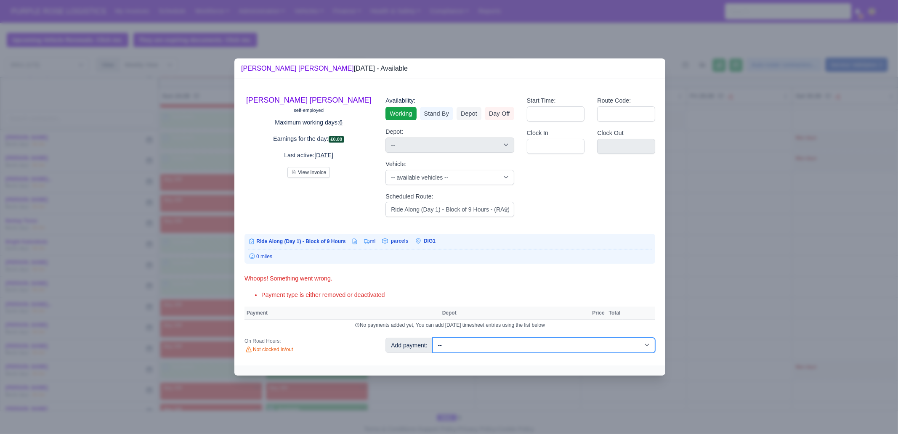
drag, startPoint x: 517, startPoint y: 346, endPoint x: 520, endPoint y: 342, distance: 5.4
click at [517, 347] on select "-- Additional Hour Support (£14.50) Additional Stop Support (£1.00) BYOD - (Bri…" at bounding box center [543, 345] width 223 height 15
click at [432, 338] on select "-- Additional Hour Support (£14.50) Additional Stop Support (£1.00) BYOD - (Bri…" at bounding box center [543, 345] width 223 height 15
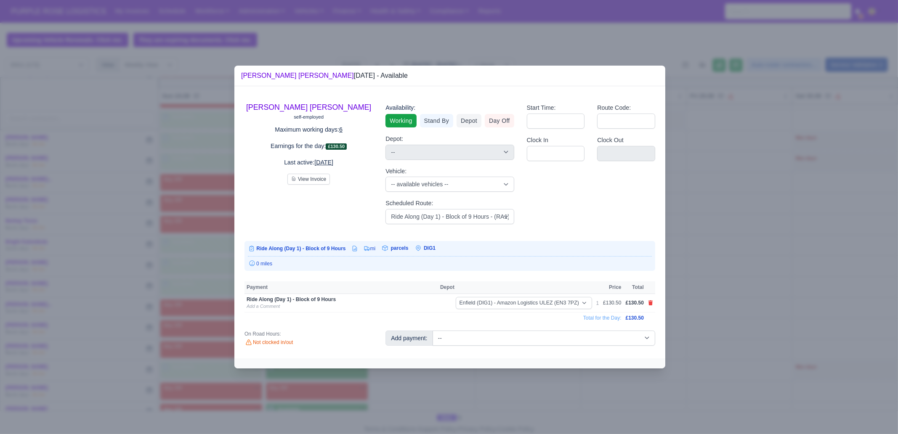
click at [746, 323] on div at bounding box center [449, 217] width 898 height 434
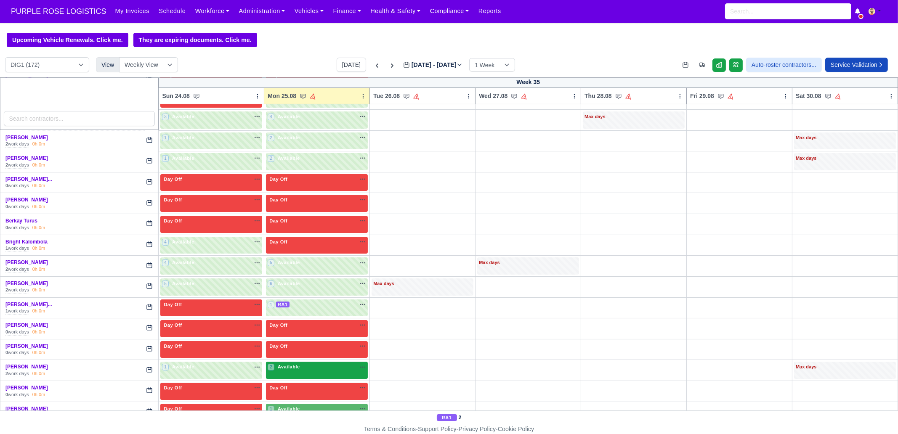
click at [311, 369] on div "2 Available na" at bounding box center [317, 367] width 98 height 9
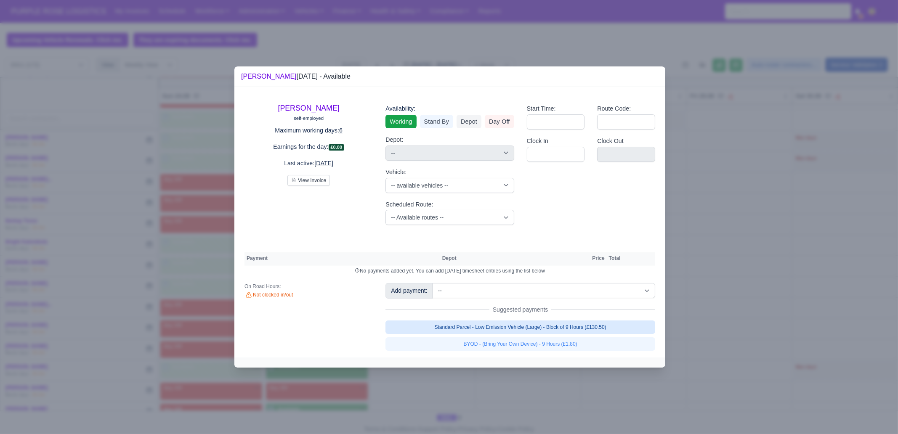
click at [555, 330] on link "Standard Parcel - Low Emission Vehicle (Large) - Block of 9 Hours (£130.50)" at bounding box center [520, 327] width 270 height 13
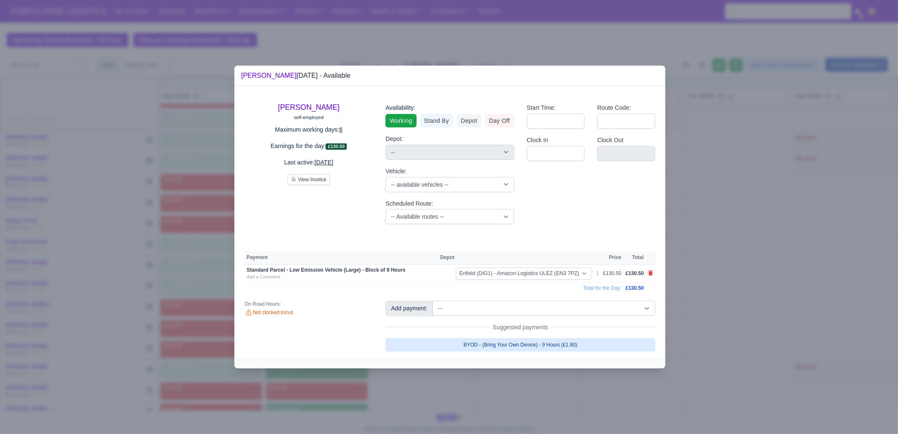
click at [547, 345] on link "BYOD - (Bring Your Own Device) - 9 Hours (£1.80)" at bounding box center [520, 344] width 270 height 13
click at [546, 379] on div at bounding box center [449, 217] width 898 height 434
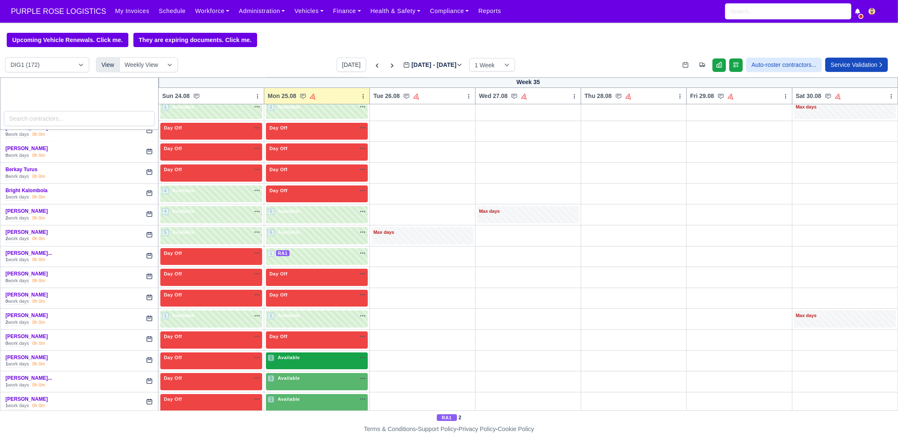
scroll to position [263, 0]
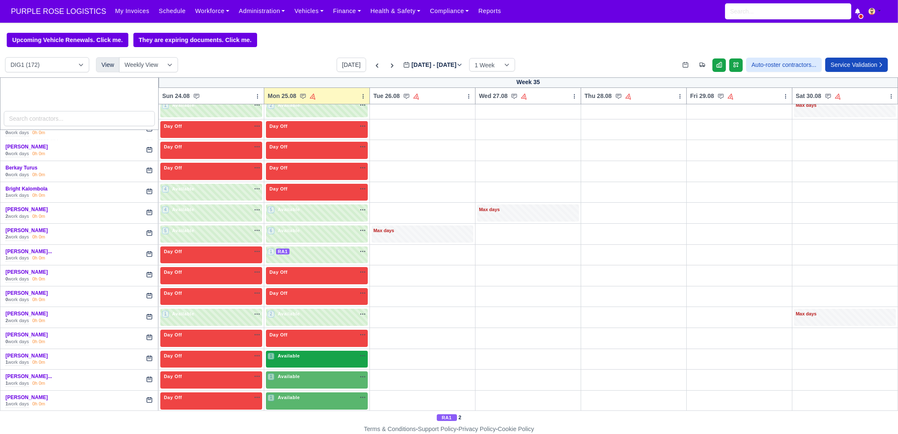
click at [310, 353] on div "1 Available na" at bounding box center [317, 356] width 98 height 7
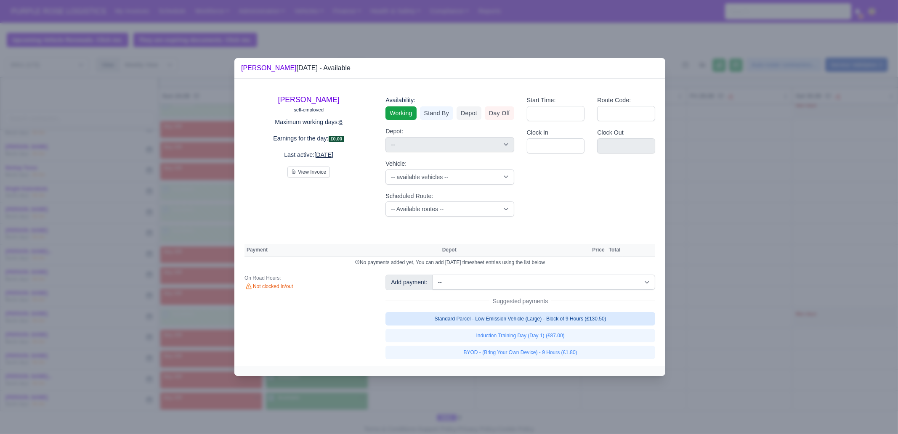
click at [597, 318] on link "Standard Parcel - Low Emission Vehicle (Large) - Block of 9 Hours (£130.50)" at bounding box center [520, 318] width 270 height 13
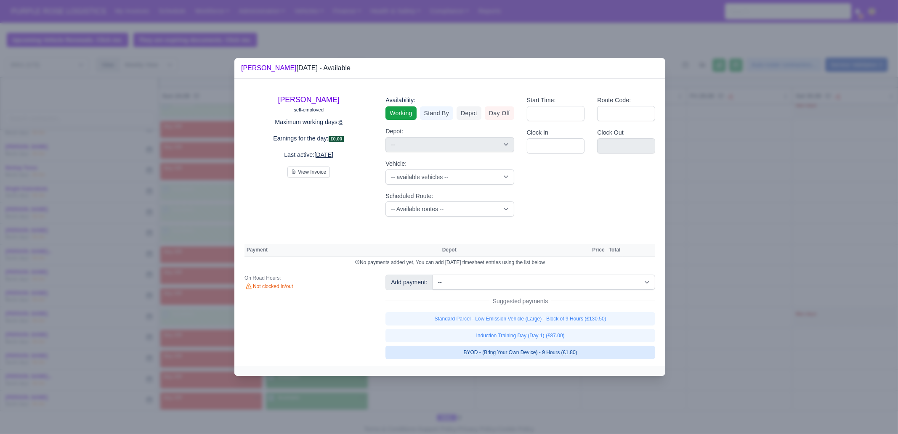
click at [583, 342] on link "Induction Training Day (Day 1) (£87.00)" at bounding box center [520, 335] width 270 height 13
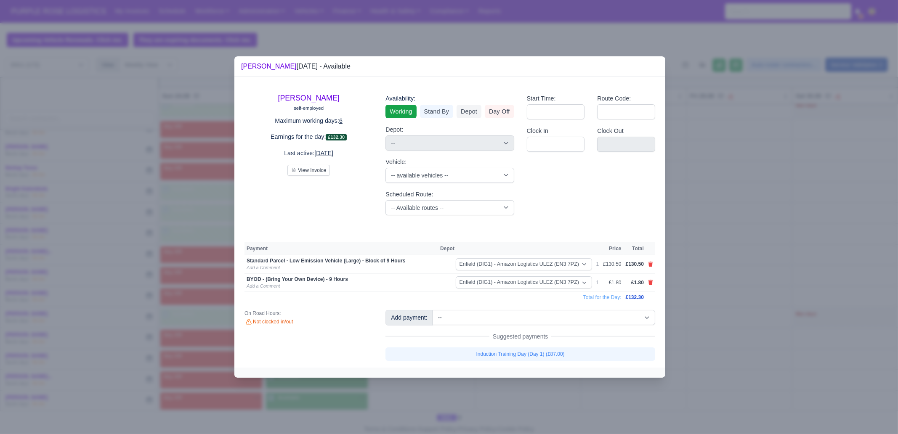
click at [577, 400] on div at bounding box center [449, 217] width 898 height 434
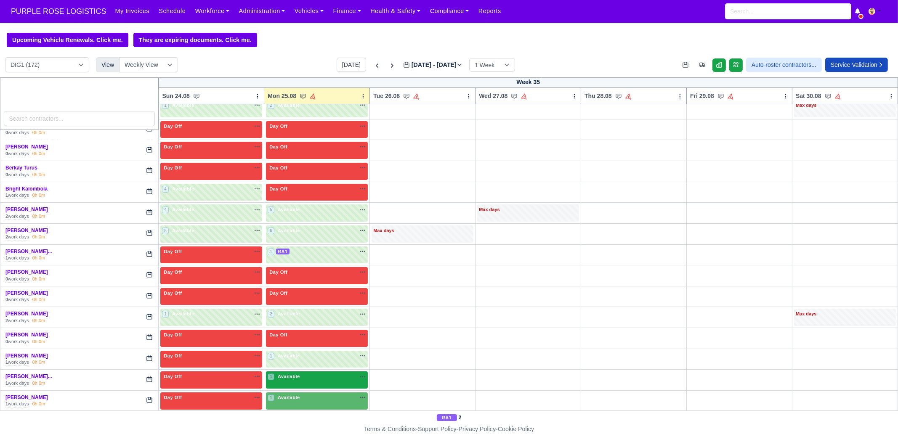
click at [306, 373] on div "1 Available na" at bounding box center [317, 376] width 98 height 7
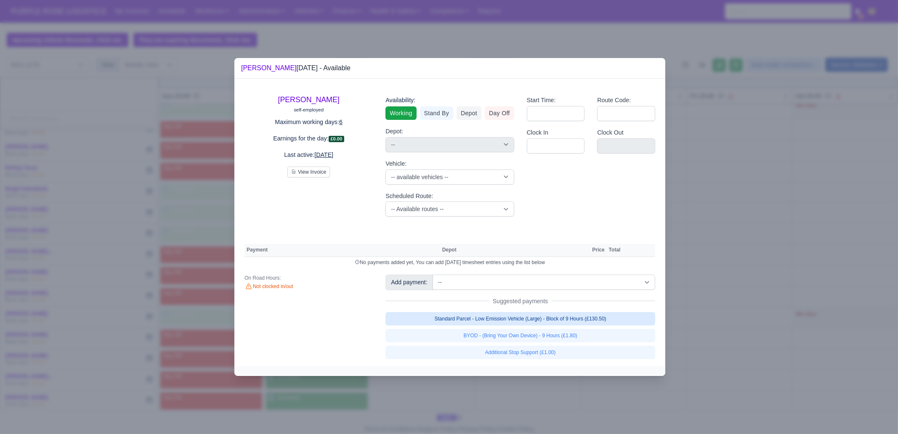
click at [518, 321] on link "Standard Parcel - Low Emission Vehicle (Large) - Block of 9 Hours (£130.50)" at bounding box center [520, 318] width 270 height 13
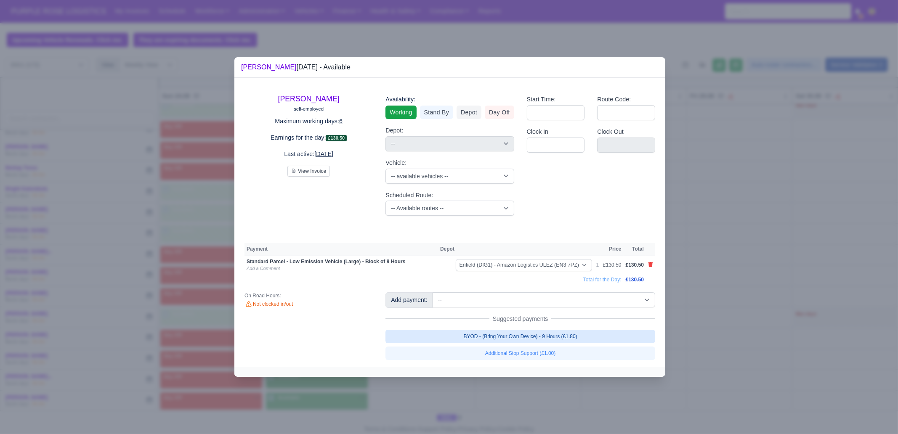
click at [518, 335] on link "BYOD - (Bring Your Own Device) - 9 Hours (£1.80)" at bounding box center [520, 336] width 270 height 13
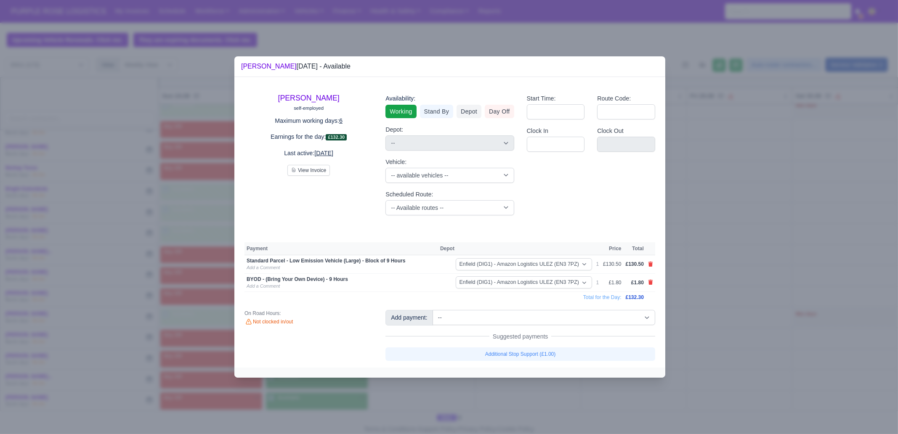
click at [523, 394] on div at bounding box center [449, 217] width 898 height 434
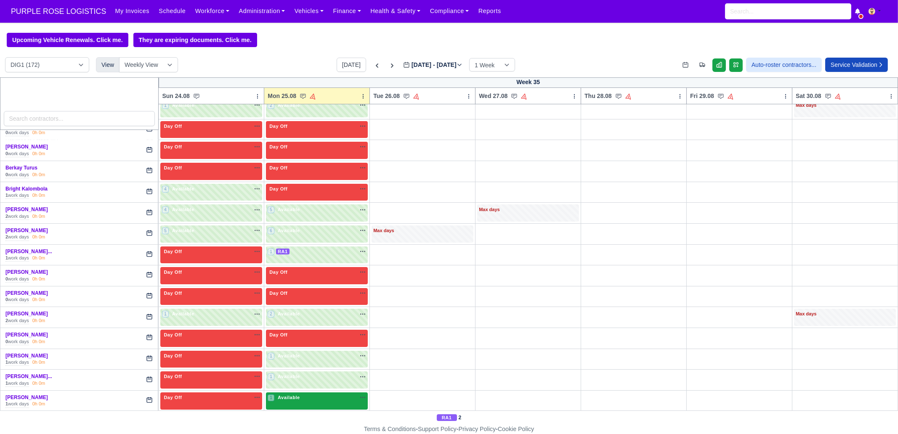
click at [308, 398] on div "1 Available na" at bounding box center [317, 397] width 98 height 7
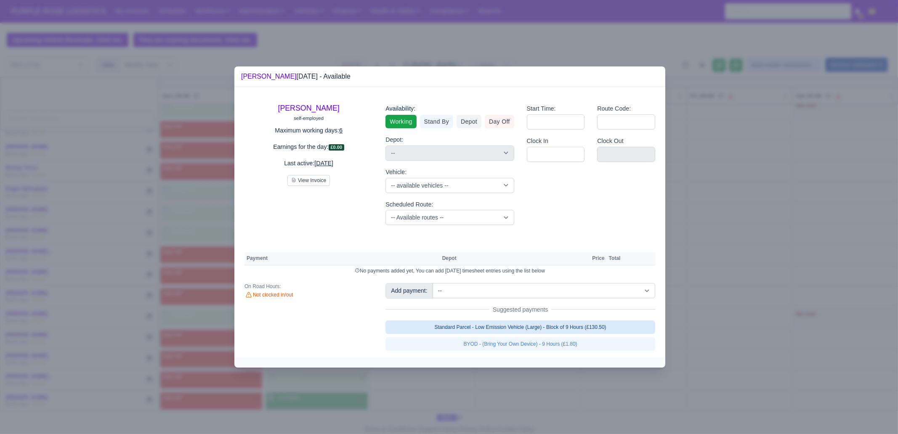
click at [557, 325] on link "Standard Parcel - Low Emission Vehicle (Large) - Block of 9 Hours (£130.50)" at bounding box center [520, 327] width 270 height 13
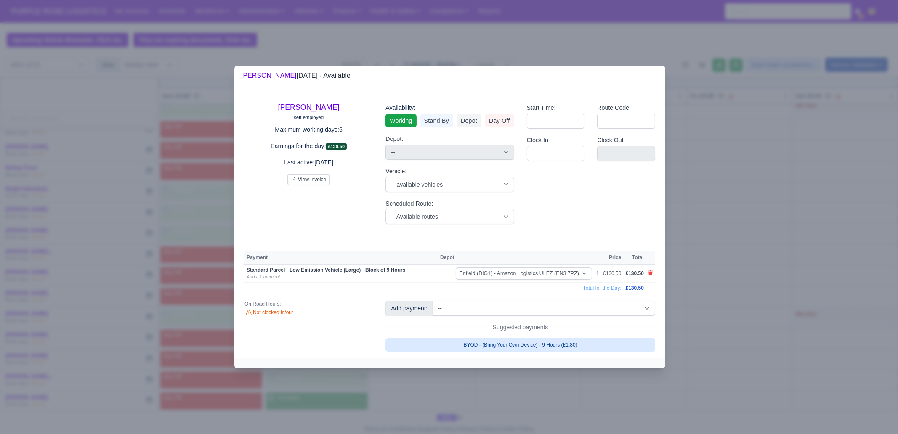
click at [550, 348] on link "BYOD - (Bring Your Own Device) - 9 Hours (£1.80)" at bounding box center [520, 344] width 270 height 13
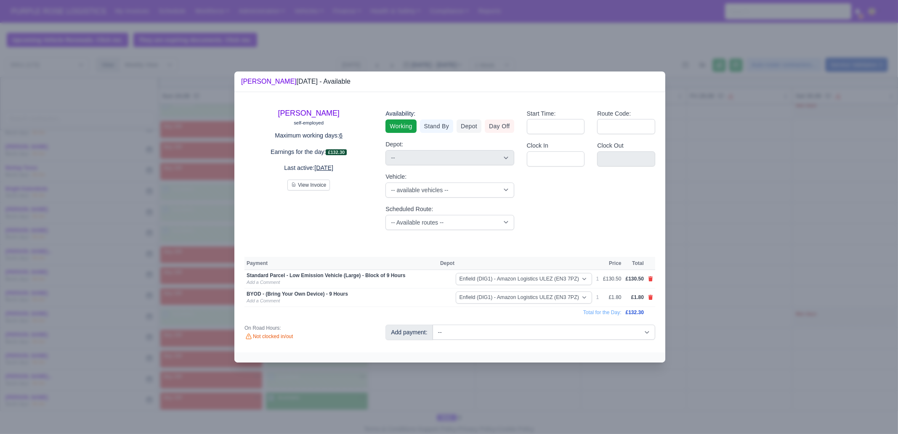
click at [543, 389] on div at bounding box center [449, 217] width 898 height 434
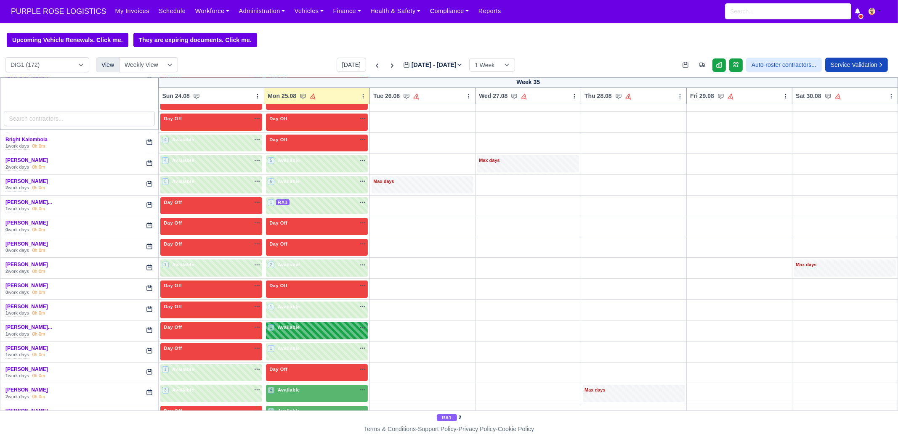
scroll to position [315, 0]
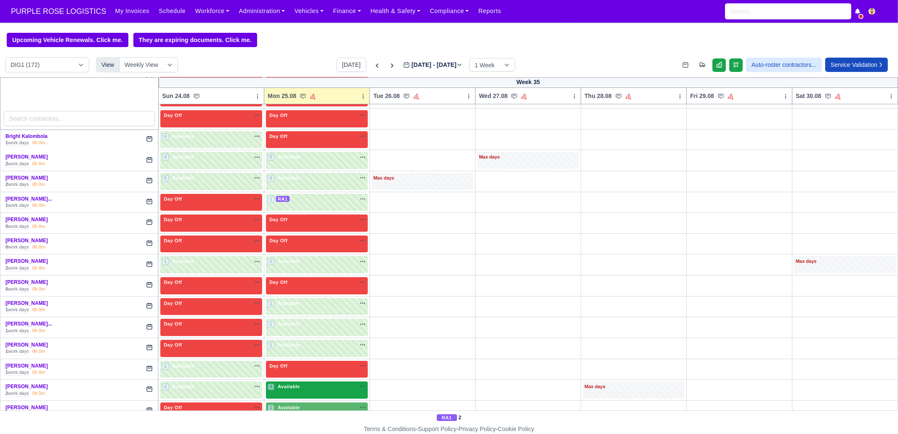
click at [300, 387] on div "4 Available na" at bounding box center [317, 386] width 98 height 7
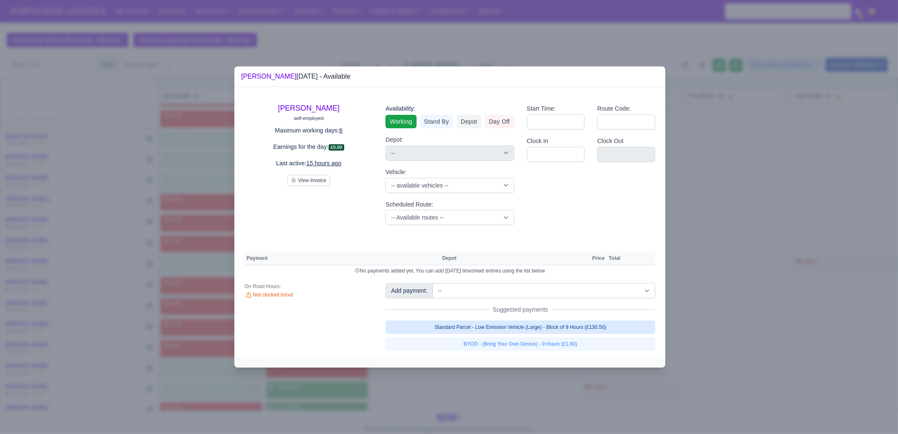
click at [528, 331] on link "Standard Parcel - Low Emission Vehicle (Large) - Block of 9 Hours (£130.50)" at bounding box center [520, 327] width 270 height 13
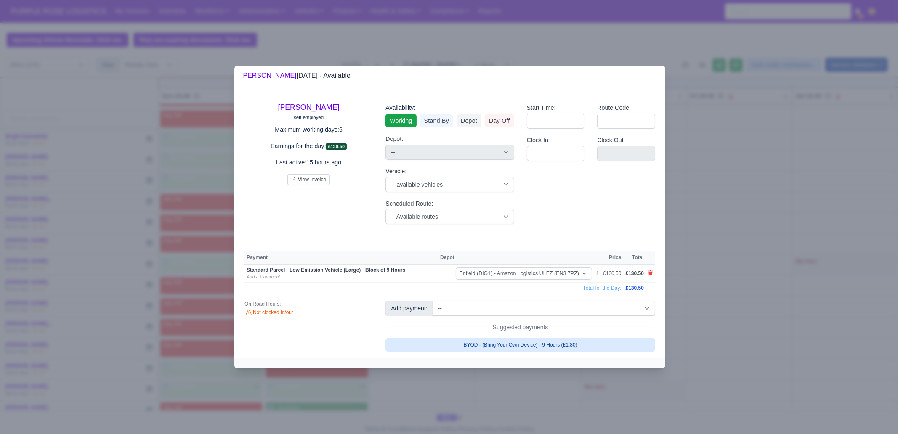
click at [528, 344] on link "BYOD - (Bring Your Own Device) - 9 Hours (£1.80)" at bounding box center [520, 344] width 270 height 13
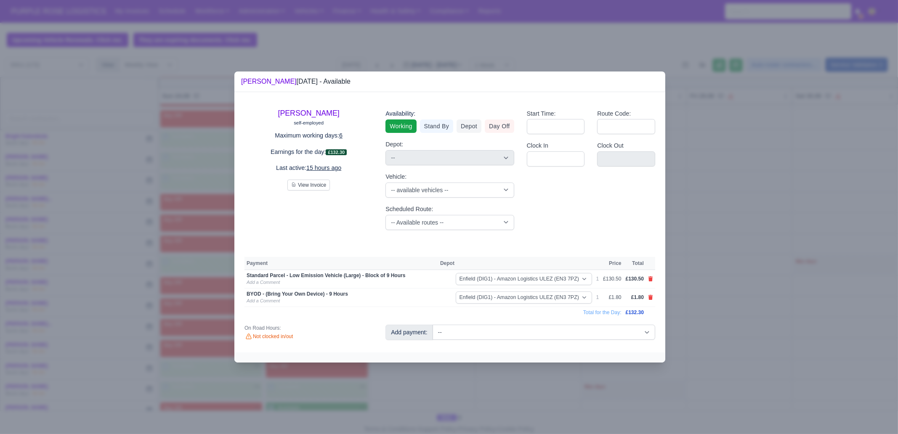
click at [509, 392] on div at bounding box center [449, 217] width 898 height 434
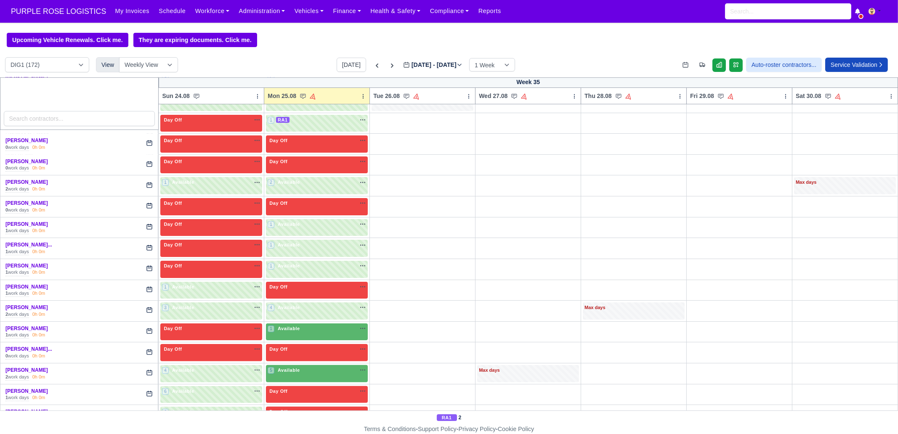
scroll to position [420, 0]
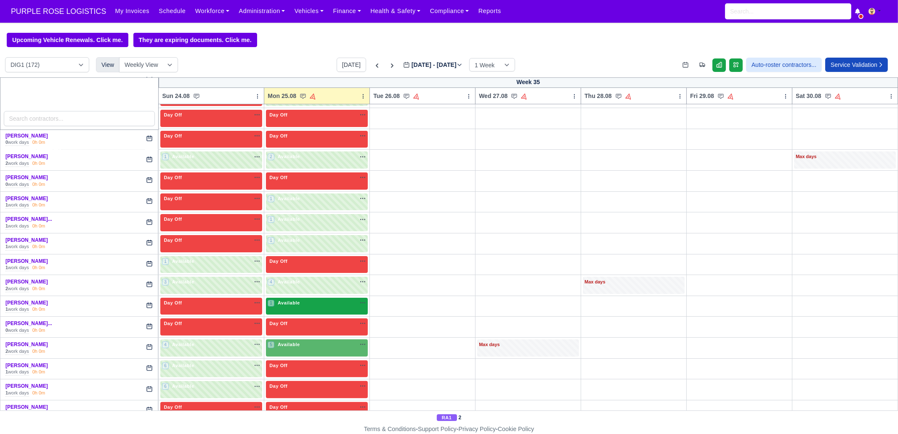
click at [297, 301] on span "Available" at bounding box center [289, 303] width 26 height 6
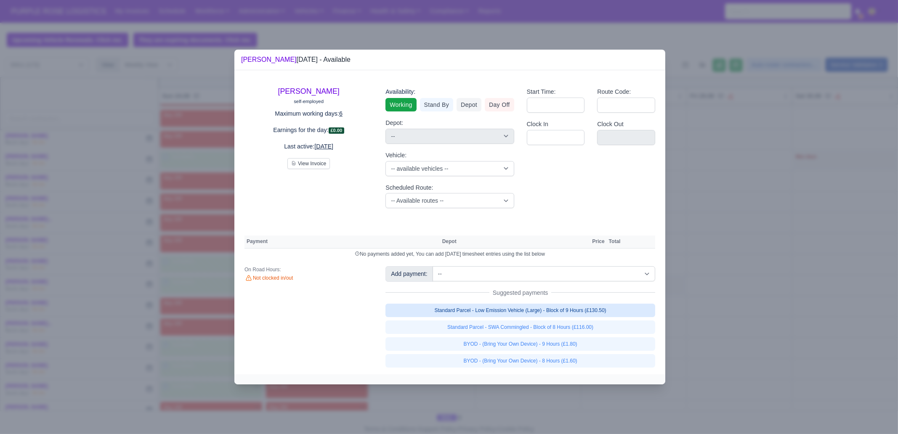
click at [601, 310] on link "Standard Parcel - Low Emission Vehicle (Large) - Block of 9 Hours (£130.50)" at bounding box center [520, 310] width 270 height 13
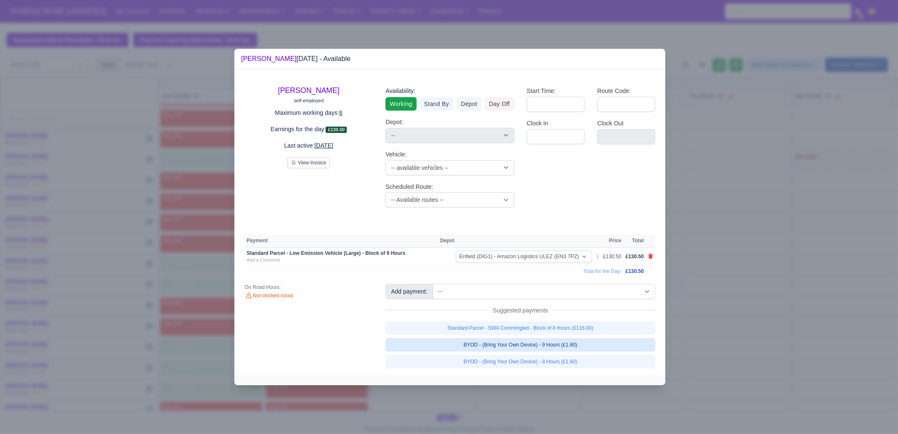
click at [589, 342] on link "BYOD - (Bring Your Own Device) - 9 Hours (£1.80)" at bounding box center [520, 344] width 270 height 13
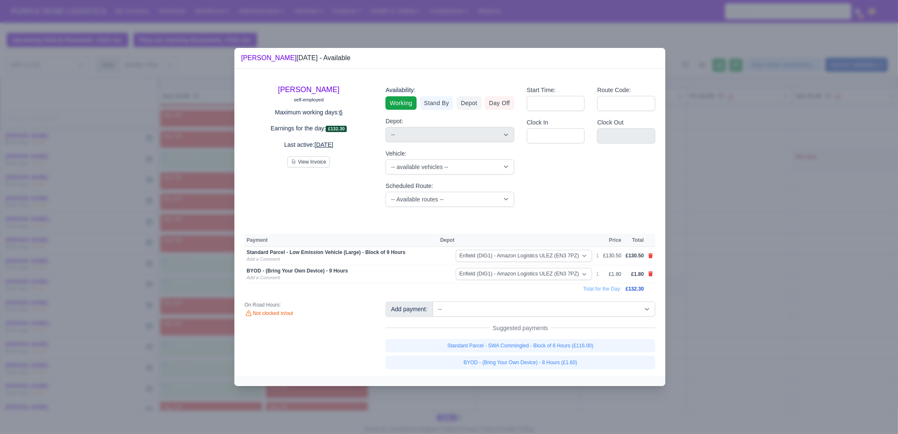
click at [721, 331] on div at bounding box center [449, 217] width 898 height 434
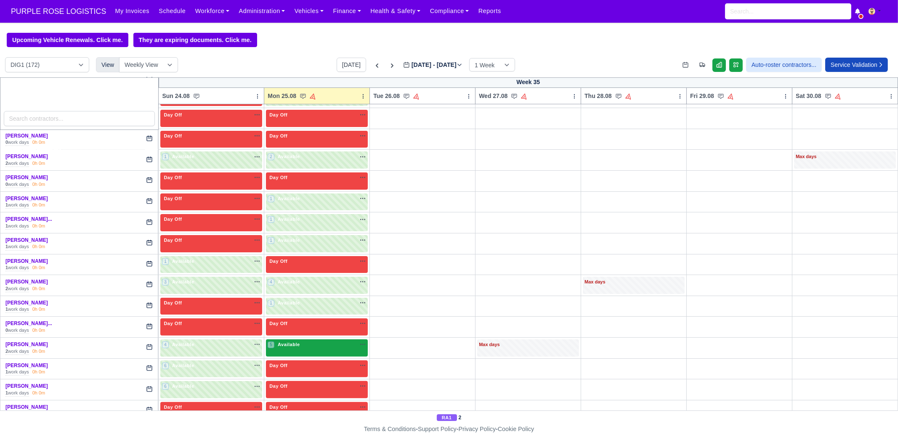
click at [330, 342] on div "5 Available na" at bounding box center [317, 344] width 98 height 7
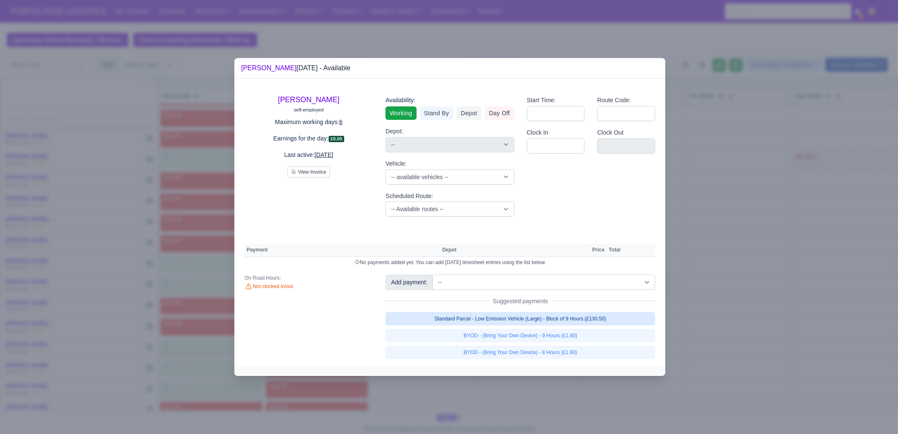
click at [566, 322] on link "Standard Parcel - Low Emission Vehicle (Large) - Block of 9 Hours (£130.50)" at bounding box center [520, 318] width 270 height 13
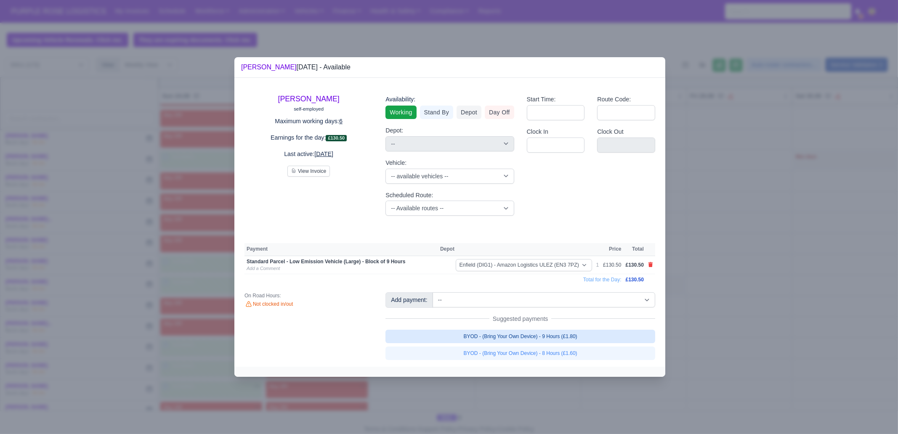
click at [569, 336] on link "BYOD - (Bring Your Own Device) - 9 Hours (£1.80)" at bounding box center [520, 336] width 270 height 13
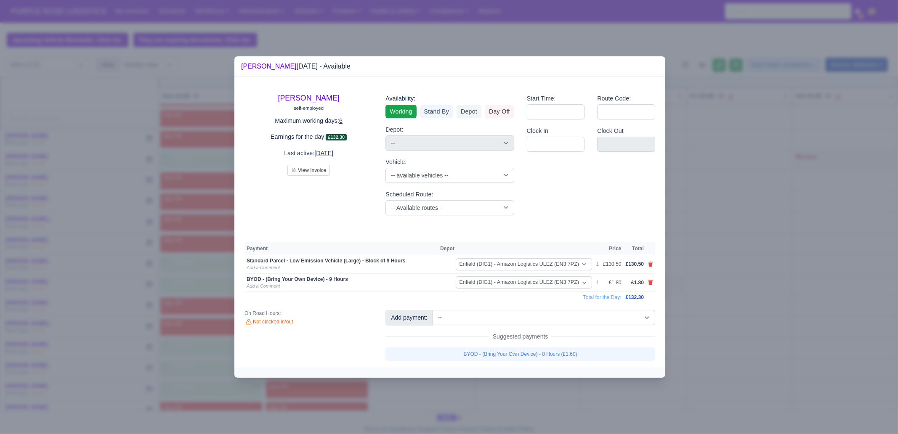
click at [575, 386] on div at bounding box center [449, 217] width 898 height 434
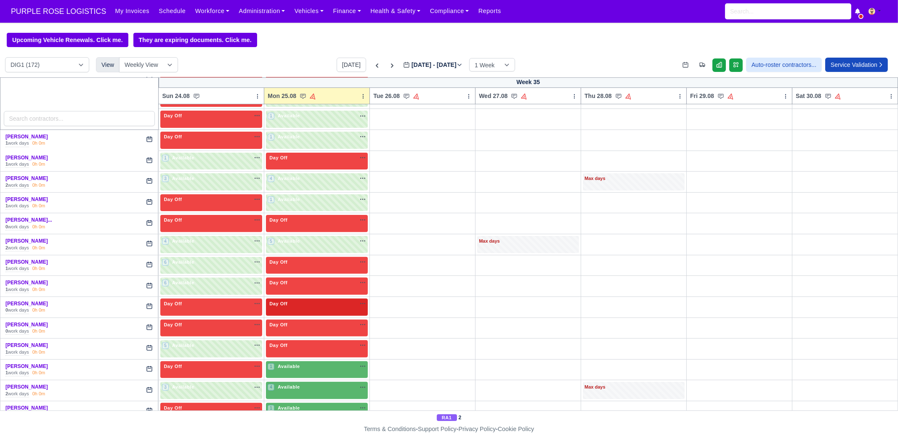
scroll to position [526, 0]
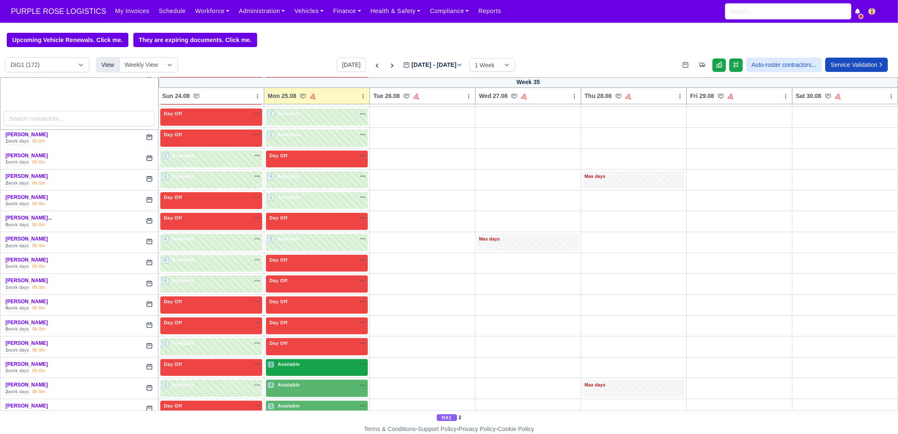
click at [305, 363] on div "1 Available na" at bounding box center [317, 364] width 98 height 7
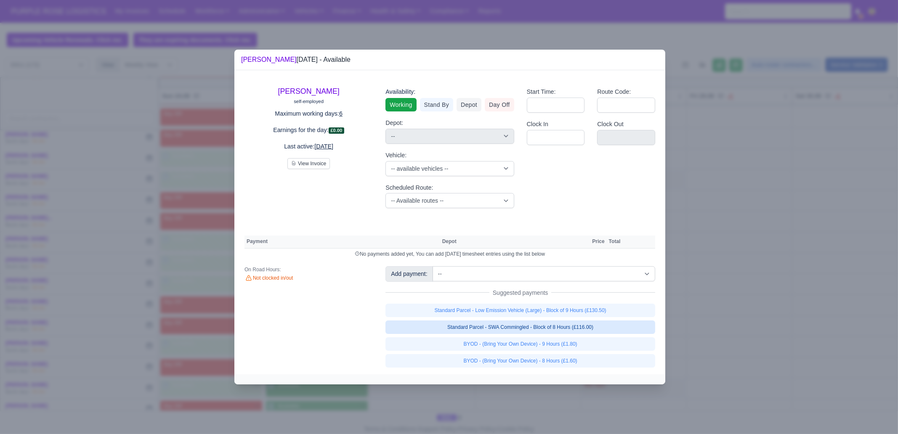
click at [605, 327] on link "Standard Parcel - SWA Commingled - Block of 8 Hours (£116.00)" at bounding box center [520, 327] width 270 height 13
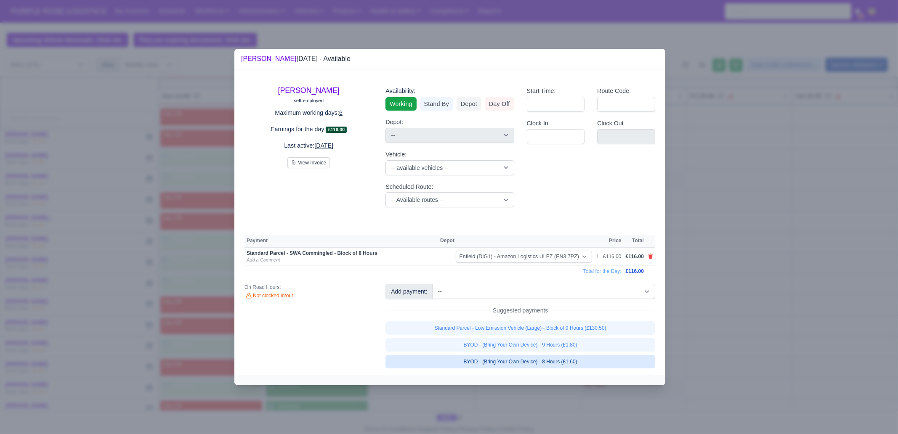
click at [588, 362] on link "BYOD - (Bring Your Own Device) - 8 Hours (£1.60)" at bounding box center [520, 361] width 270 height 13
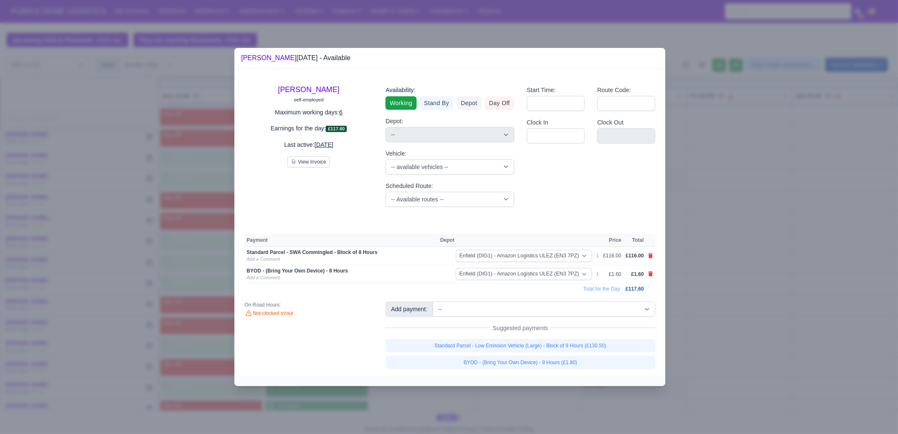
click at [576, 400] on div at bounding box center [449, 217] width 898 height 434
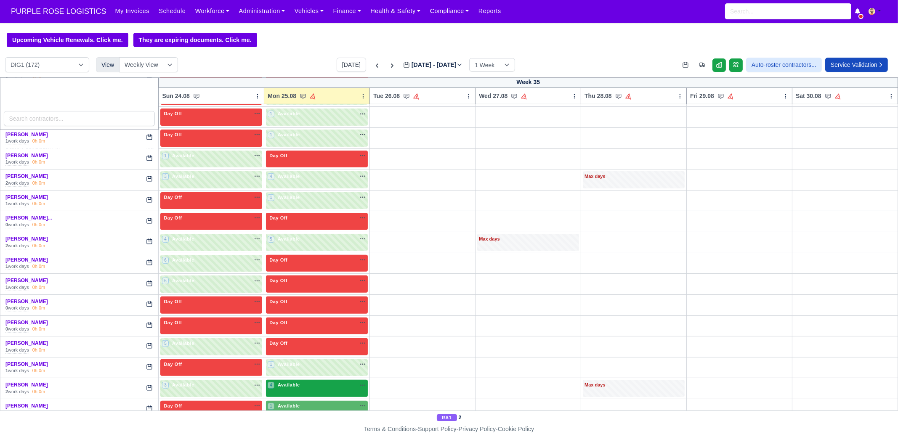
click at [294, 384] on span "Available" at bounding box center [289, 385] width 26 height 6
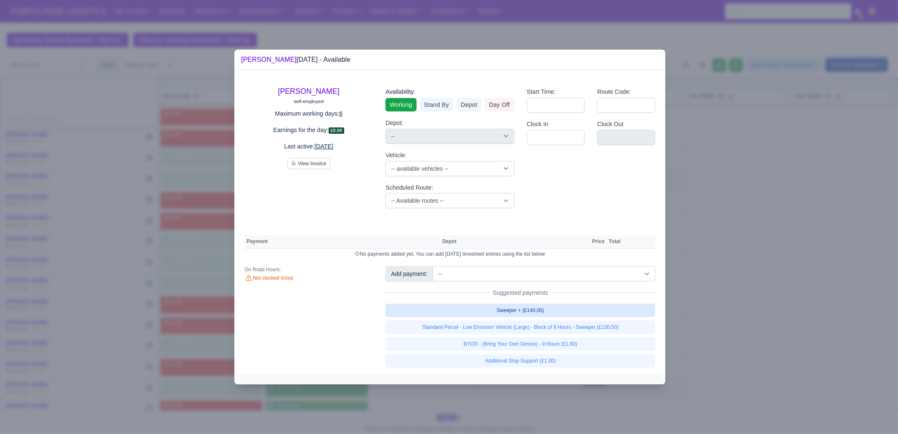
click at [584, 314] on link "Sweeper + (£140.00)" at bounding box center [520, 310] width 270 height 13
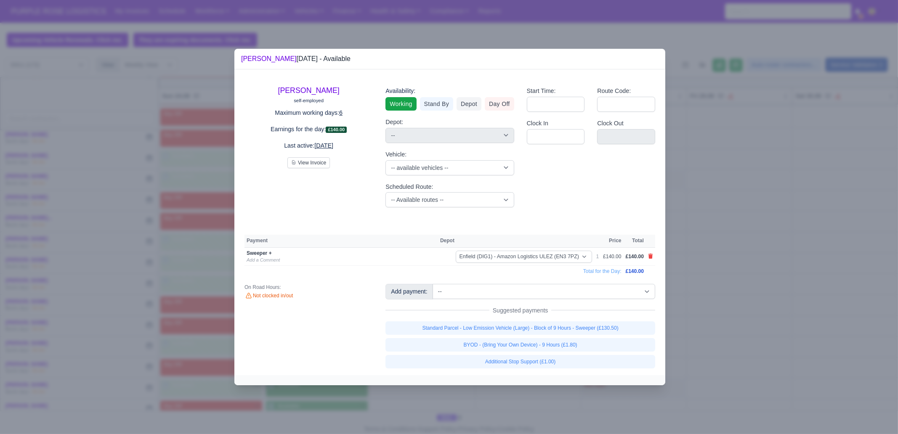
click at [551, 399] on div at bounding box center [449, 217] width 898 height 434
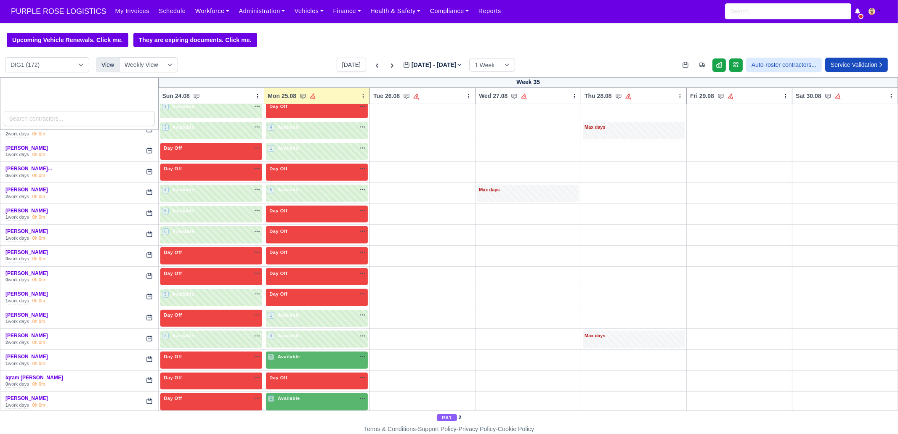
scroll to position [578, 0]
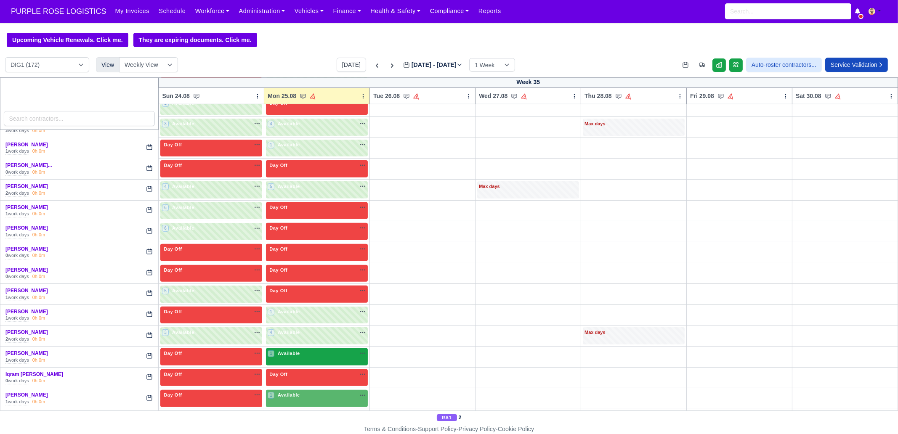
click at [302, 355] on div "1 Available" at bounding box center [317, 356] width 102 height 17
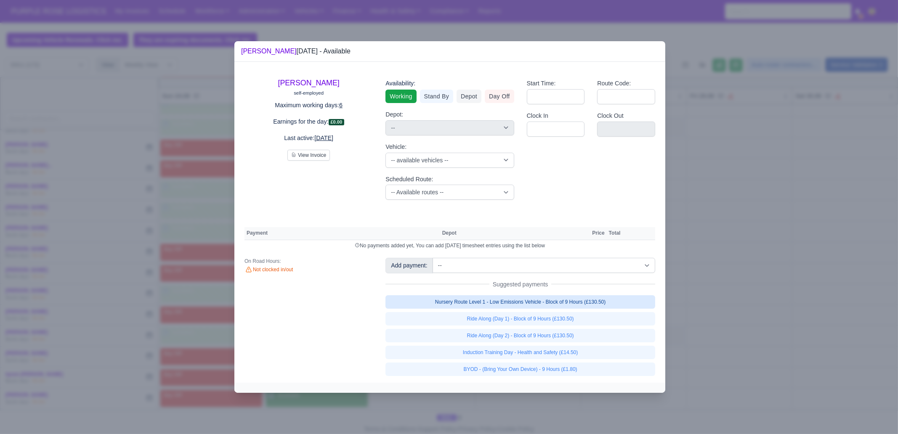
click at [602, 302] on link "Nursery Route Level 1 - Low Emissions Vehicle - Block of 9 Hours (£130.50)" at bounding box center [520, 301] width 270 height 13
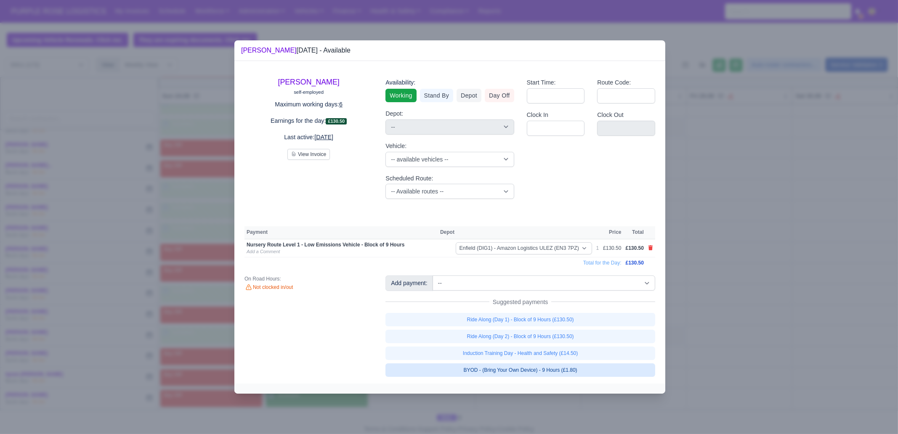
click at [586, 371] on link "BYOD - (Bring Your Own Device) - 9 Hours (£1.80)" at bounding box center [520, 369] width 270 height 13
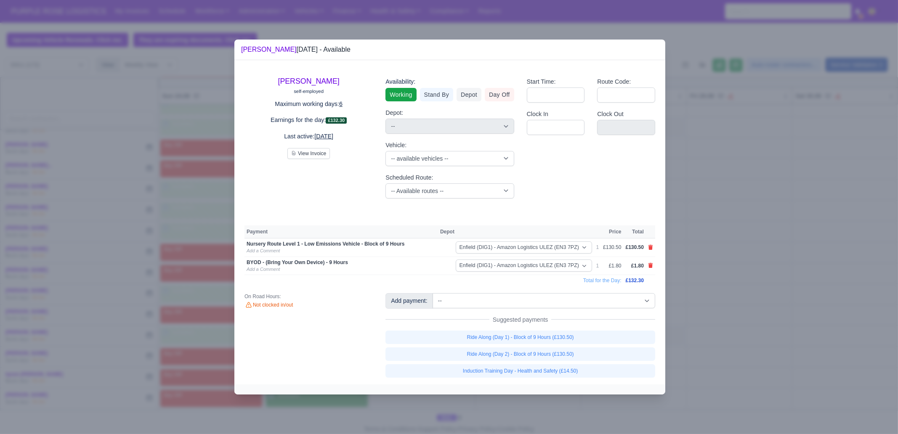
click at [573, 408] on div at bounding box center [449, 217] width 898 height 434
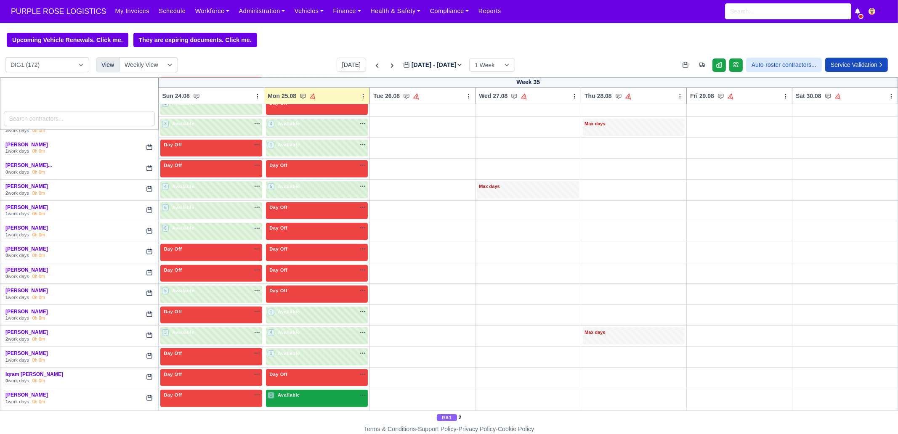
click at [299, 392] on div "1 Available na" at bounding box center [317, 395] width 98 height 7
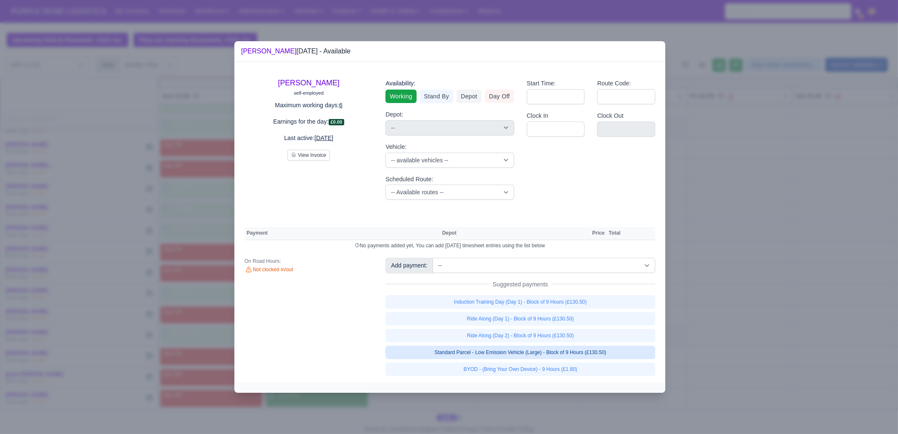
click at [597, 353] on link "Standard Parcel - Low Emission Vehicle (Large) - Block of 9 Hours (£130.50)" at bounding box center [520, 352] width 270 height 13
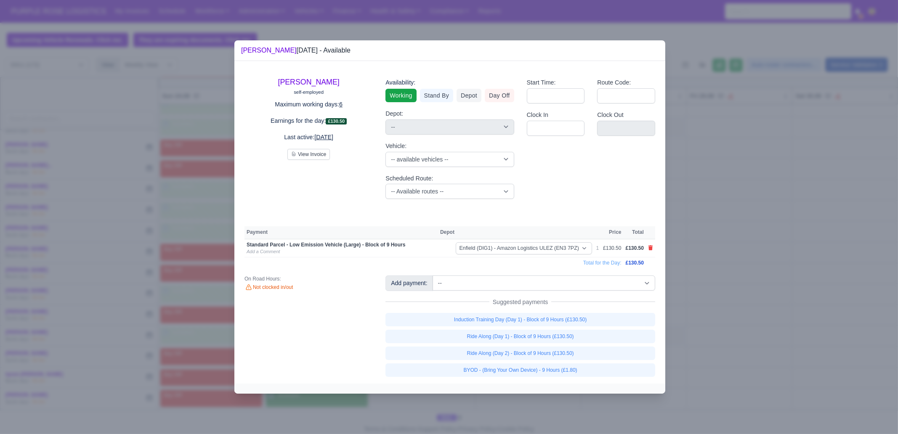
click at [590, 369] on link "BYOD - (Bring Your Own Device) - 9 Hours (£1.80)" at bounding box center [520, 369] width 270 height 13
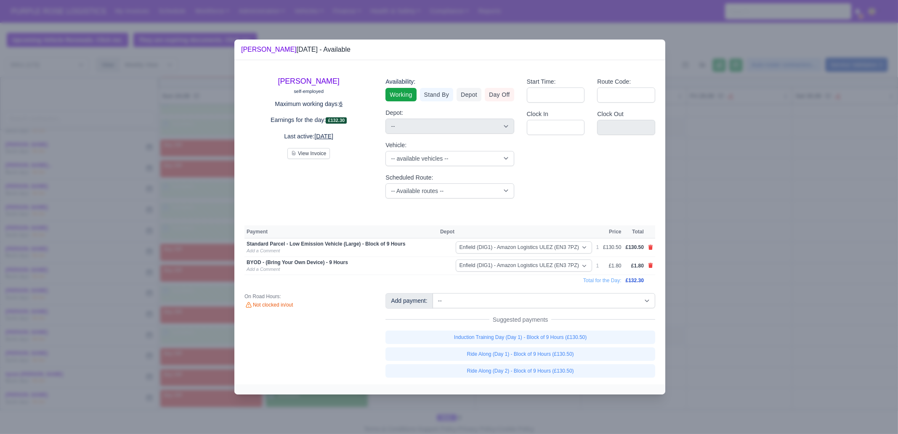
click at [574, 402] on div at bounding box center [449, 217] width 898 height 434
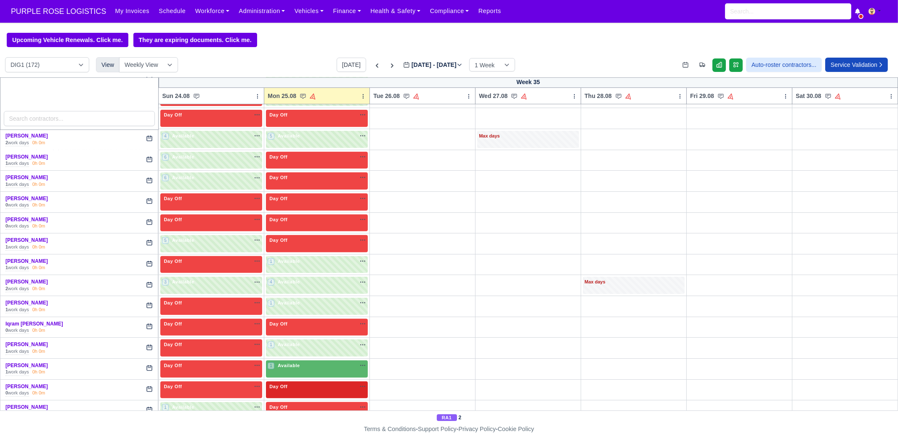
scroll to position [631, 0]
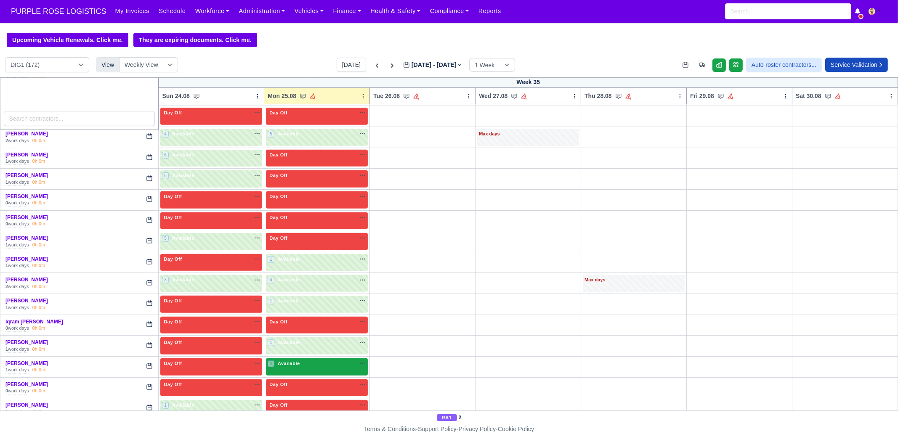
click at [308, 363] on div "1 Available na" at bounding box center [317, 364] width 98 height 9
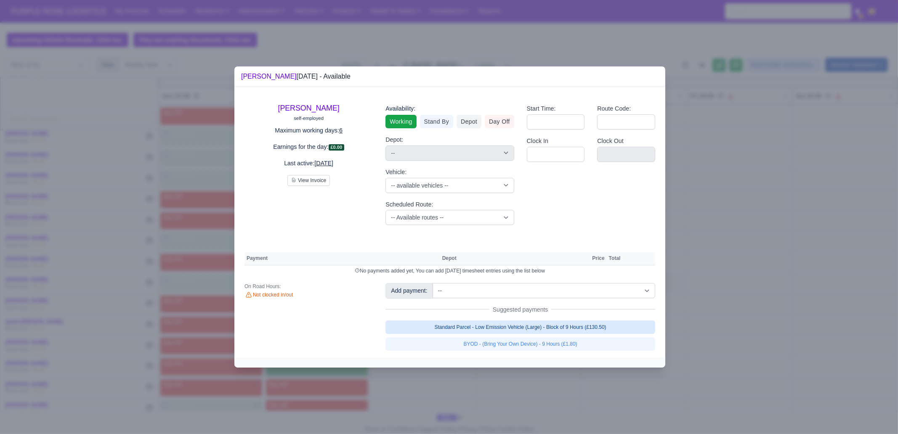
click at [572, 330] on link "Standard Parcel - Low Emission Vehicle (Large) - Block of 9 Hours (£130.50)" at bounding box center [520, 327] width 270 height 13
click at [570, 334] on link "Standard Parcel - Low Emission Vehicle (Large) - Block of 9 Hours (£130.50)" at bounding box center [520, 327] width 270 height 13
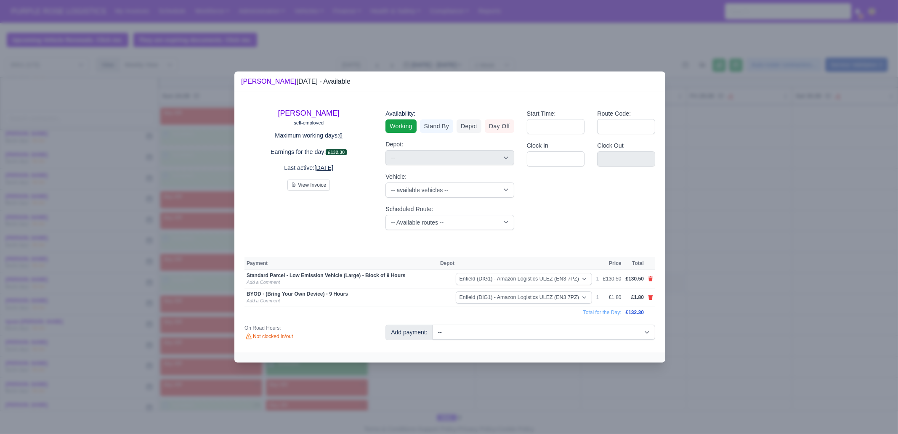
click at [558, 382] on div at bounding box center [449, 217] width 898 height 434
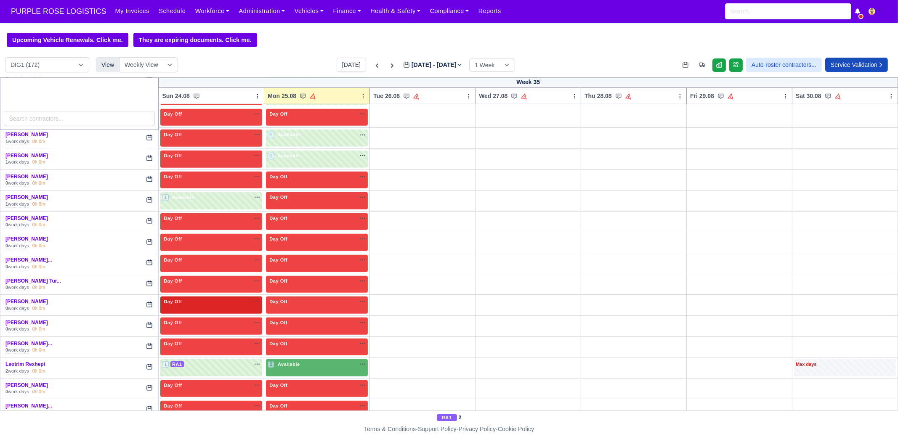
scroll to position [841, 0]
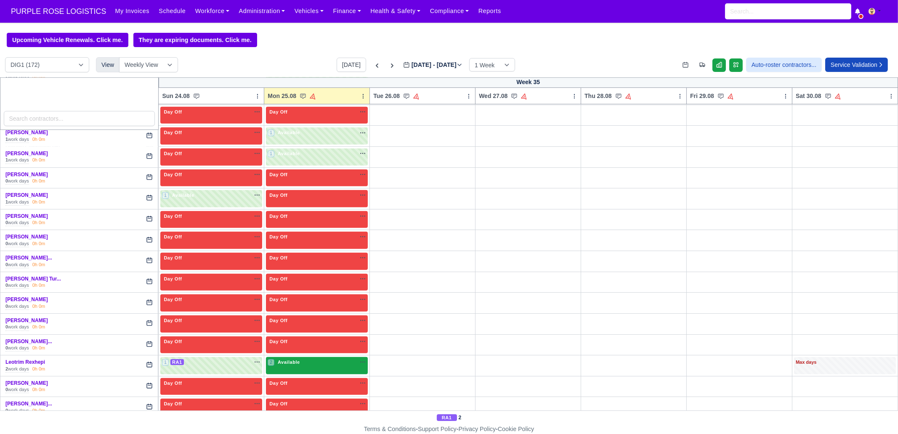
click at [343, 359] on div "2 Available na" at bounding box center [317, 362] width 98 height 7
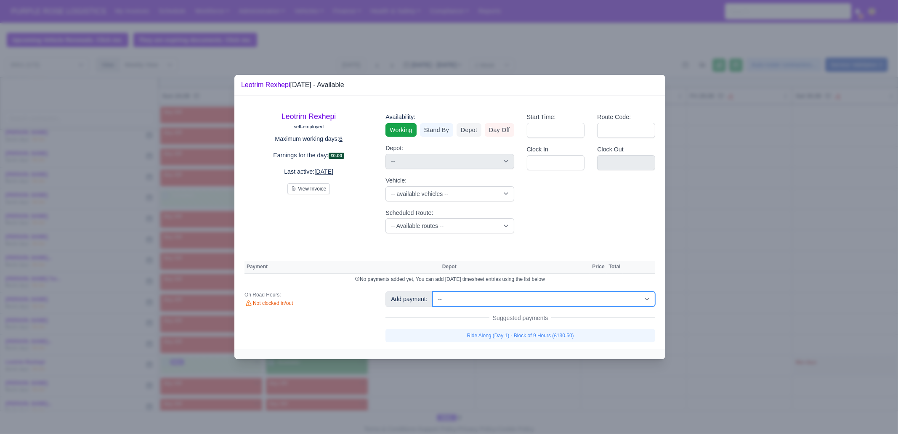
click at [460, 297] on select "-- Additional Hour Support (£14.50) Additional Stop Support (£1.00) BYOD - (Bri…" at bounding box center [543, 299] width 223 height 15
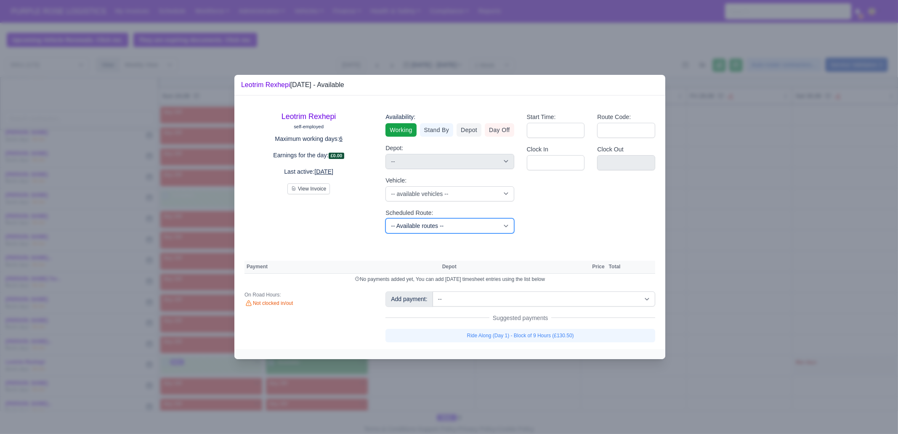
click at [402, 230] on select "-- Available routes -- Standard Parcel - Block of 6 Hours - (SD6) AmFlex RTS Ve…" at bounding box center [449, 225] width 128 height 15
click at [385, 218] on select "-- Available routes -- Standard Parcel - Block of 6 Hours - (SD6) AmFlex RTS Ve…" at bounding box center [449, 225] width 128 height 15
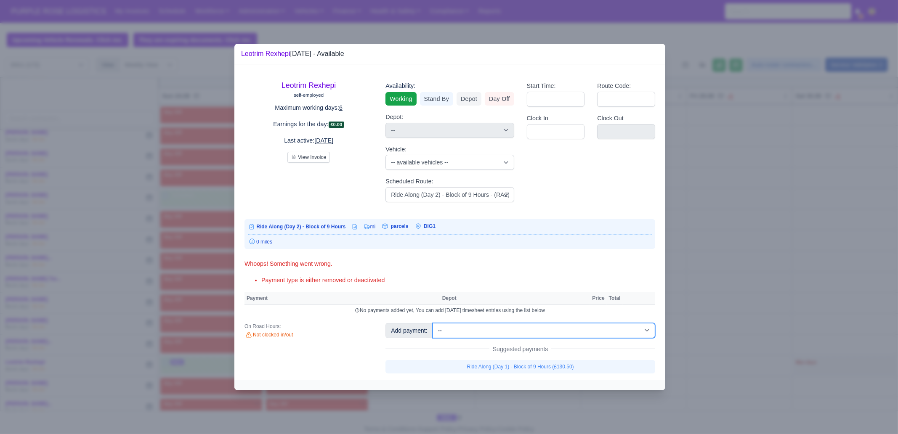
drag, startPoint x: 517, startPoint y: 337, endPoint x: 525, endPoint y: 326, distance: 13.9
click at [517, 337] on select "-- Additional Hour Support (£14.50) Additional Stop Support (£1.00) BYOD - (Bri…" at bounding box center [543, 330] width 223 height 15
click at [432, 323] on select "-- Additional Hour Support (£14.50) Additional Stop Support (£1.00) BYOD - (Bri…" at bounding box center [543, 330] width 223 height 15
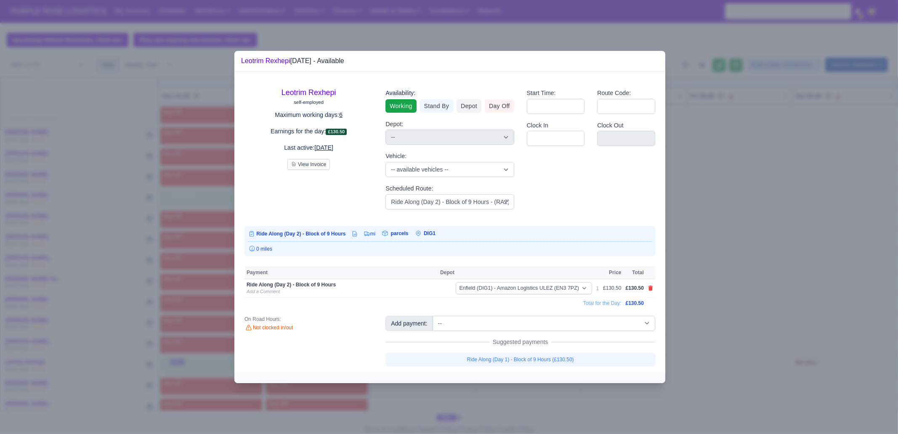
click at [744, 342] on div at bounding box center [449, 217] width 898 height 434
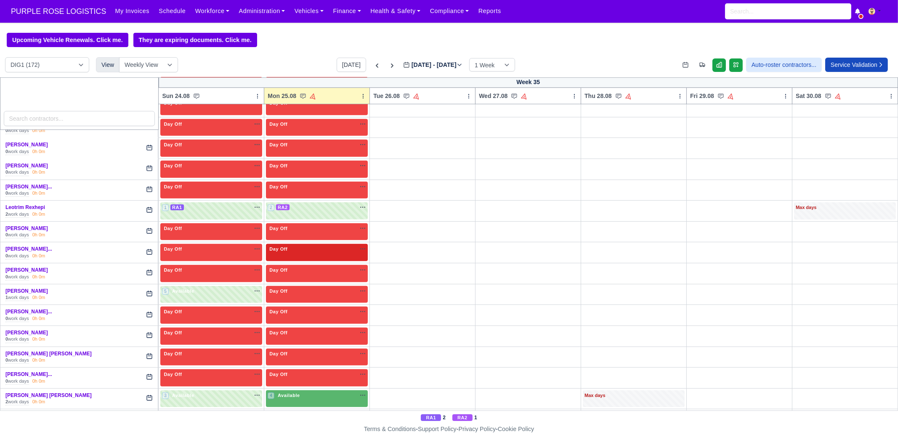
scroll to position [999, 0]
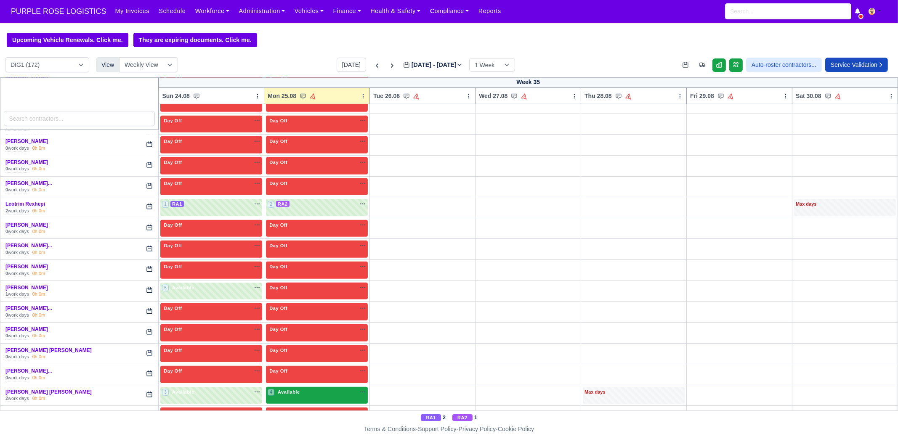
click at [286, 389] on span "Available" at bounding box center [289, 392] width 26 height 6
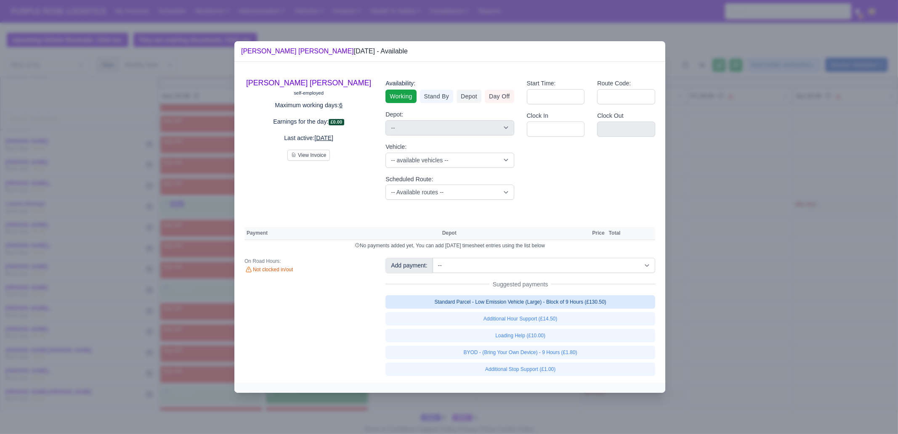
click at [597, 298] on link "Standard Parcel - Low Emission Vehicle (Large) - Block of 9 Hours (£130.50)" at bounding box center [520, 301] width 270 height 13
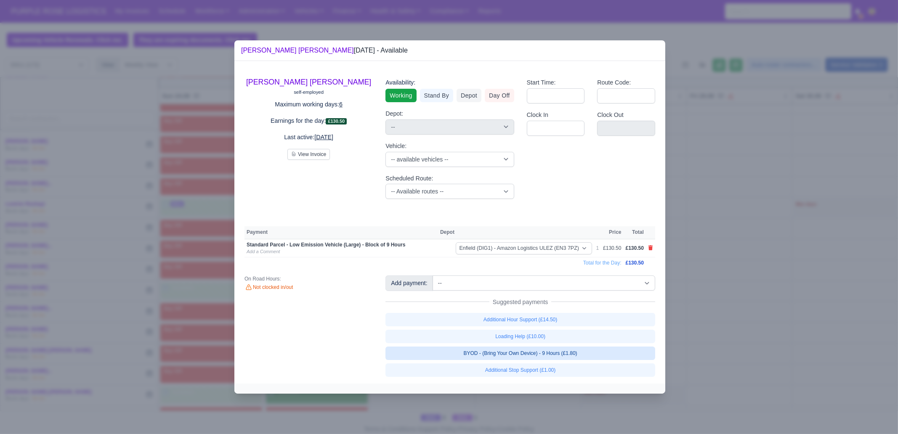
click at [593, 357] on link "BYOD - (Bring Your Own Device) - 9 Hours (£1.80)" at bounding box center [520, 353] width 270 height 13
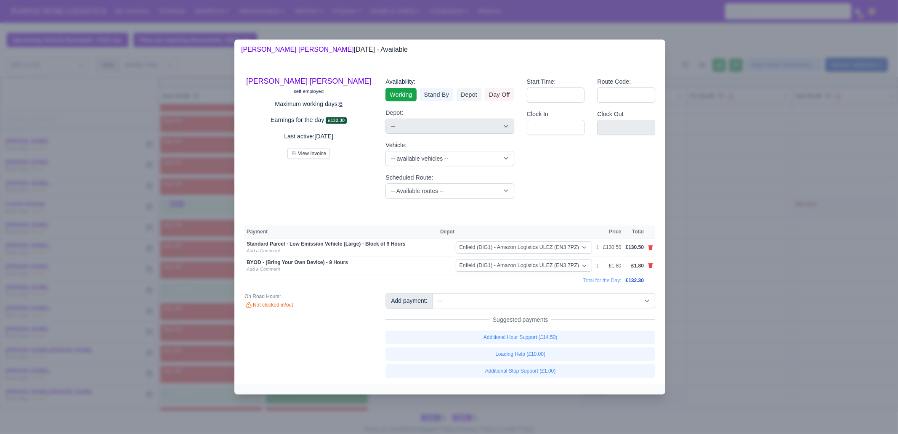
drag, startPoint x: 770, startPoint y: 350, endPoint x: 441, endPoint y: 352, distance: 328.5
click at [770, 350] on div at bounding box center [449, 217] width 898 height 434
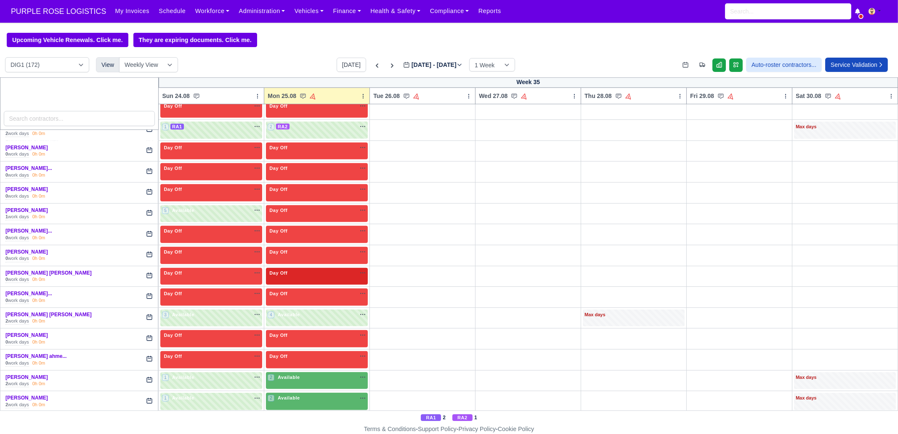
scroll to position [1104, 0]
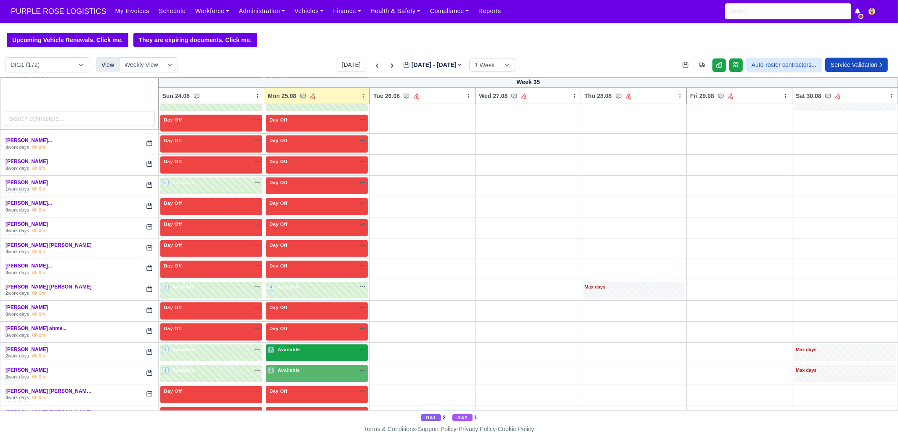
click at [307, 346] on div "2 Available na" at bounding box center [317, 349] width 98 height 7
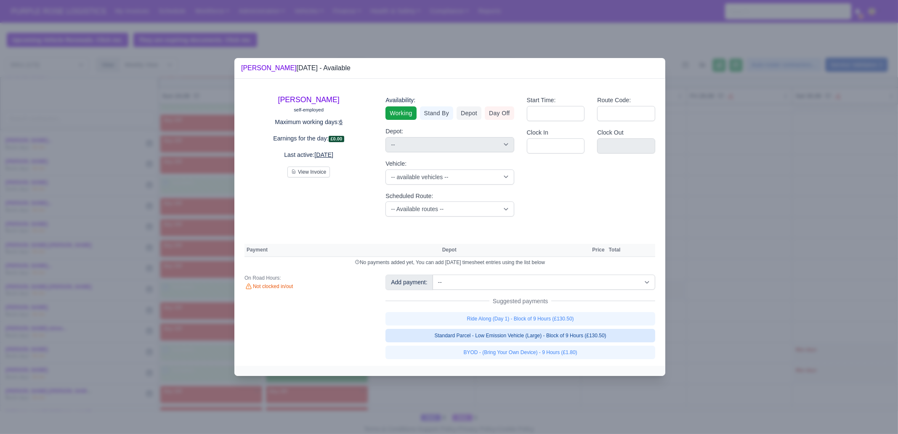
click at [567, 334] on link "Standard Parcel - Low Emission Vehicle (Large) - Block of 9 Hours (£130.50)" at bounding box center [520, 335] width 270 height 13
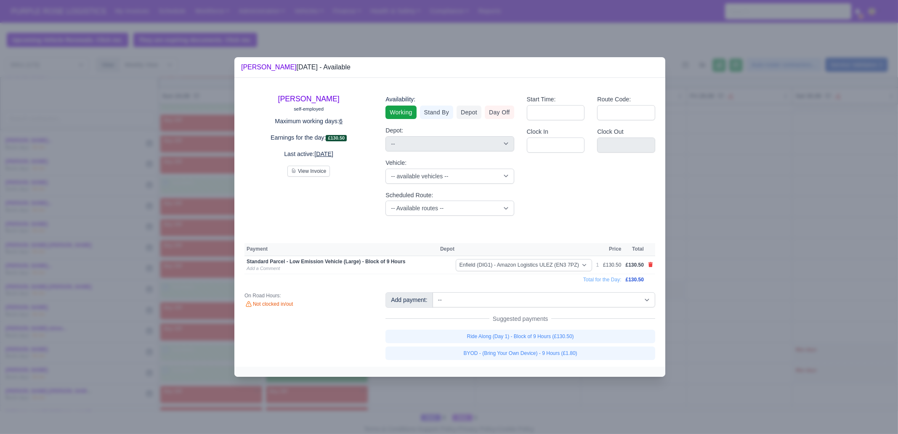
click at [562, 352] on link "BYOD - (Bring Your Own Device) - 9 Hours (£1.80)" at bounding box center [520, 353] width 270 height 13
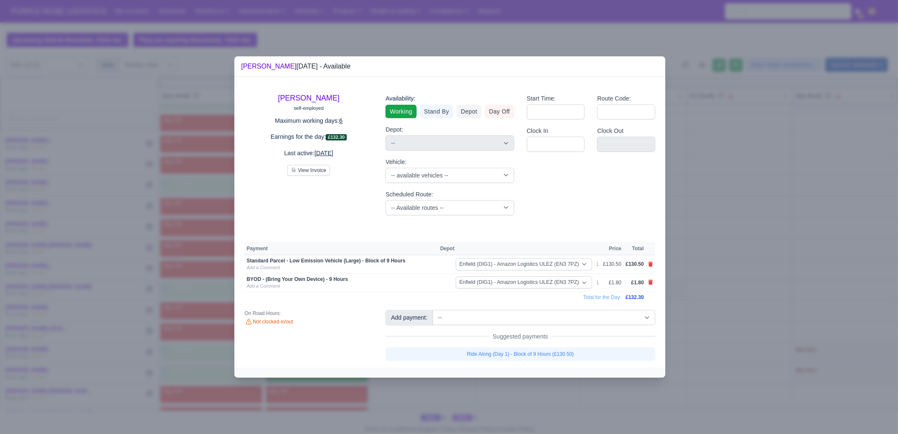
click at [571, 388] on div at bounding box center [449, 217] width 898 height 434
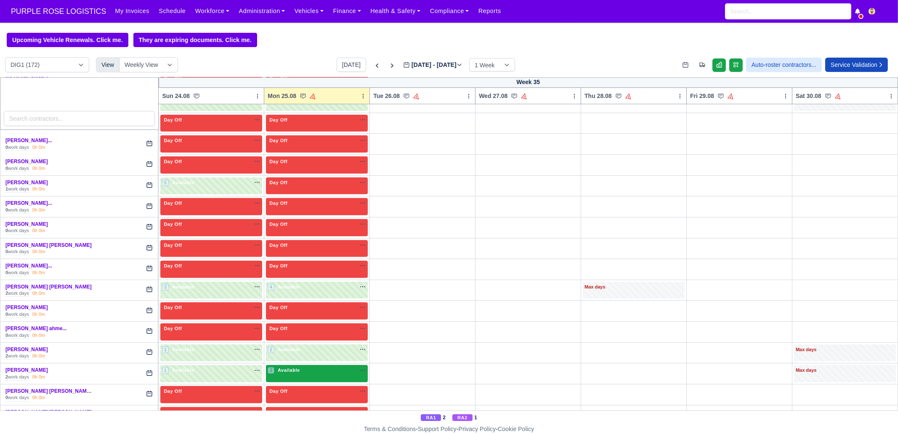
click at [290, 367] on span "Available" at bounding box center [289, 370] width 26 height 6
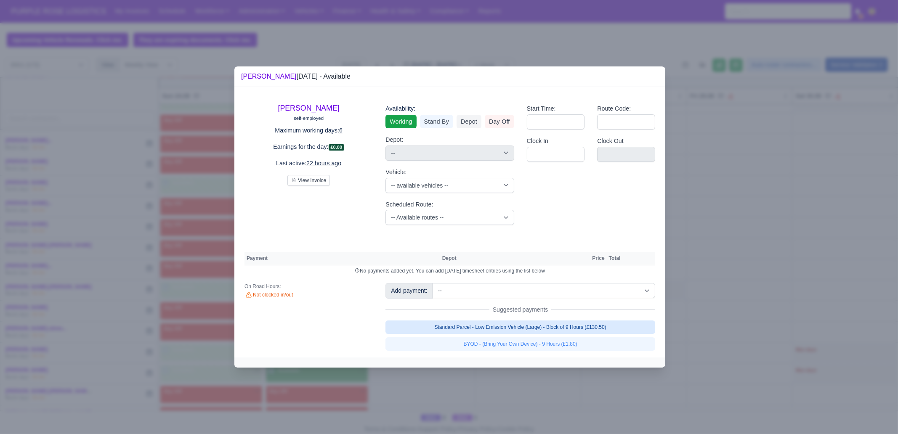
click at [527, 324] on link "Standard Parcel - Low Emission Vehicle (Large) - Block of 9 Hours (£130.50)" at bounding box center [520, 327] width 270 height 13
click at [530, 334] on link "Standard Parcel - Low Emission Vehicle (Large) - Block of 9 Hours (£130.50)" at bounding box center [520, 327] width 270 height 13
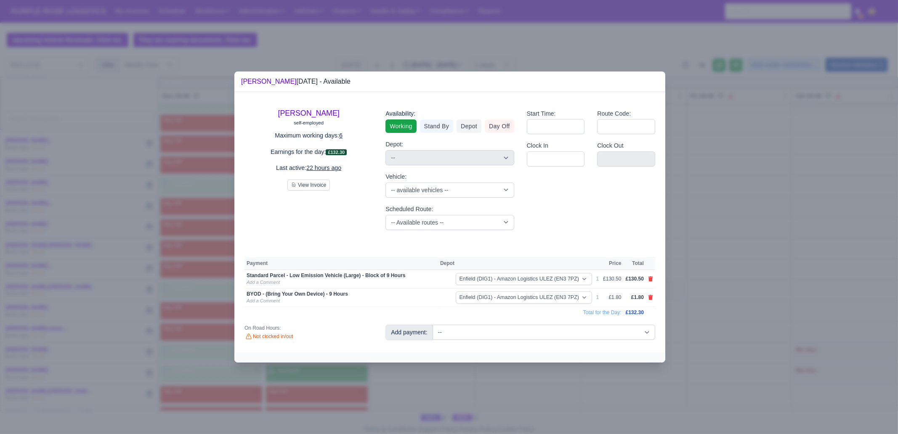
click at [531, 398] on div at bounding box center [449, 217] width 898 height 434
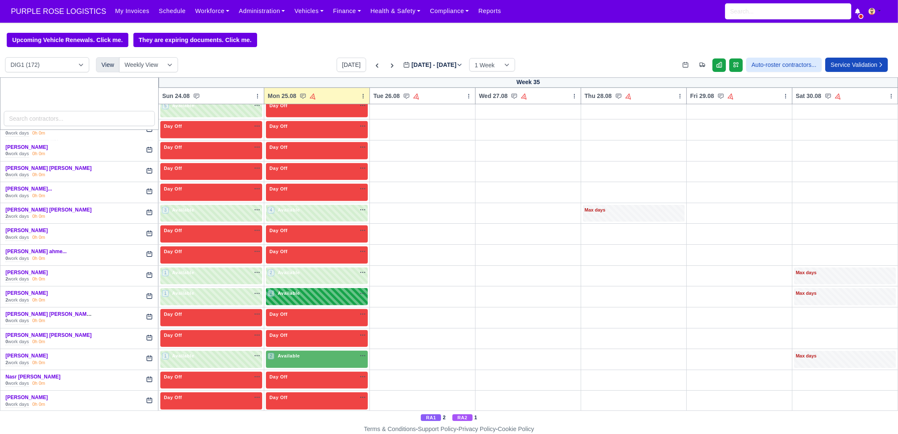
scroll to position [1209, 0]
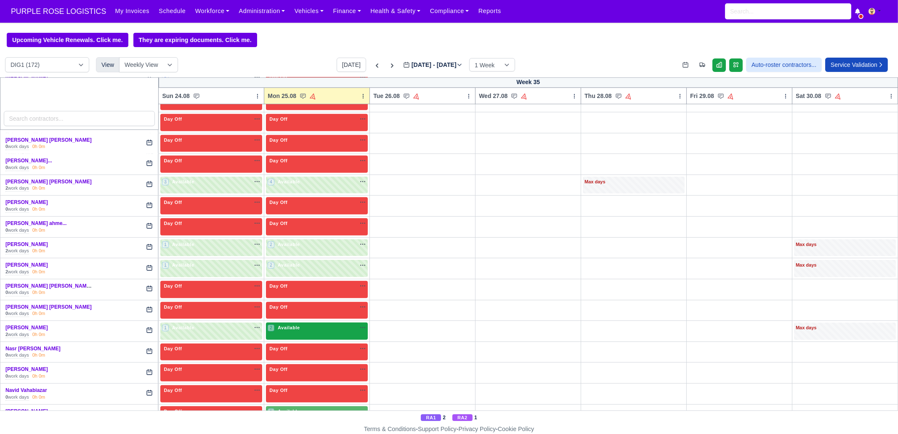
click at [285, 325] on span "Available" at bounding box center [289, 328] width 26 height 6
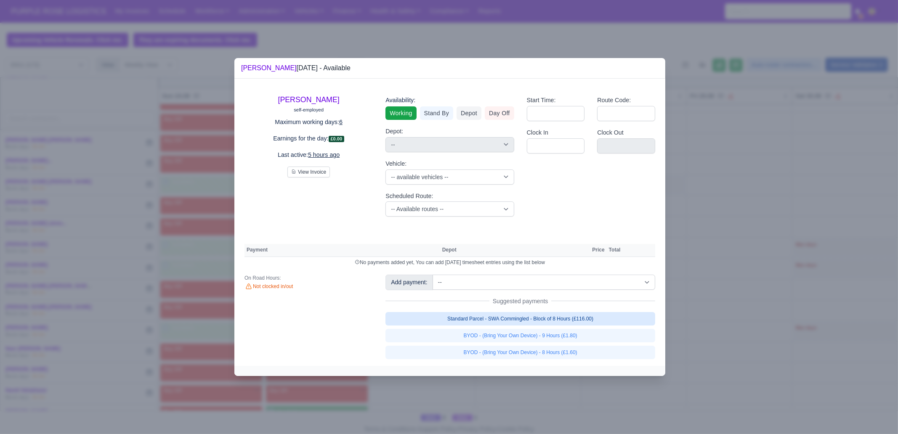
click at [532, 316] on link "Standard Parcel - SWA Commingled - Block of 8 Hours (£116.00)" at bounding box center [520, 318] width 270 height 13
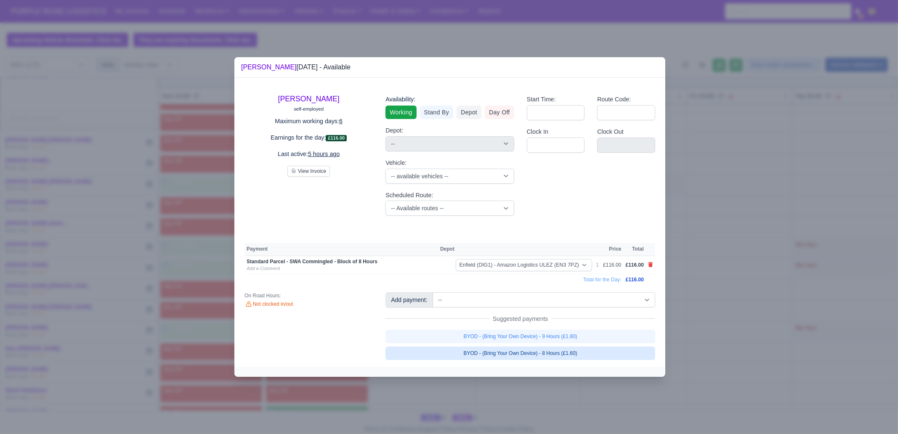
click at [539, 356] on link "BYOD - (Bring Your Own Device) - 8 Hours (£1.60)" at bounding box center [520, 353] width 270 height 13
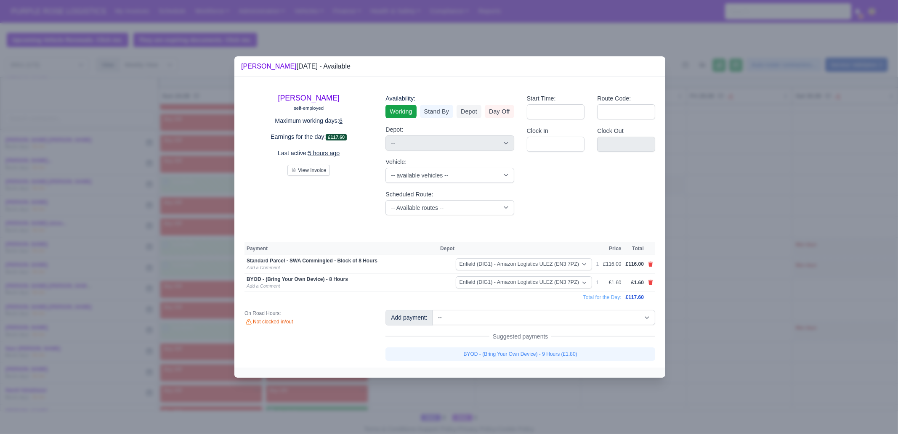
click at [538, 390] on div at bounding box center [449, 217] width 898 height 434
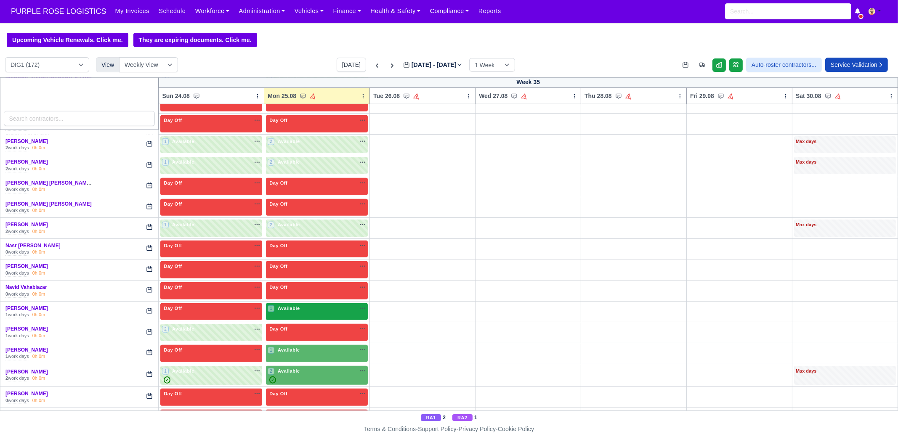
scroll to position [1314, 0]
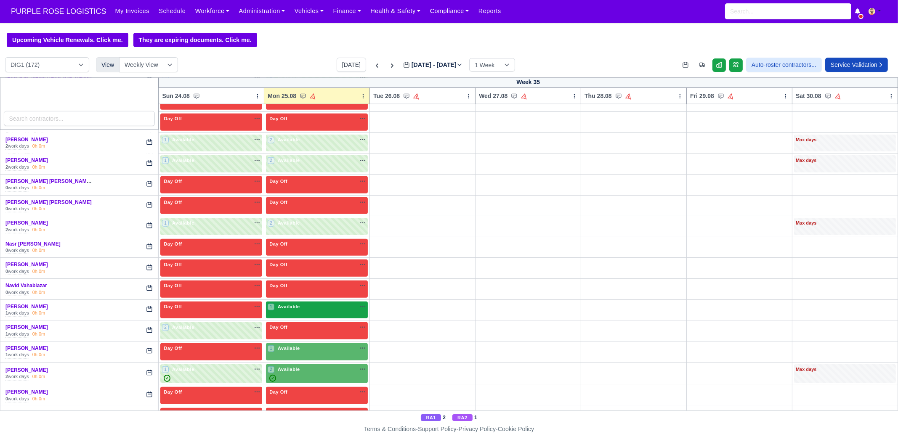
click at [289, 304] on span "Available" at bounding box center [289, 307] width 26 height 6
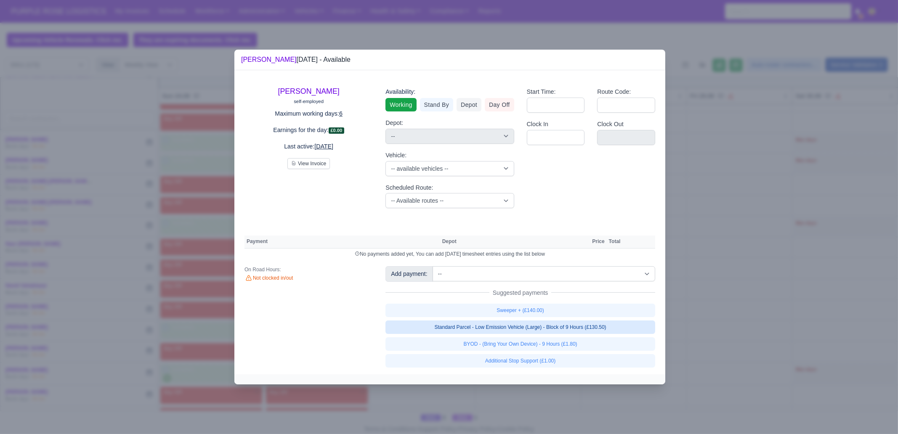
click at [551, 327] on link "Standard Parcel - Low Emission Vehicle (Large) - Block of 9 Hours (£130.50)" at bounding box center [520, 327] width 270 height 13
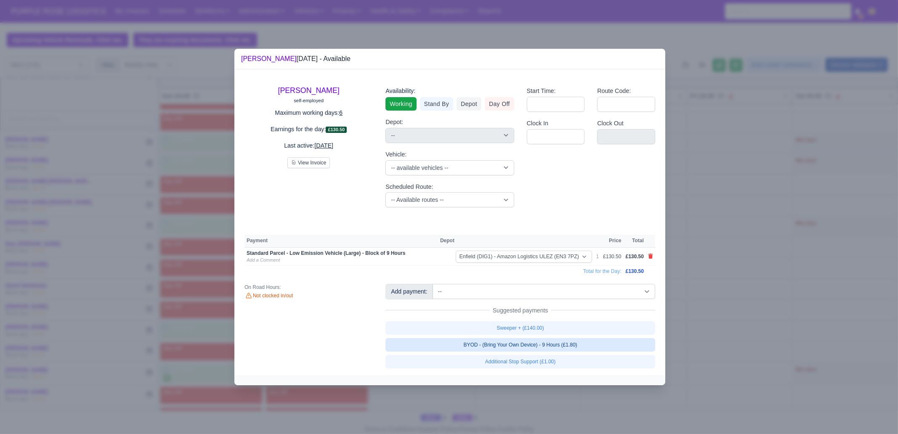
click at [562, 347] on link "BYOD - (Bring Your Own Device) - 9 Hours (£1.80)" at bounding box center [520, 344] width 270 height 13
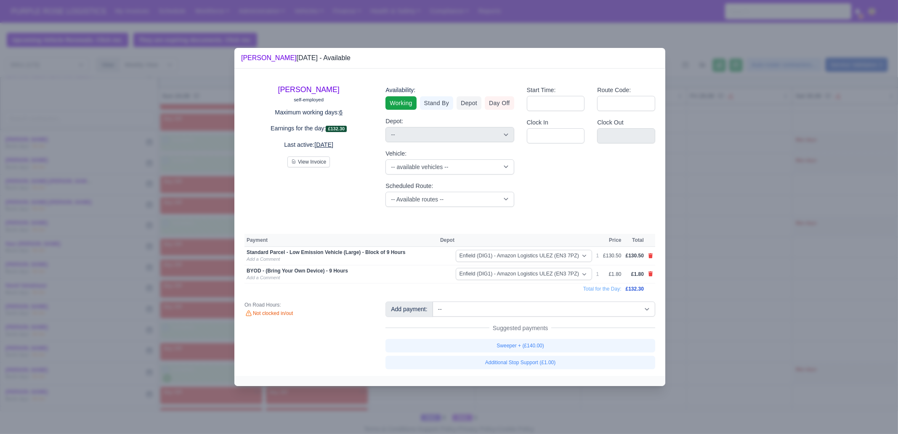
click at [720, 361] on div at bounding box center [449, 217] width 898 height 434
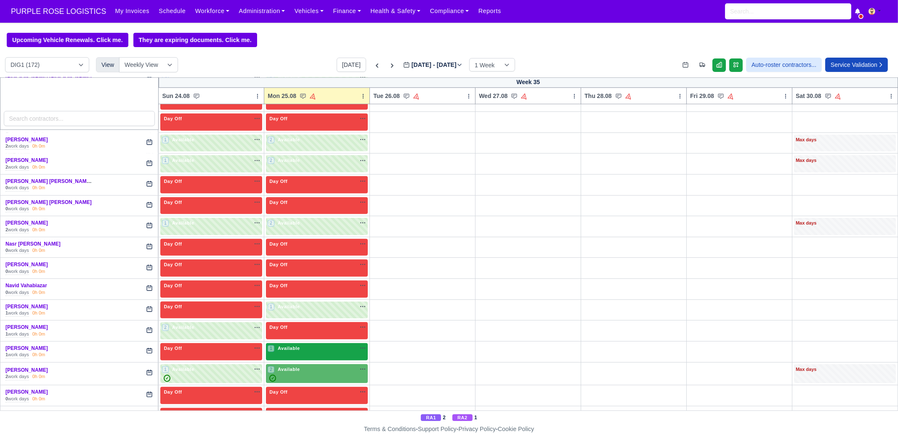
click at [286, 345] on div "1 Available" at bounding box center [285, 348] width 34 height 7
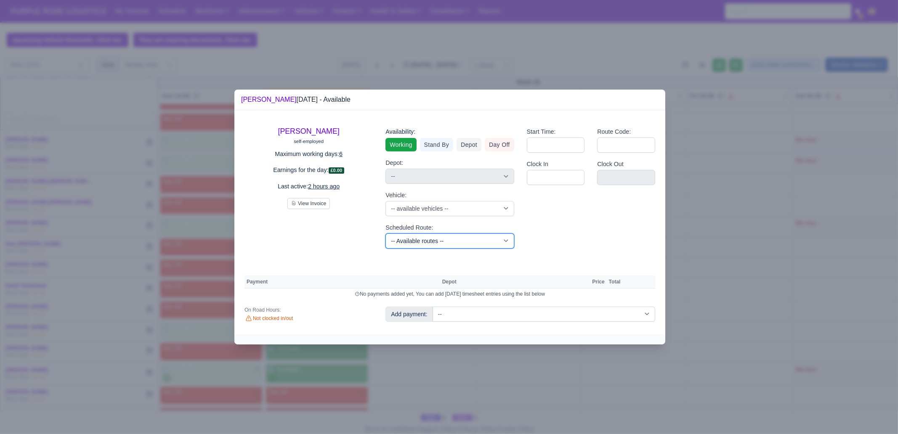
click at [459, 241] on select "-- Available routes -- Standard Parcel - Block of 6 Hours - (SD6) AmFlex RTS Ve…" at bounding box center [449, 240] width 128 height 15
click at [385, 233] on select "-- Available routes -- Standard Parcel - Block of 6 Hours - (SD6) AmFlex RTS Ve…" at bounding box center [449, 240] width 128 height 15
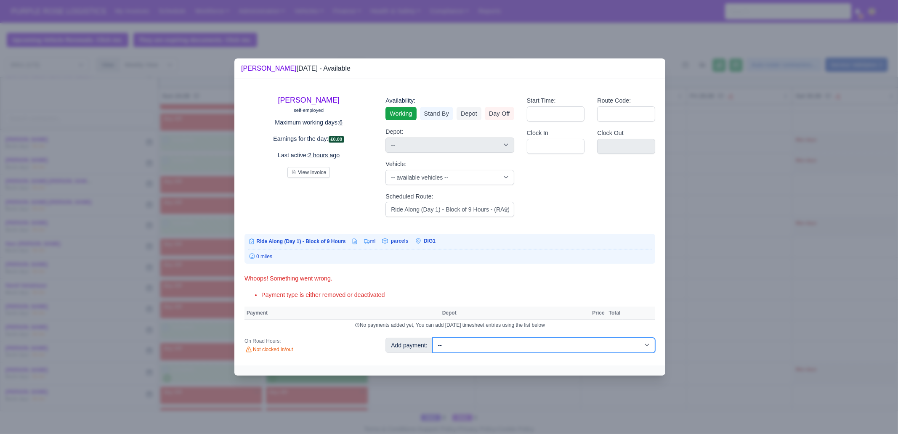
click at [529, 346] on select "-- Additional Hour Support (£14.50) Additional Stop Support (£1.00) BYOD - (Bri…" at bounding box center [543, 345] width 223 height 15
click at [432, 338] on select "-- Additional Hour Support (£14.50) Additional Stop Support (£1.00) BYOD - (Bri…" at bounding box center [543, 345] width 223 height 15
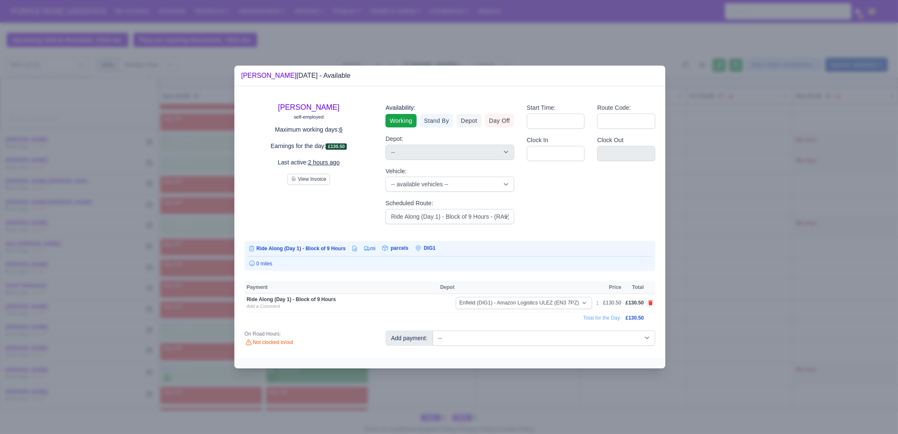
click at [758, 310] on div at bounding box center [449, 217] width 898 height 434
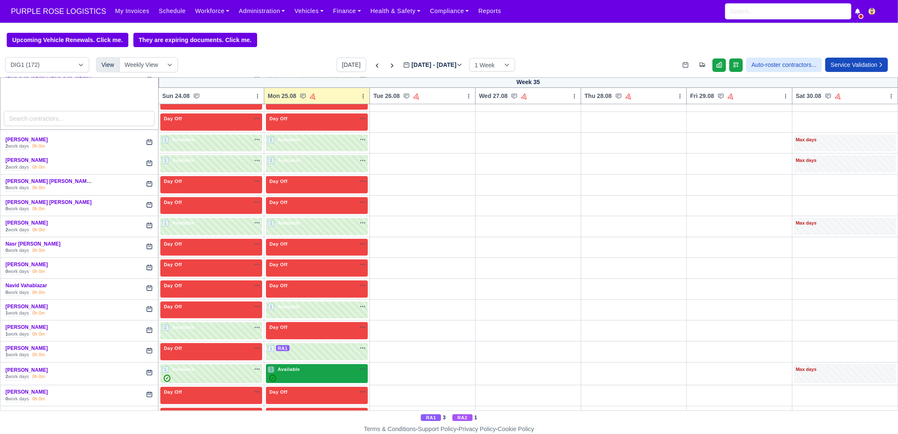
click at [285, 366] on div "2 Available na" at bounding box center [317, 374] width 98 height 16
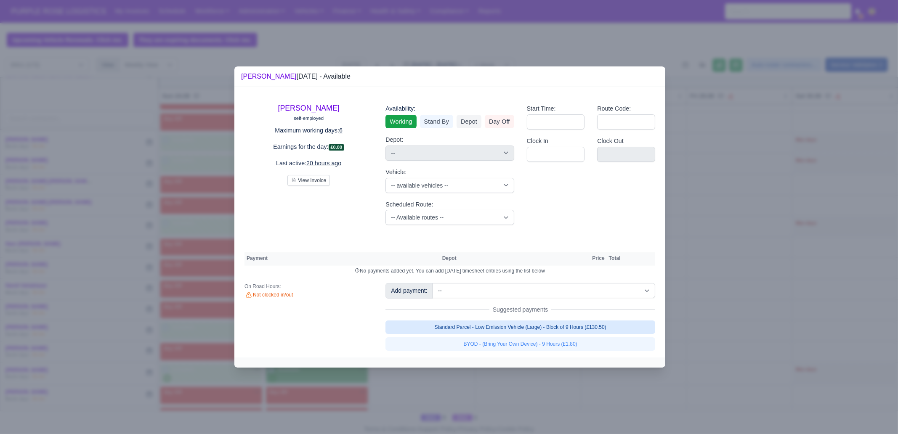
click at [583, 331] on link "Standard Parcel - Low Emission Vehicle (Large) - Block of 9 Hours (£130.50)" at bounding box center [520, 327] width 270 height 13
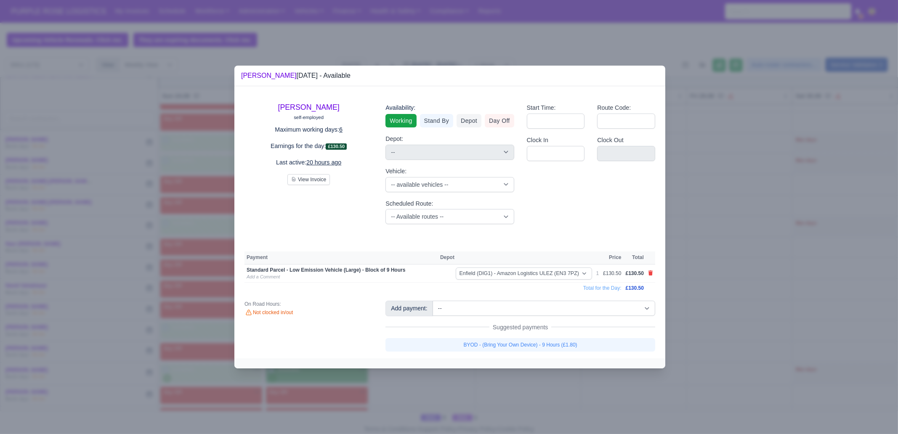
click at [568, 348] on link "BYOD - (Bring Your Own Device) - 9 Hours (£1.80)" at bounding box center [520, 344] width 270 height 13
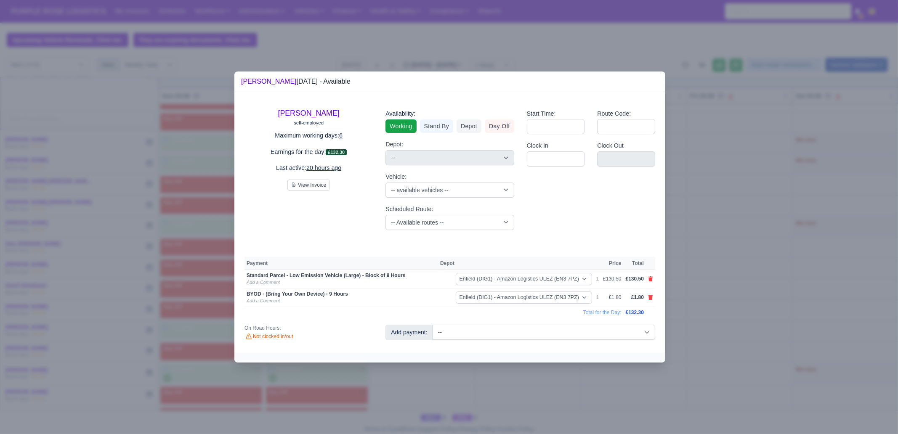
click at [554, 345] on div "Add payment: -- Additional Hour Support (£14.50) Additional Stop Support (£1.00…" at bounding box center [520, 335] width 282 height 21
click at [578, 411] on div at bounding box center [449, 217] width 898 height 434
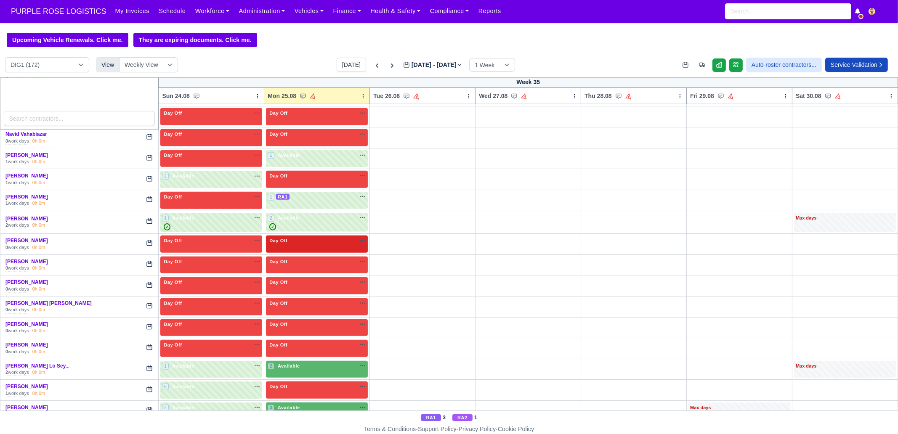
scroll to position [1472, 0]
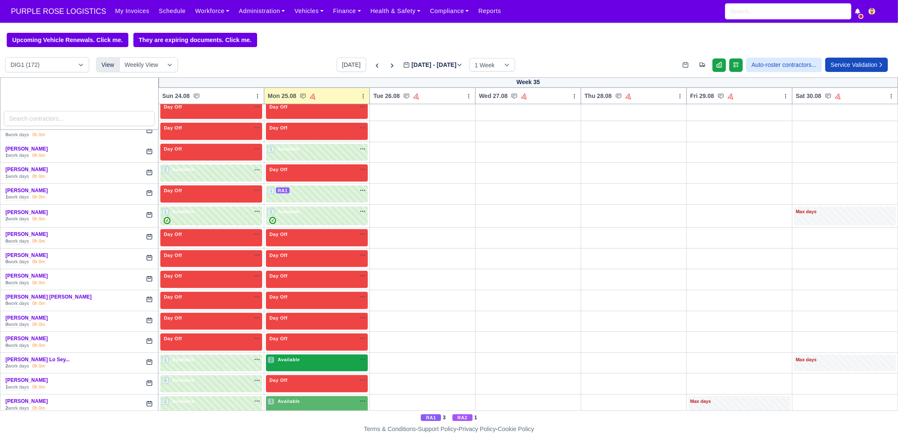
click at [300, 356] on div "2 Available na" at bounding box center [317, 359] width 98 height 7
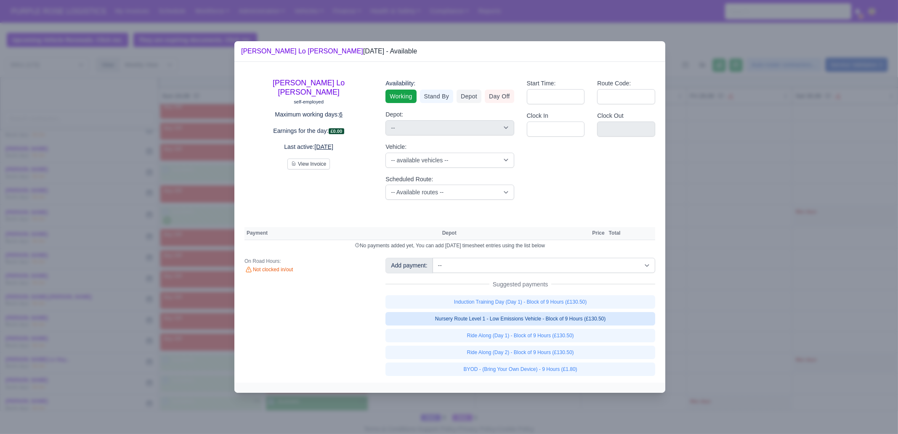
click at [599, 319] on link "Nursery Route Level 1 - Low Emissions Vehicle - Block of 9 Hours (£130.50)" at bounding box center [520, 318] width 270 height 13
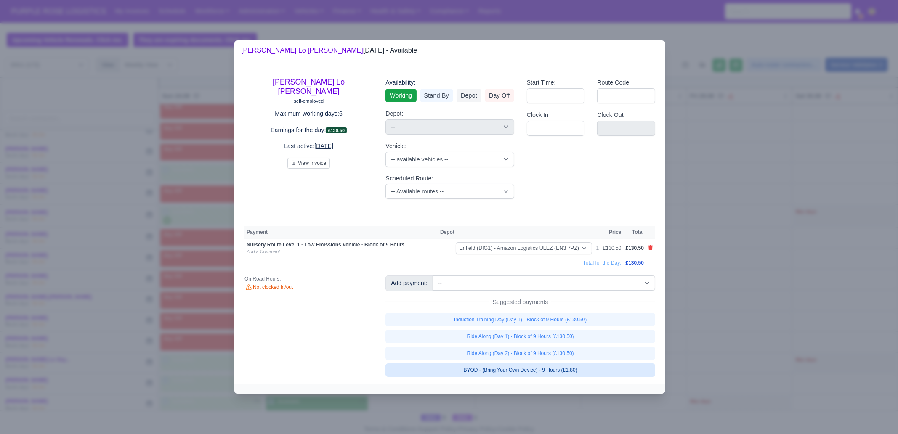
click at [586, 371] on link "BYOD - (Bring Your Own Device) - 9 Hours (£1.80)" at bounding box center [520, 369] width 270 height 13
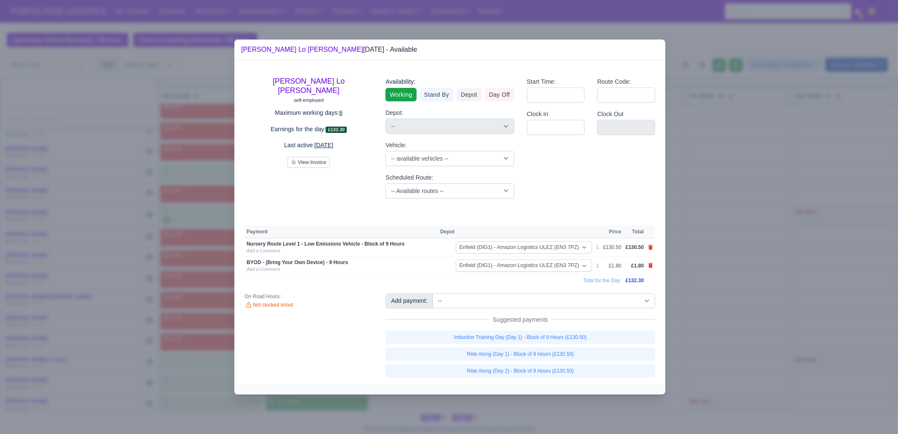
click at [705, 364] on div at bounding box center [449, 217] width 898 height 434
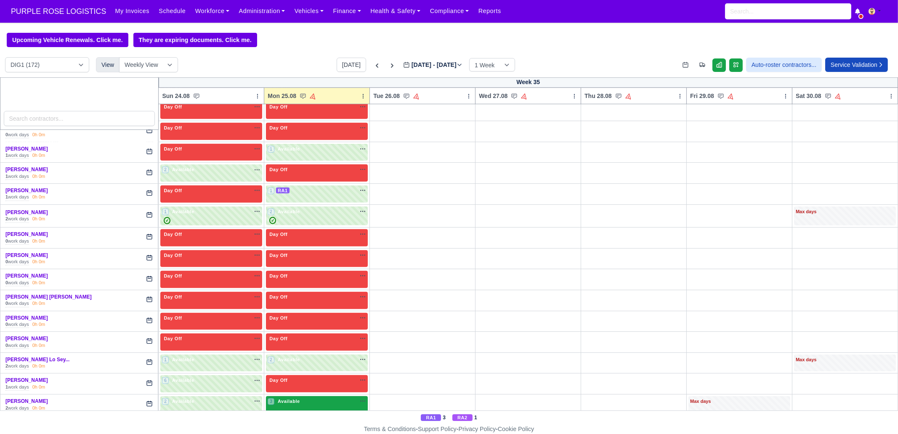
click at [302, 398] on div "3 Available na" at bounding box center [317, 401] width 98 height 7
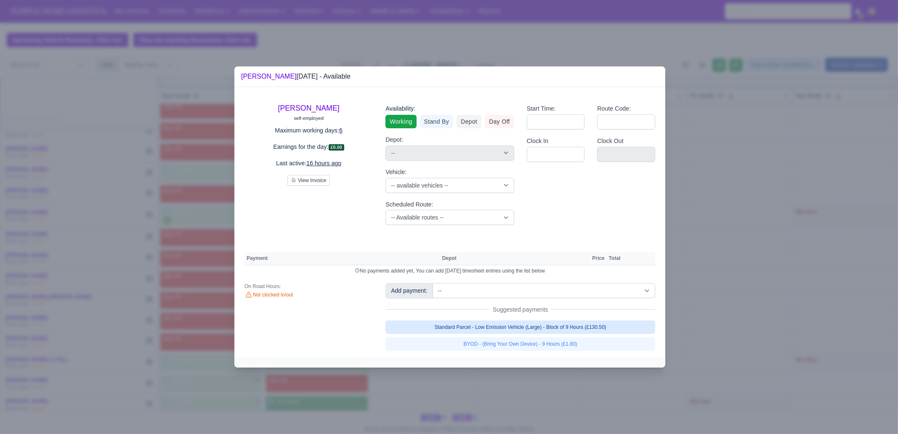
click at [595, 331] on link "Standard Parcel - Low Emission Vehicle (Large) - Block of 9 Hours (£130.50)" at bounding box center [520, 327] width 270 height 13
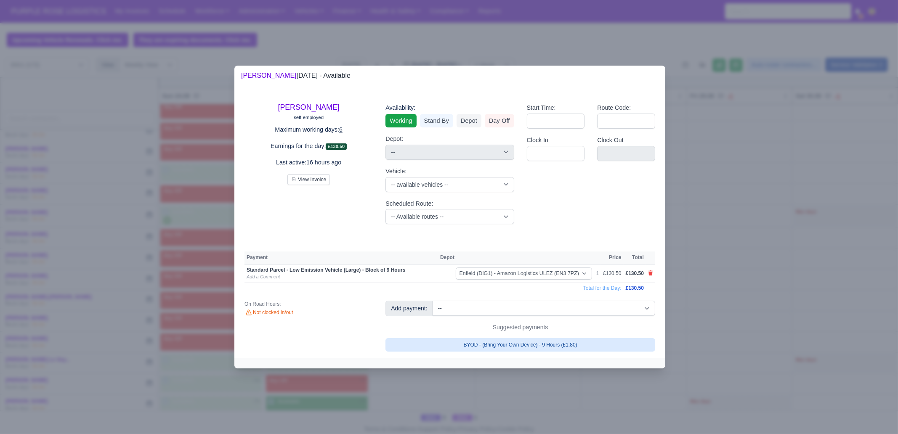
click at [608, 348] on link "BYOD - (Bring Your Own Device) - 9 Hours (£1.80)" at bounding box center [520, 344] width 270 height 13
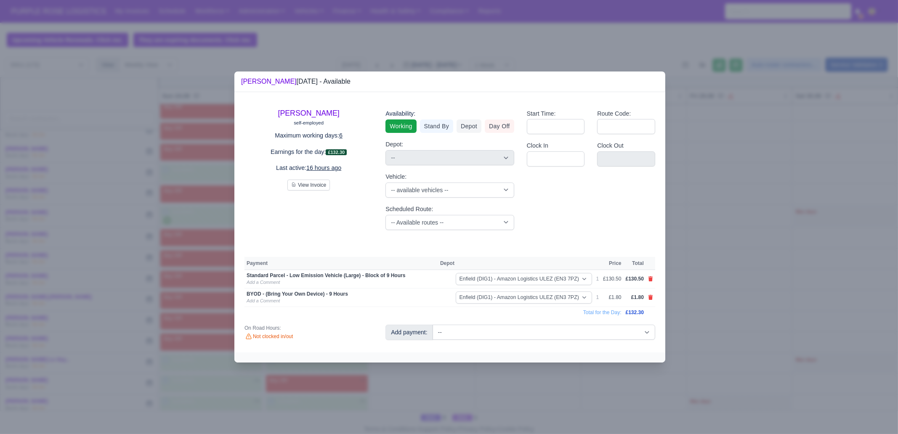
click at [764, 350] on div at bounding box center [449, 217] width 898 height 434
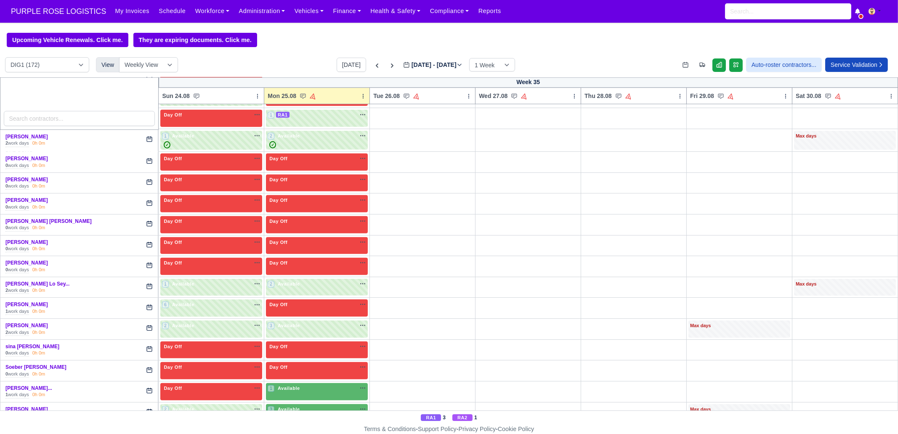
scroll to position [1577, 0]
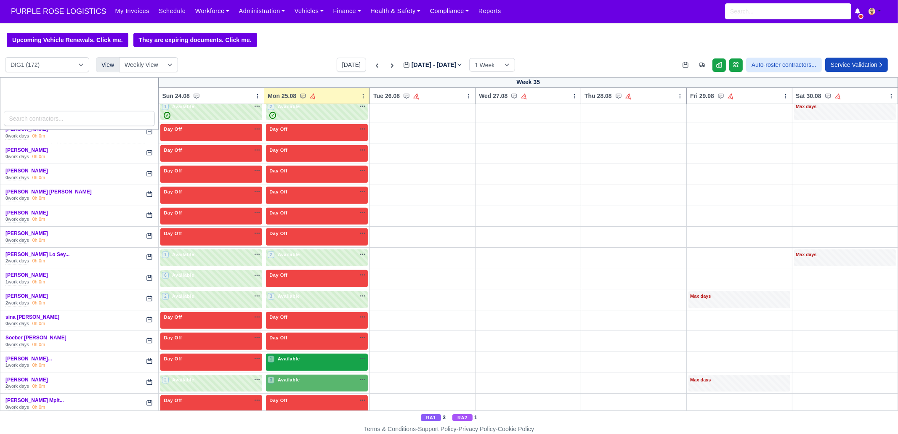
click at [292, 356] on span "Available" at bounding box center [289, 359] width 26 height 6
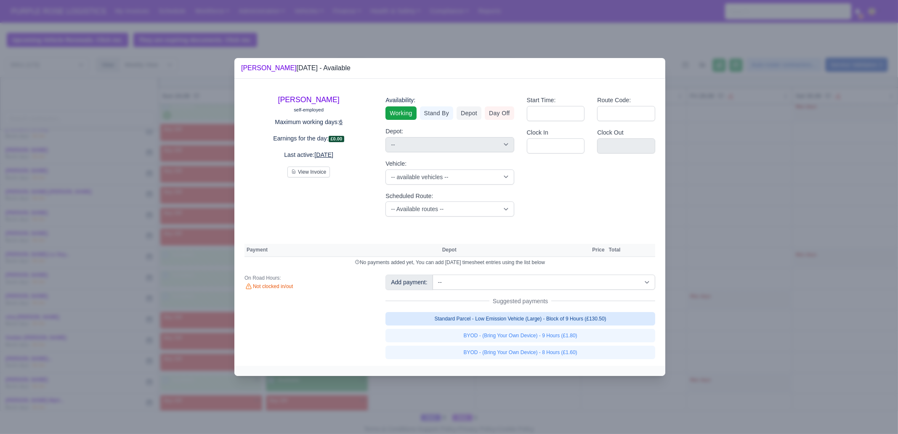
click at [601, 318] on link "Standard Parcel - Low Emission Vehicle (Large) - Block of 9 Hours (£130.50)" at bounding box center [520, 318] width 270 height 13
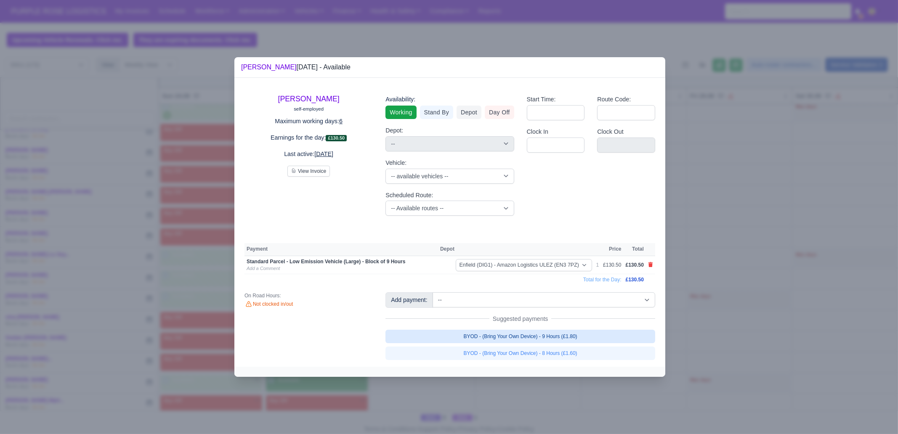
click at [584, 341] on link "BYOD - (Bring Your Own Device) - 9 Hours (£1.80)" at bounding box center [520, 336] width 270 height 13
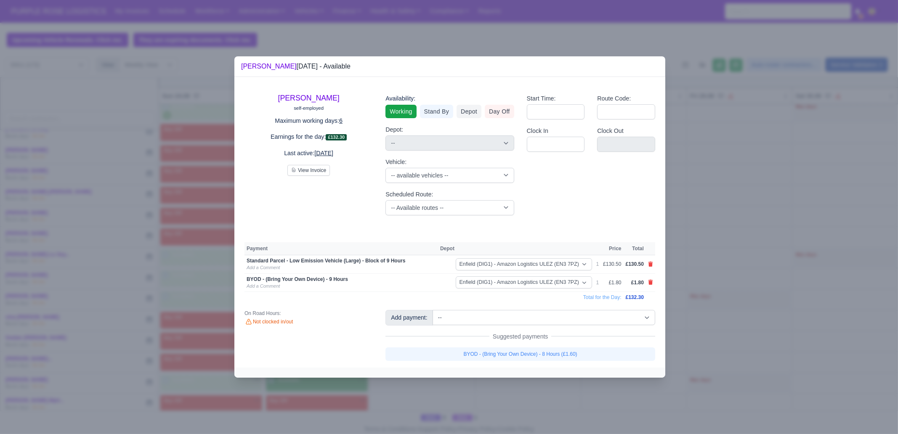
click at [697, 344] on div at bounding box center [449, 217] width 898 height 434
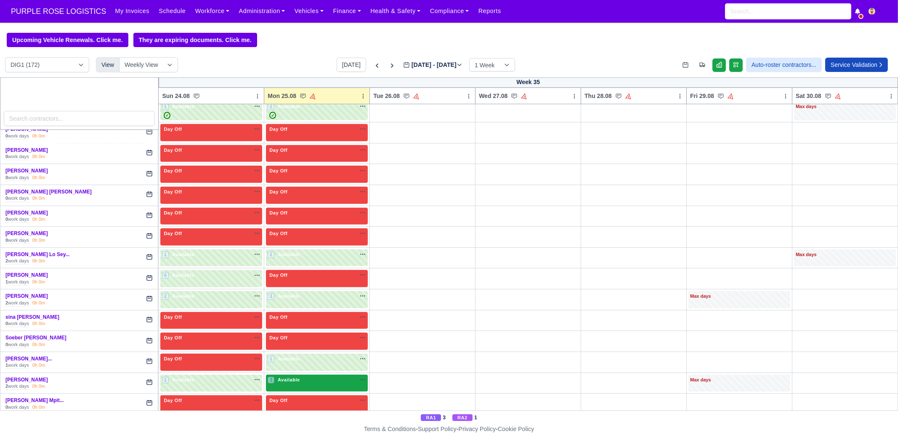
click at [317, 376] on div "3 Available na" at bounding box center [317, 380] width 98 height 9
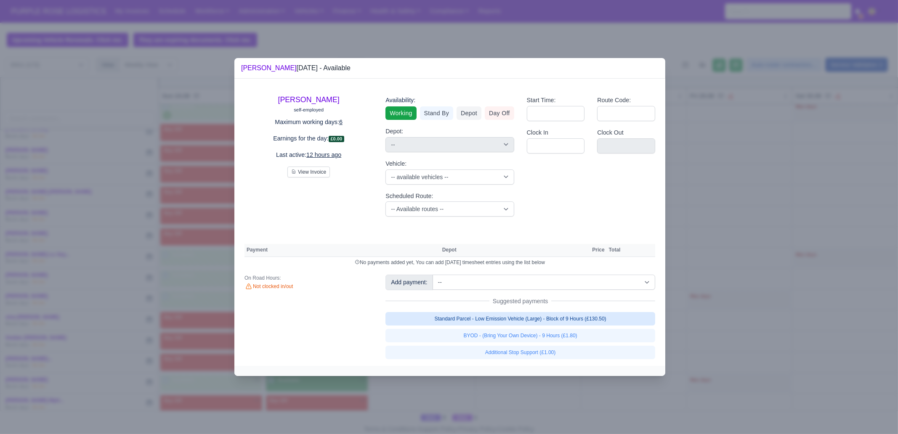
click at [612, 318] on link "Standard Parcel - Low Emission Vehicle (Large) - Block of 9 Hours (£130.50)" at bounding box center [520, 318] width 270 height 13
click at [608, 329] on div "Add payment: -- Additional Hour Support (£14.50) Additional Stop Support (£1.00…" at bounding box center [520, 317] width 282 height 84
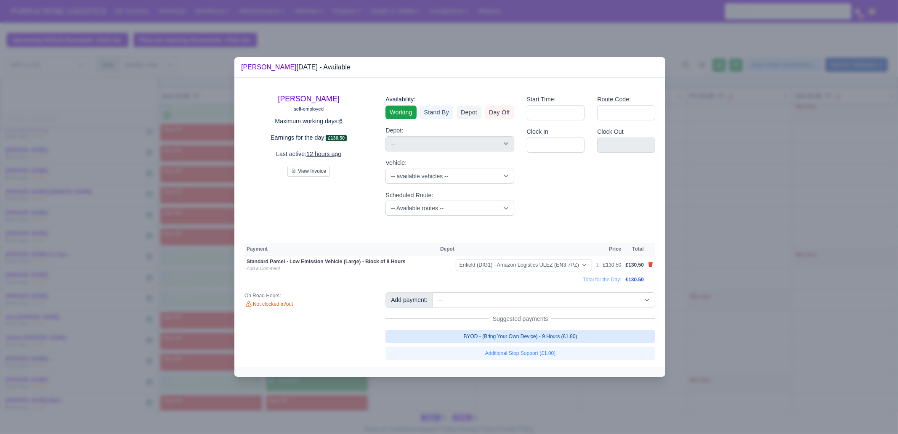
click at [607, 337] on link "BYOD - (Bring Your Own Device) - 9 Hours (£1.80)" at bounding box center [520, 336] width 270 height 13
click at [724, 320] on div at bounding box center [449, 217] width 898 height 434
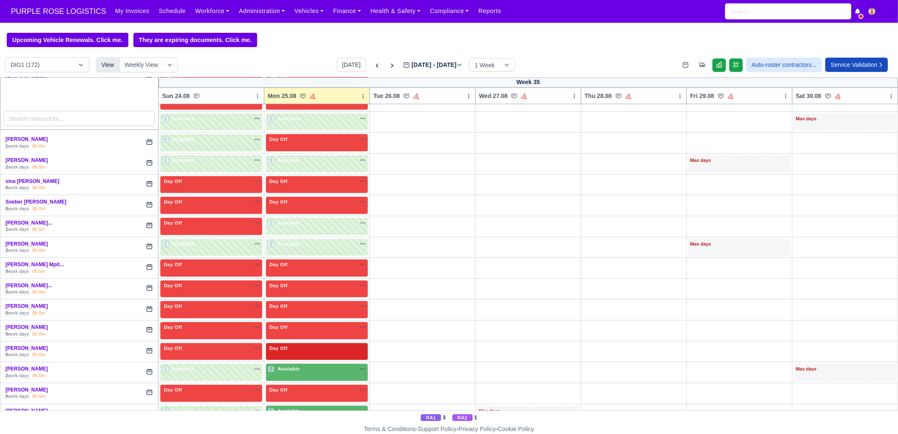
scroll to position [1714, 0]
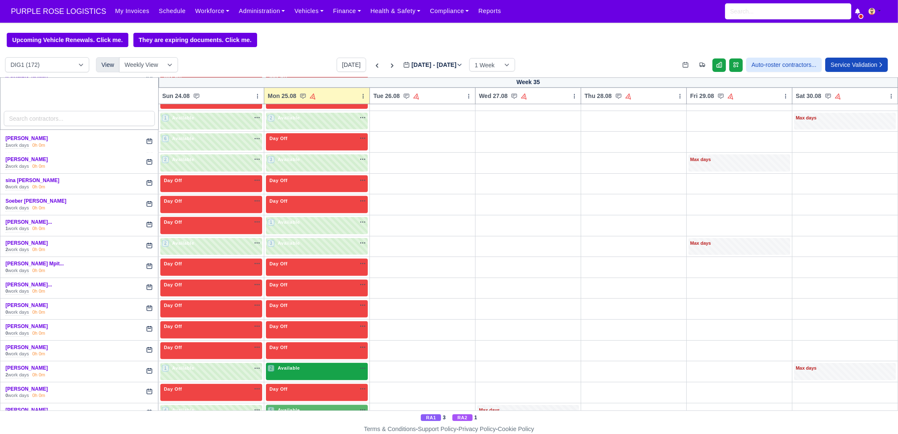
click at [315, 365] on div "2 Available na" at bounding box center [317, 368] width 98 height 7
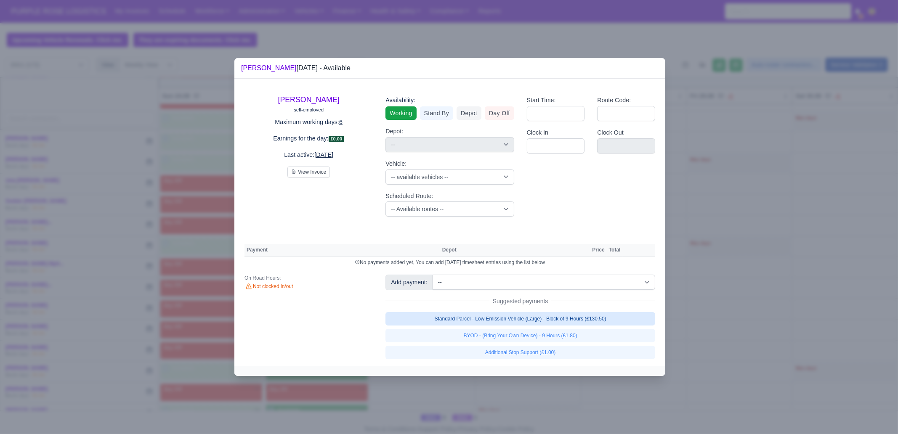
click at [570, 313] on link "Standard Parcel - Low Emission Vehicle (Large) - Block of 9 Hours (£130.50)" at bounding box center [520, 318] width 270 height 13
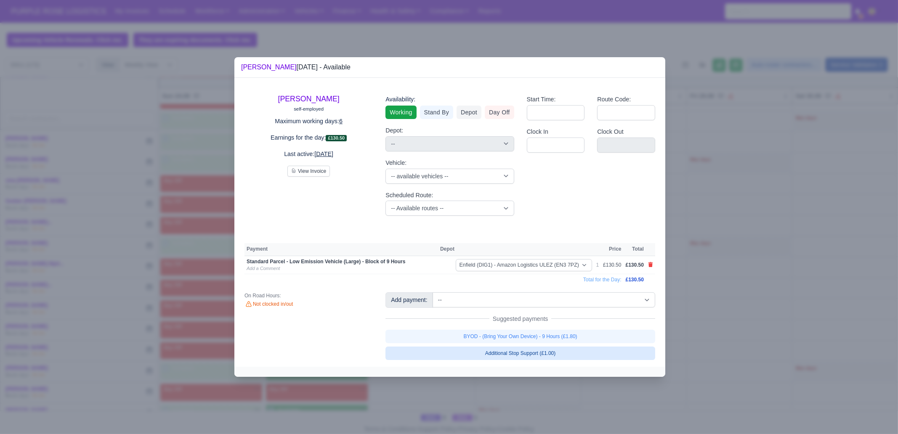
click at [575, 335] on link "BYOD - (Bring Your Own Device) - 9 Hours (£1.80)" at bounding box center [520, 336] width 270 height 13
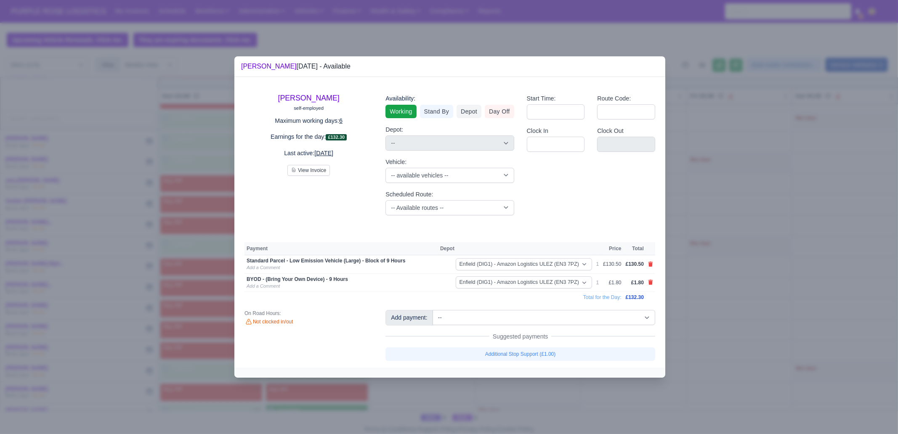
click at [722, 337] on div at bounding box center [449, 217] width 898 height 434
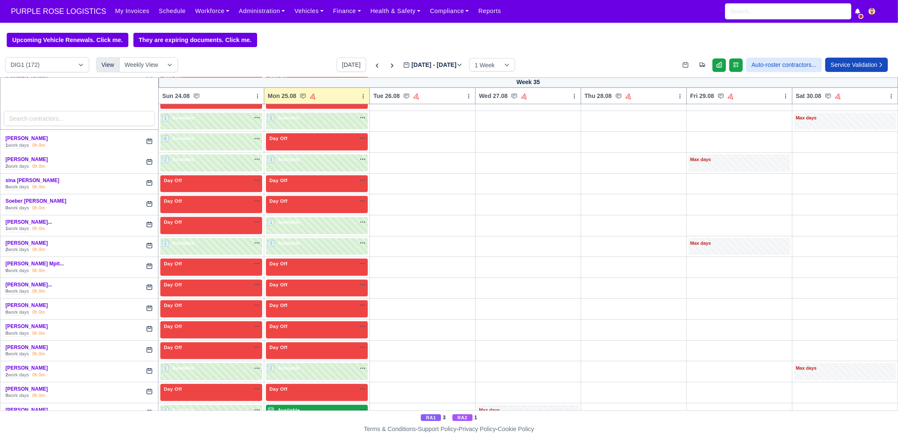
click at [301, 407] on div "5 Available na" at bounding box center [317, 411] width 98 height 9
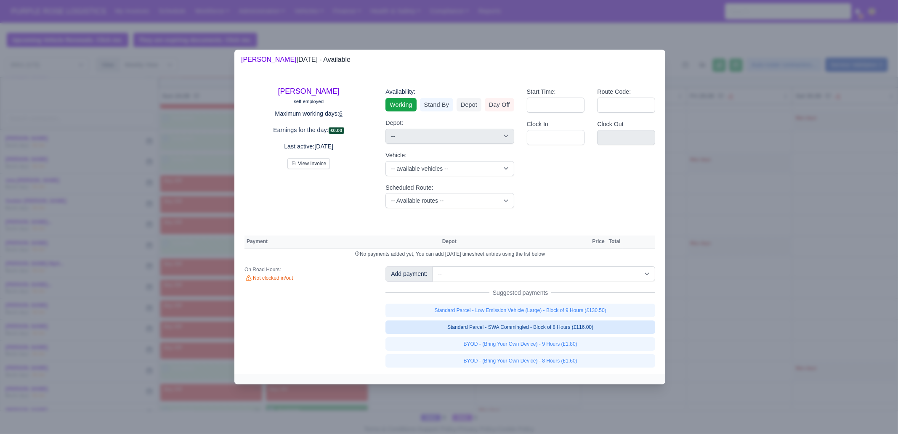
click at [616, 328] on link "Standard Parcel - SWA Commingled - Block of 8 Hours (£116.00)" at bounding box center [520, 327] width 270 height 13
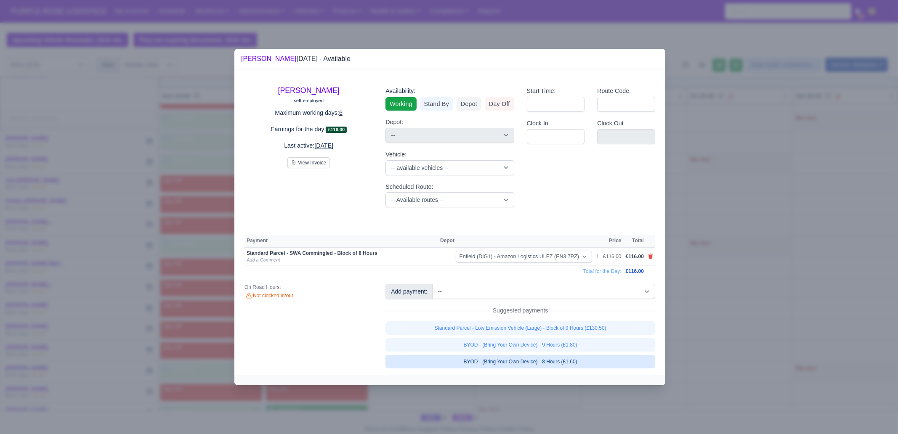
click at [602, 361] on link "BYOD - (Bring Your Own Device) - 8 Hours (£1.60)" at bounding box center [520, 361] width 270 height 13
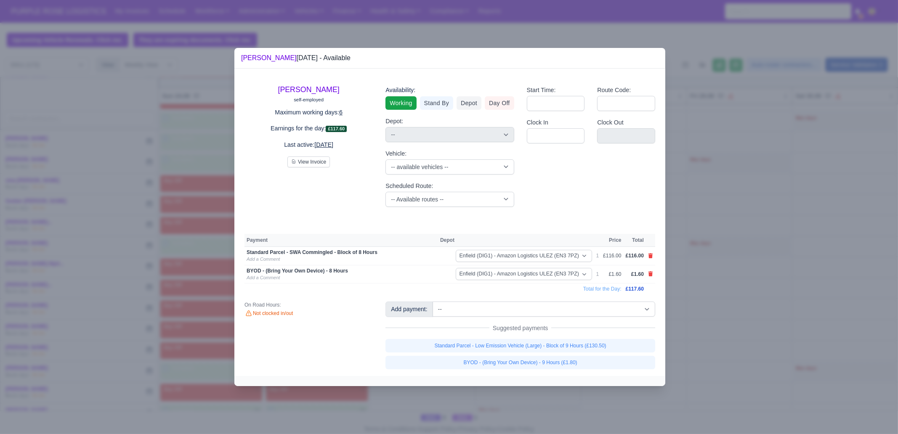
click at [734, 356] on div at bounding box center [449, 217] width 898 height 434
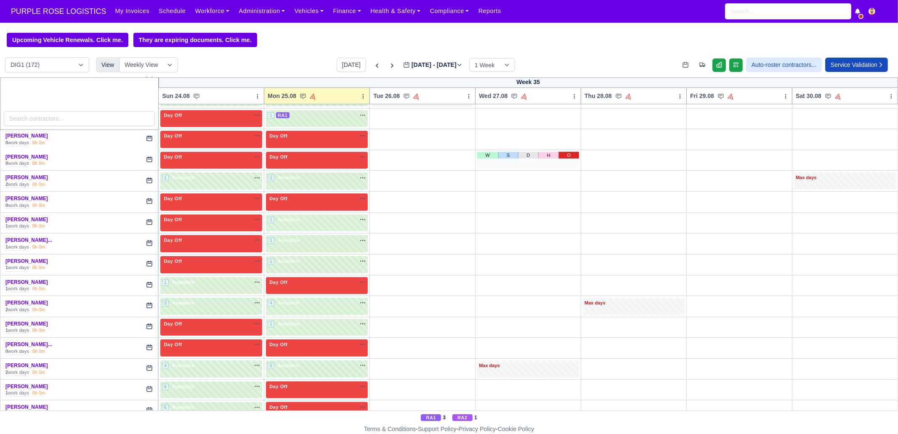
scroll to position [0, 0]
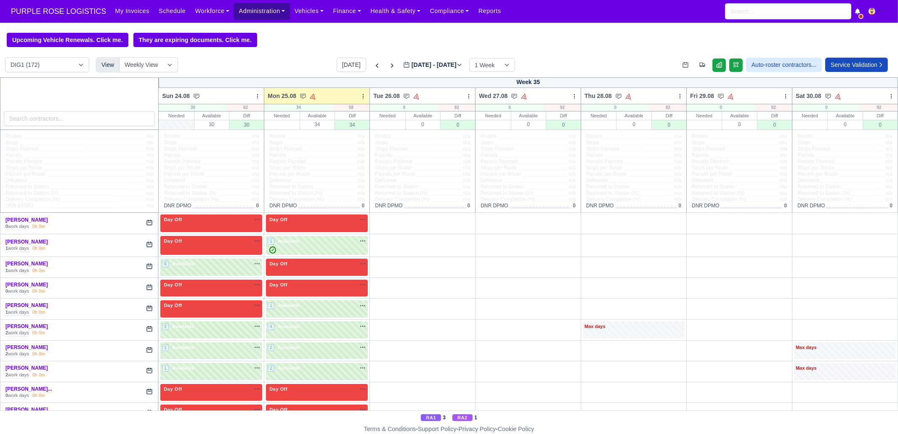
click at [241, 11] on link "Administration" at bounding box center [262, 11] width 56 height 16
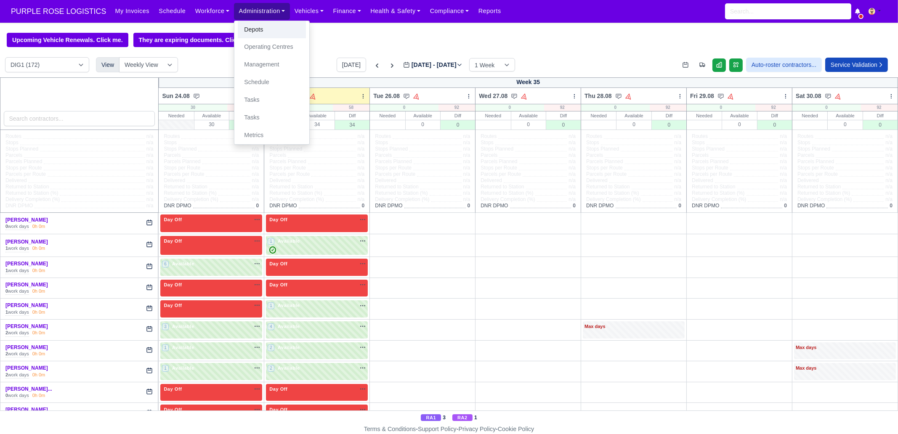
click at [252, 30] on link "Depots" at bounding box center [272, 30] width 68 height 18
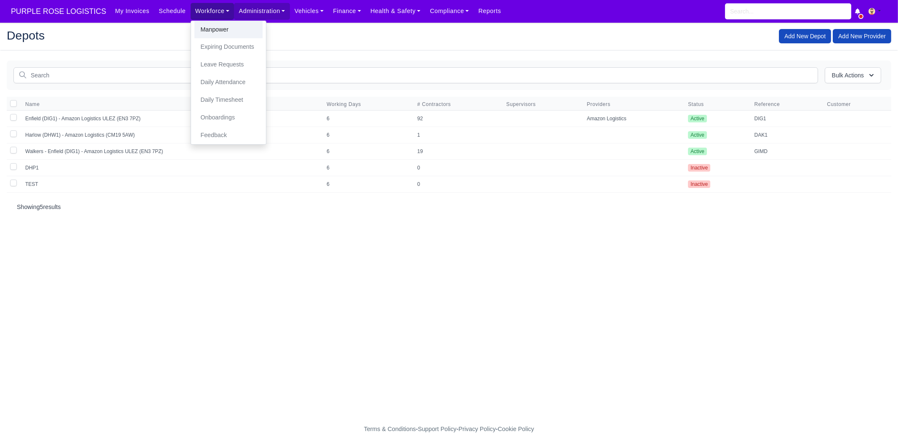
click at [200, 28] on link "Manpower" at bounding box center [228, 30] width 68 height 18
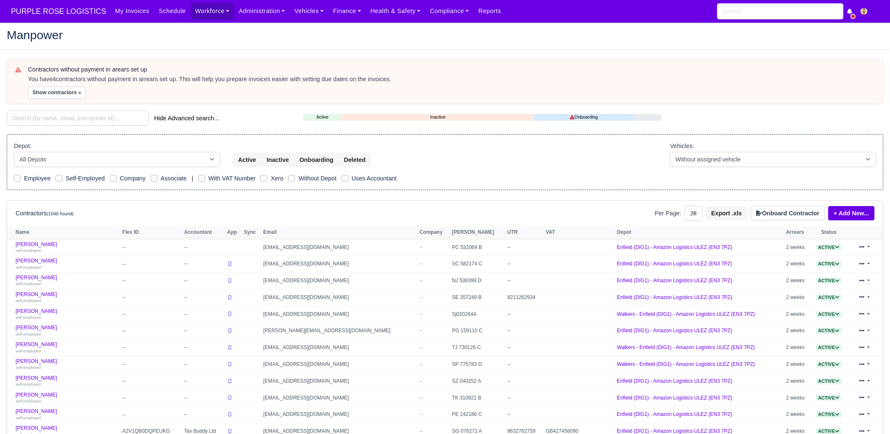
select select "25"
drag, startPoint x: 85, startPoint y: 117, endPoint x: 105, endPoint y: 113, distance: 20.6
click at [85, 117] on input "search" at bounding box center [78, 118] width 142 height 15
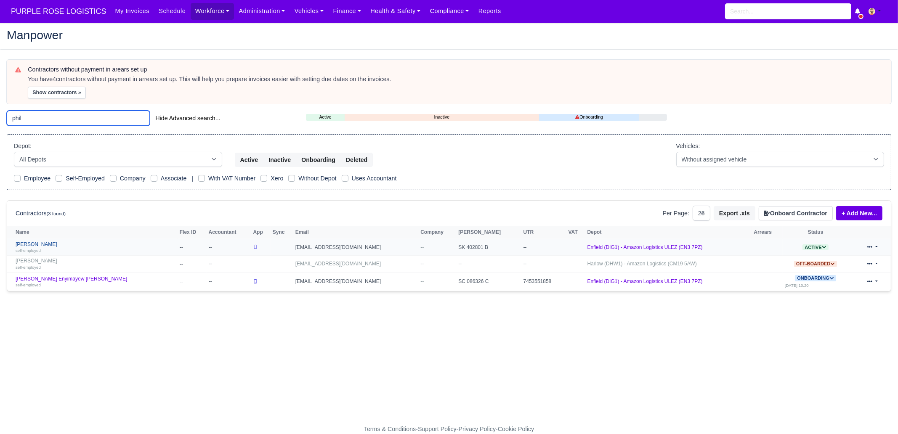
type input "phil"
click at [78, 245] on link "Phil Yeboah Quartey self-employed" at bounding box center [96, 247] width 160 height 12
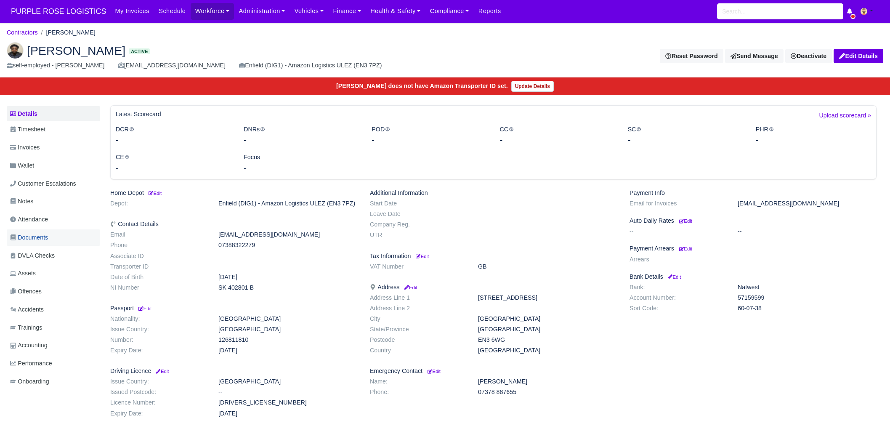
click at [57, 244] on link "Documents" at bounding box center [53, 237] width 93 height 16
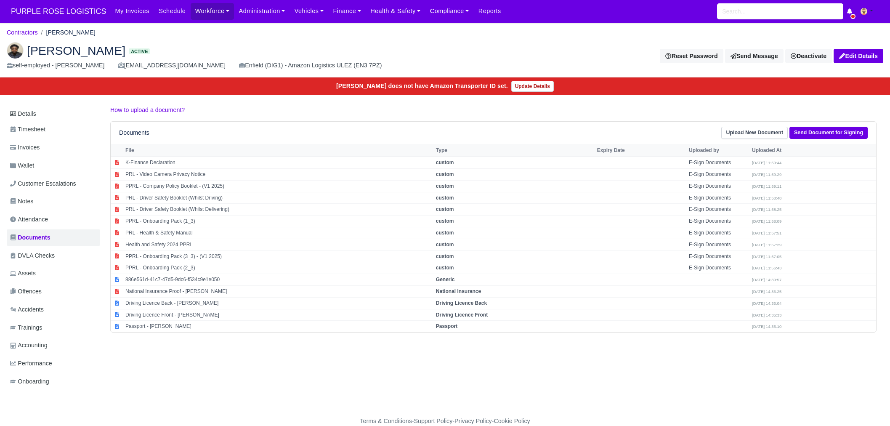
click at [58, 1] on nav "PURPLE ROSE LOGISTICS My Invoices Schedule Workforce Manpower Expiring Document…" at bounding box center [445, 11] width 890 height 23
click at [58, 3] on span "PURPLE ROSE LOGISTICS" at bounding box center [58, 11] width 103 height 17
